Goal: Check status: Check status

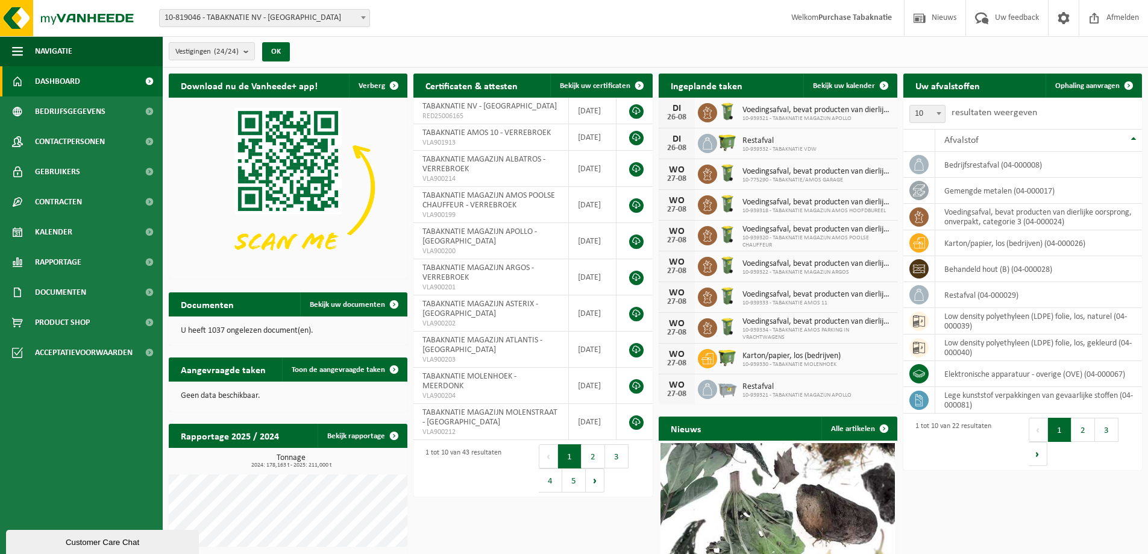
click at [213, 19] on span "10-819046 - TABAKNATIE NV - [GEOGRAPHIC_DATA]" at bounding box center [265, 18] width 210 height 17
type input "apollo"
select select "138348"
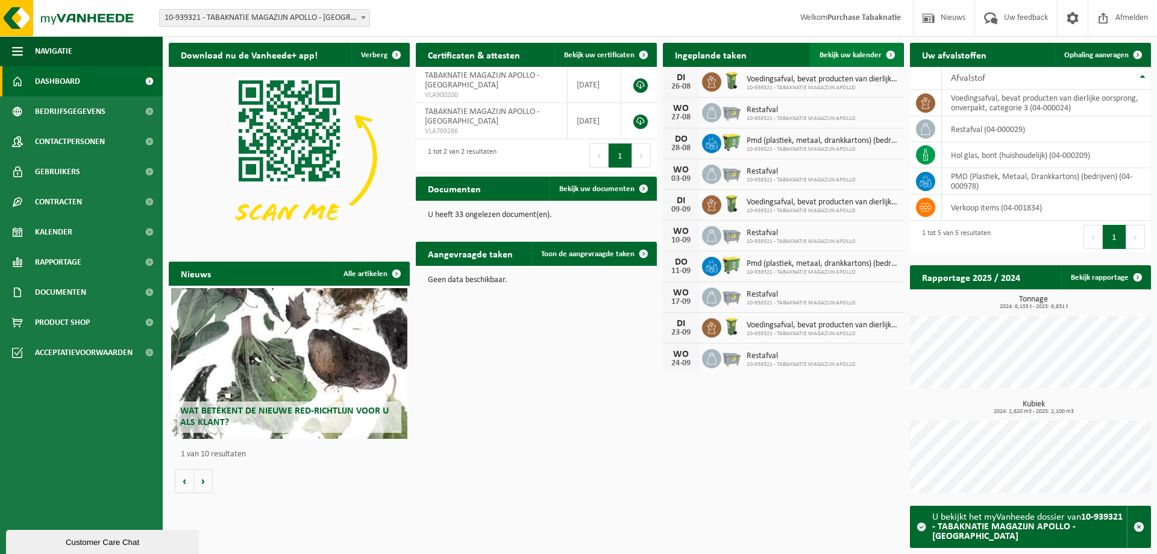
click at [834, 54] on span "Bekijk uw kalender" at bounding box center [850, 55] width 62 height 8
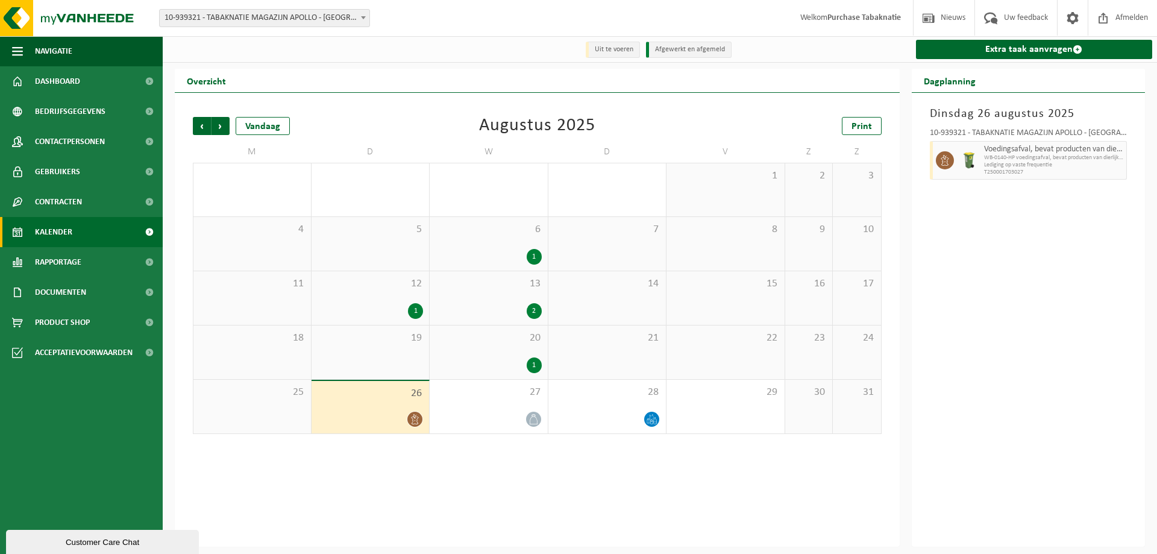
drag, startPoint x: 222, startPoint y: 126, endPoint x: 255, endPoint y: 98, distance: 42.7
click at [222, 126] on span "Volgende" at bounding box center [220, 126] width 18 height 18
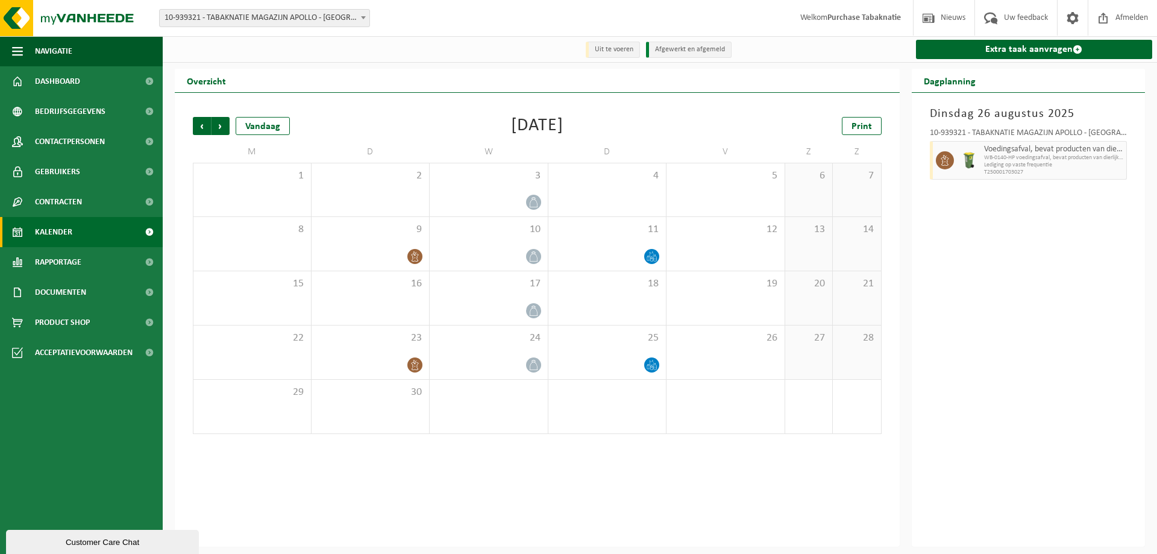
click at [269, 16] on span "10-939321 - TABAKNATIE MAGAZIJN APOLLO - [GEOGRAPHIC_DATA]" at bounding box center [265, 18] width 210 height 17
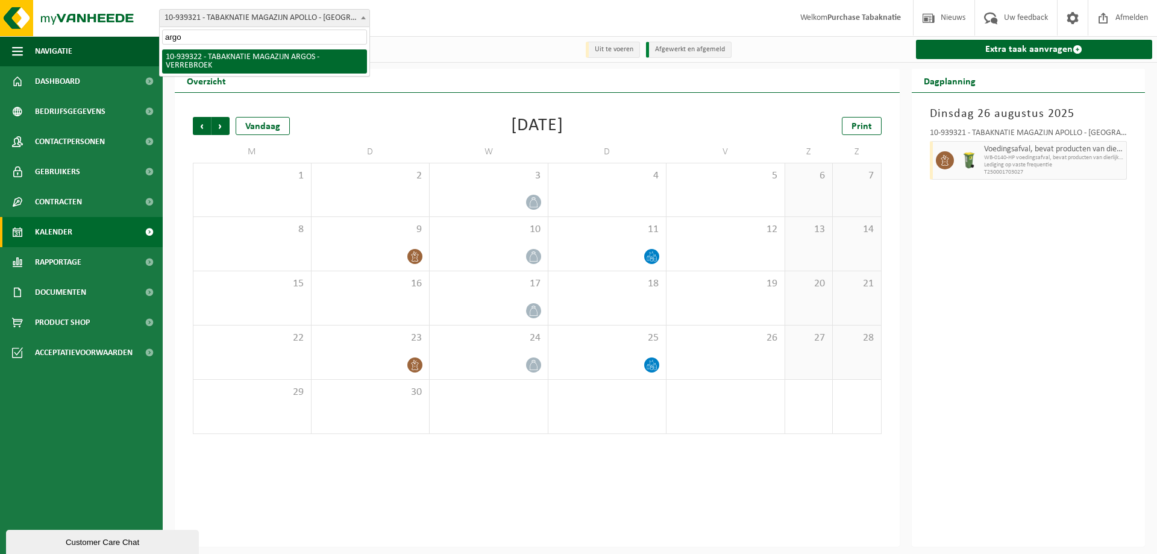
type input "argos"
select select "138349"
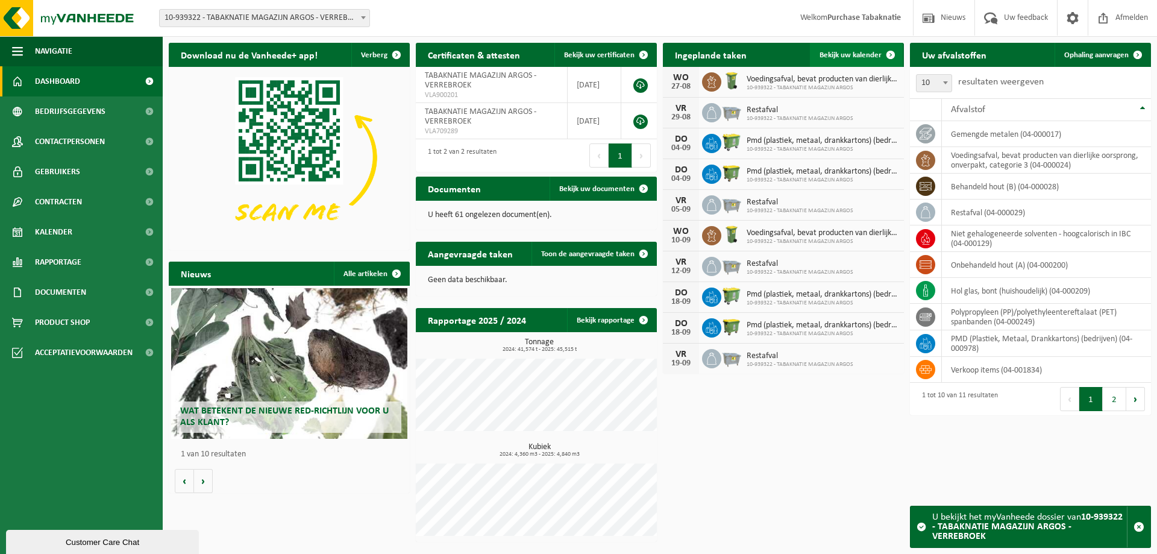
click at [851, 52] on span "Bekijk uw kalender" at bounding box center [850, 55] width 62 height 8
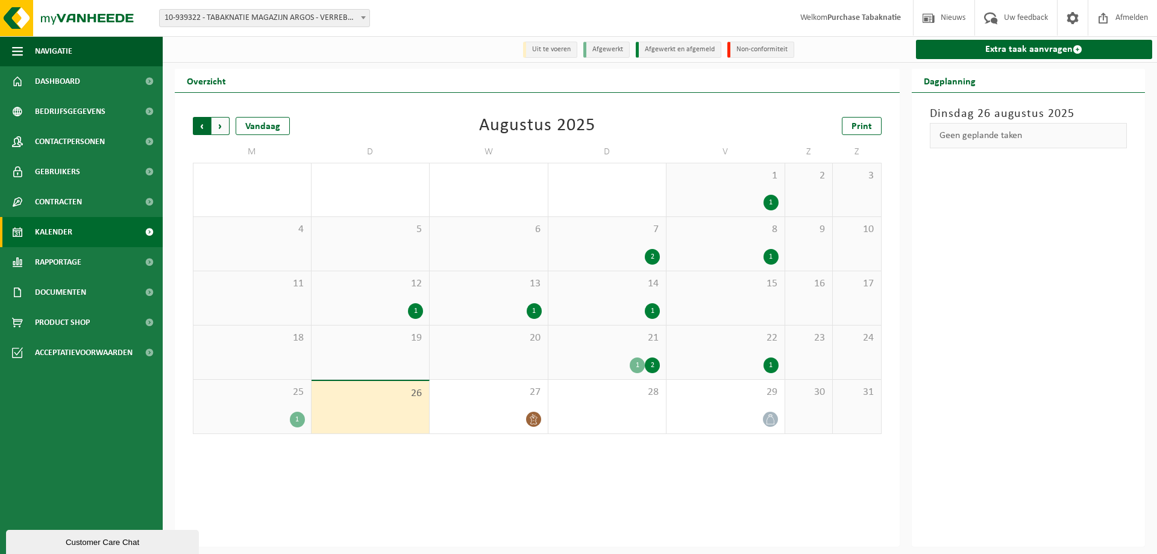
click at [227, 129] on span "Volgende" at bounding box center [220, 126] width 18 height 18
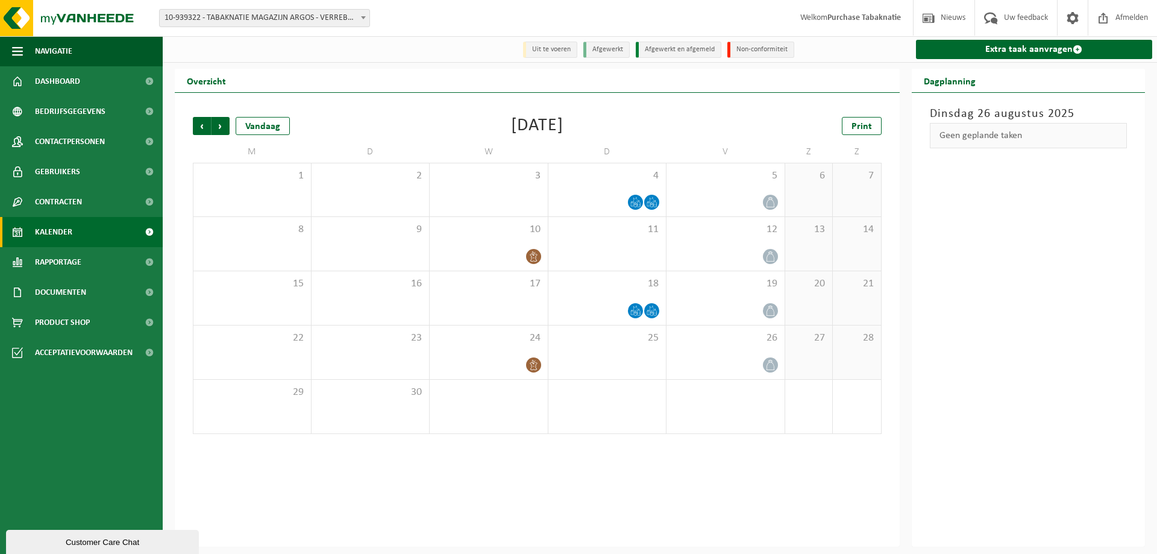
click at [282, 10] on span "10-939322 - TABAKNATIE MAGAZIJN ARGOS - VERREBROEK" at bounding box center [265, 18] width 210 height 17
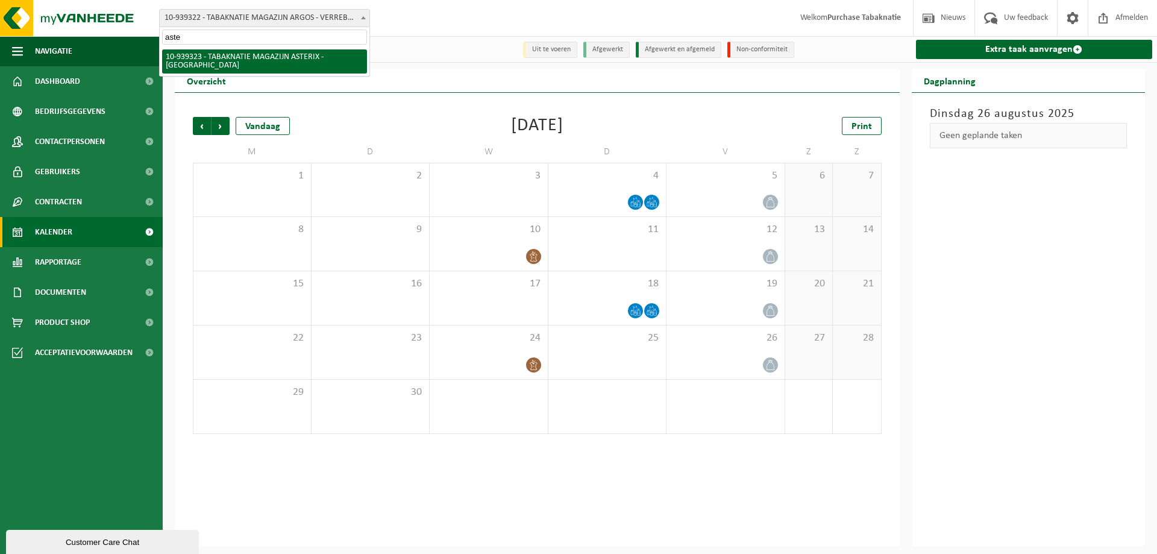
type input "aster"
select select "138350"
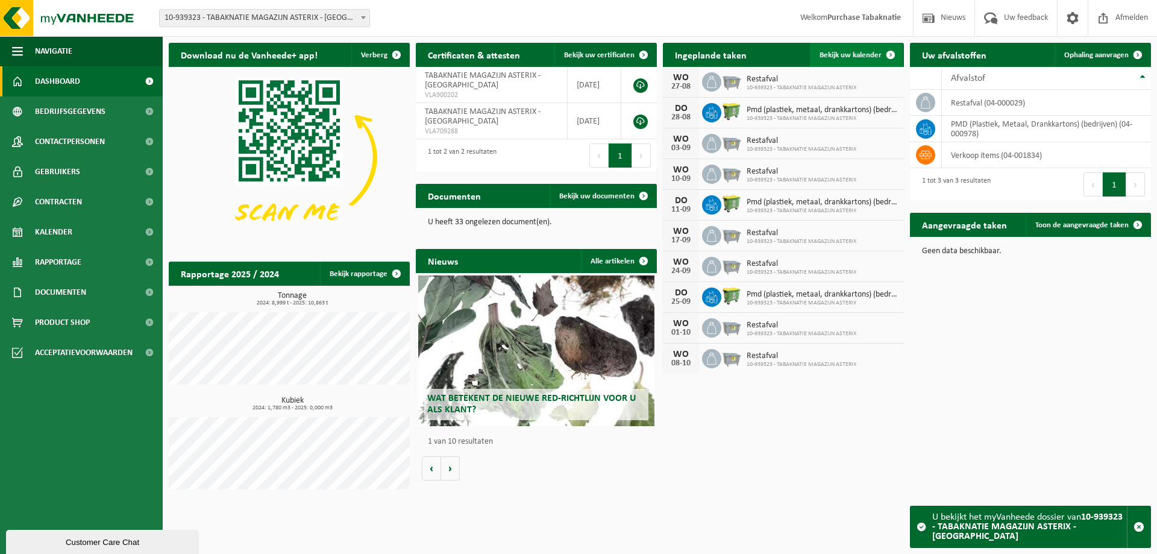
click at [879, 52] on span at bounding box center [890, 55] width 24 height 24
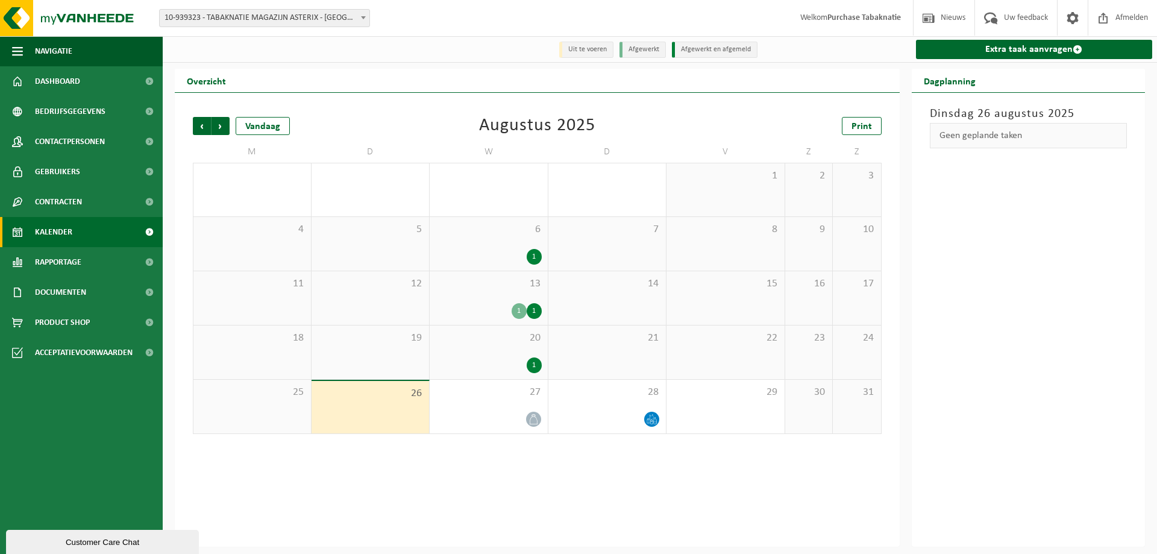
click at [748, 468] on div "Vorige Volgende Vandaag Augustus 2025 Print M D W D V Z Z 28 29 30 1 31 1 1 2 3…" at bounding box center [537, 320] width 725 height 454
click at [243, 183] on span "28" at bounding box center [251, 175] width 105 height 13
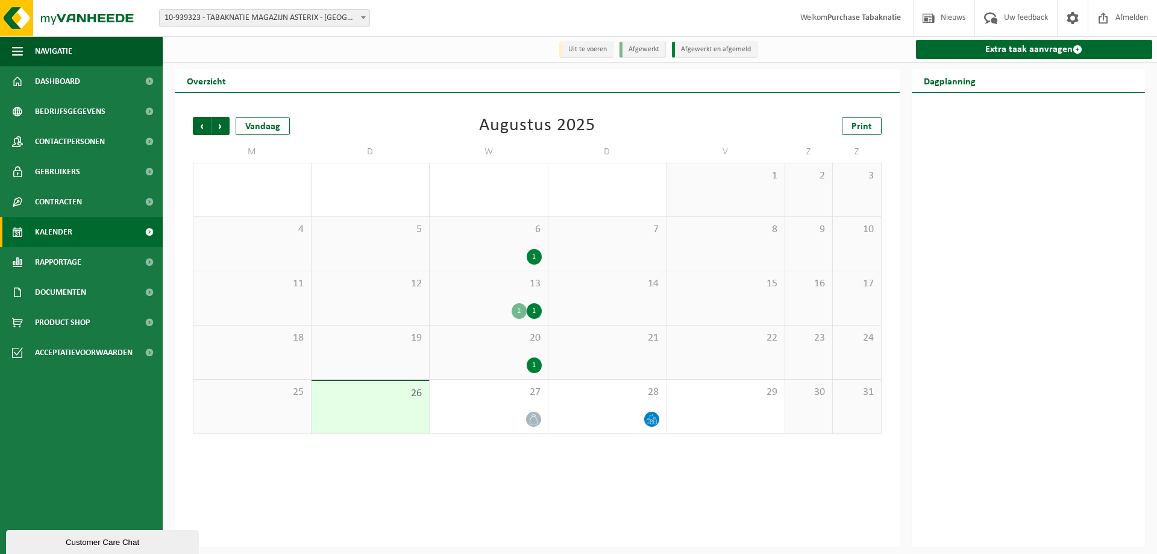
click at [432, 130] on div "Vorige Volgende Vandaag Augustus 2025 Print" at bounding box center [537, 126] width 689 height 18
click at [206, 124] on span "Vorige" at bounding box center [202, 126] width 18 height 18
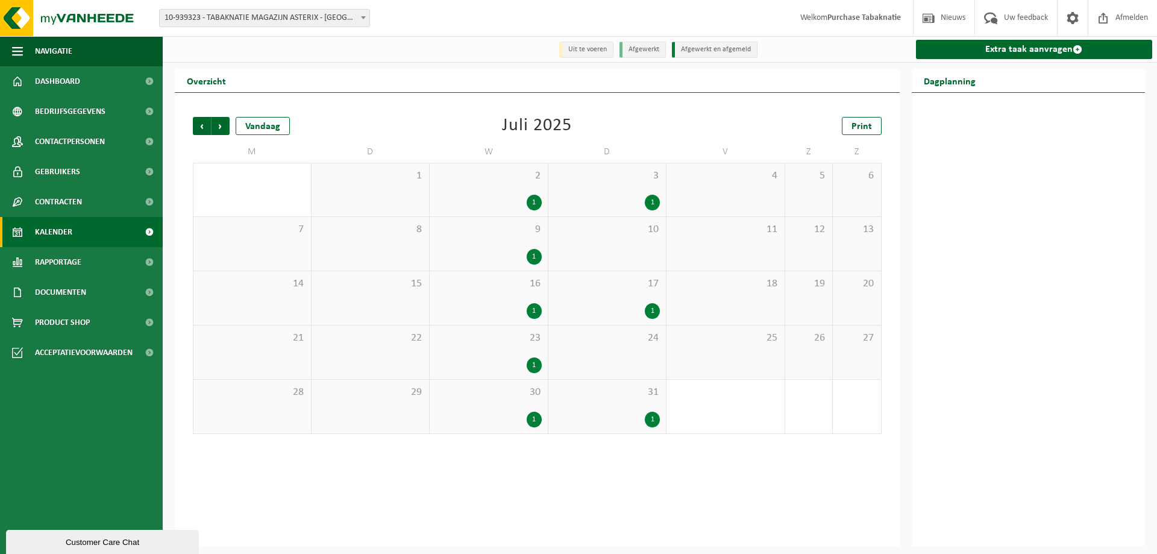
click at [347, 170] on span "1" at bounding box center [370, 175] width 106 height 13
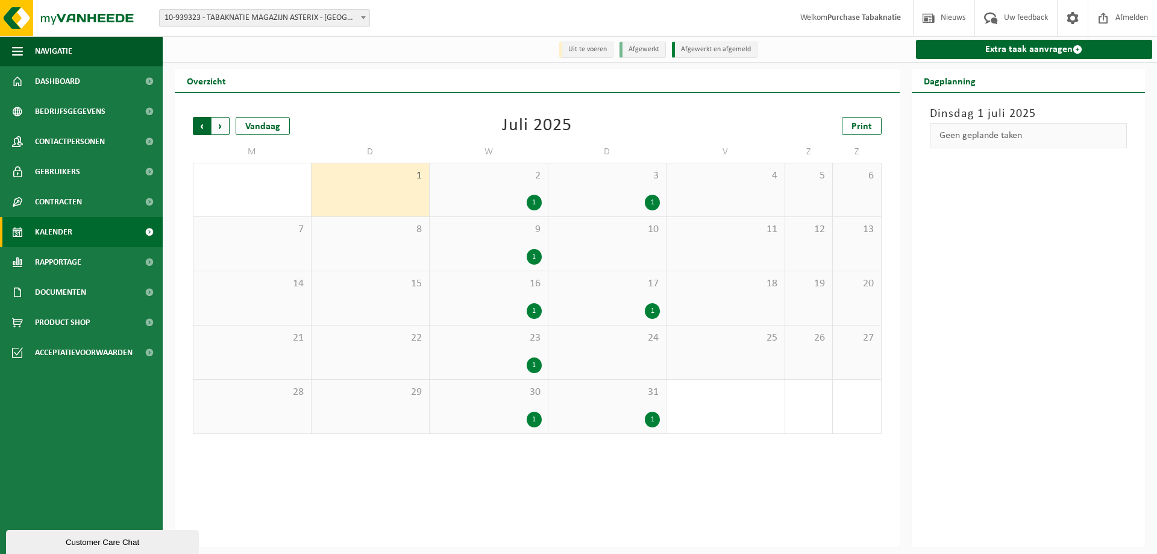
click at [227, 128] on span "Volgende" at bounding box center [220, 126] width 18 height 18
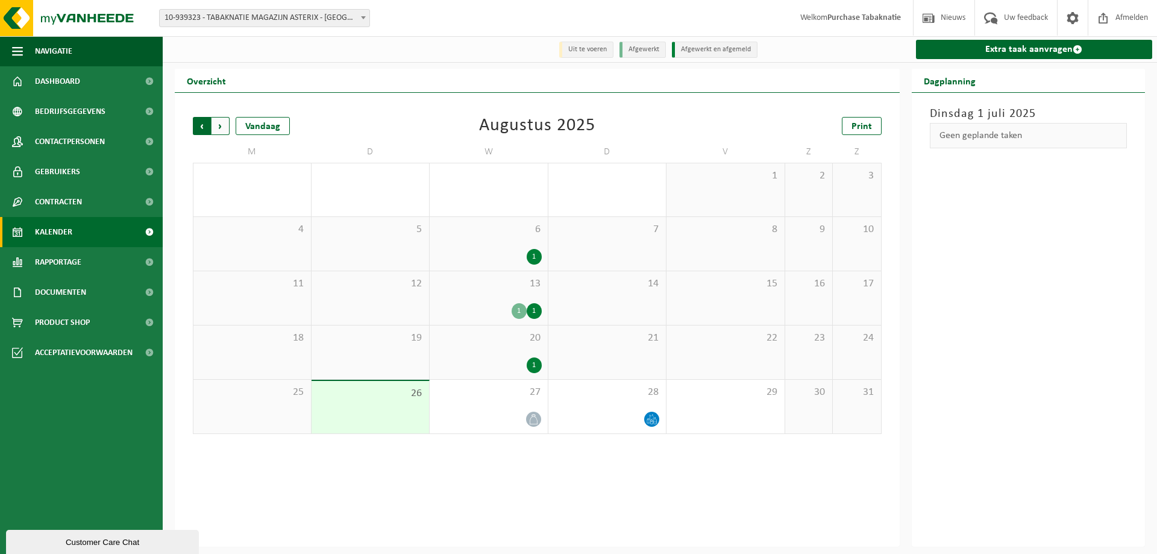
click at [225, 127] on span "Volgende" at bounding box center [220, 126] width 18 height 18
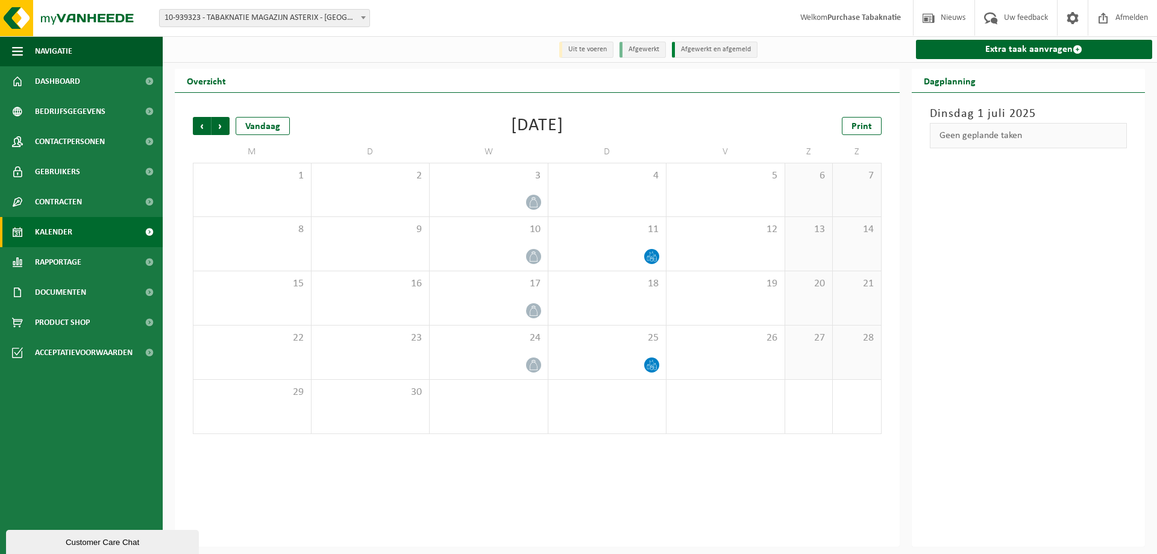
click at [319, 13] on span "10-939323 - TABAKNATIE MAGAZIJN ASTERIX - [GEOGRAPHIC_DATA]" at bounding box center [265, 18] width 210 height 17
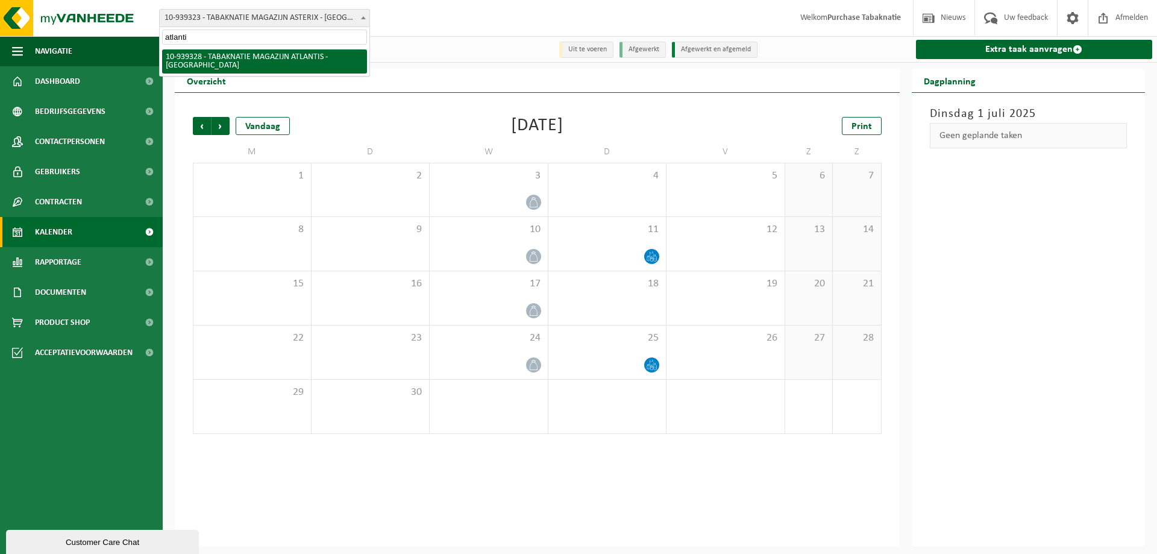
type input "atlantis"
select select "138351"
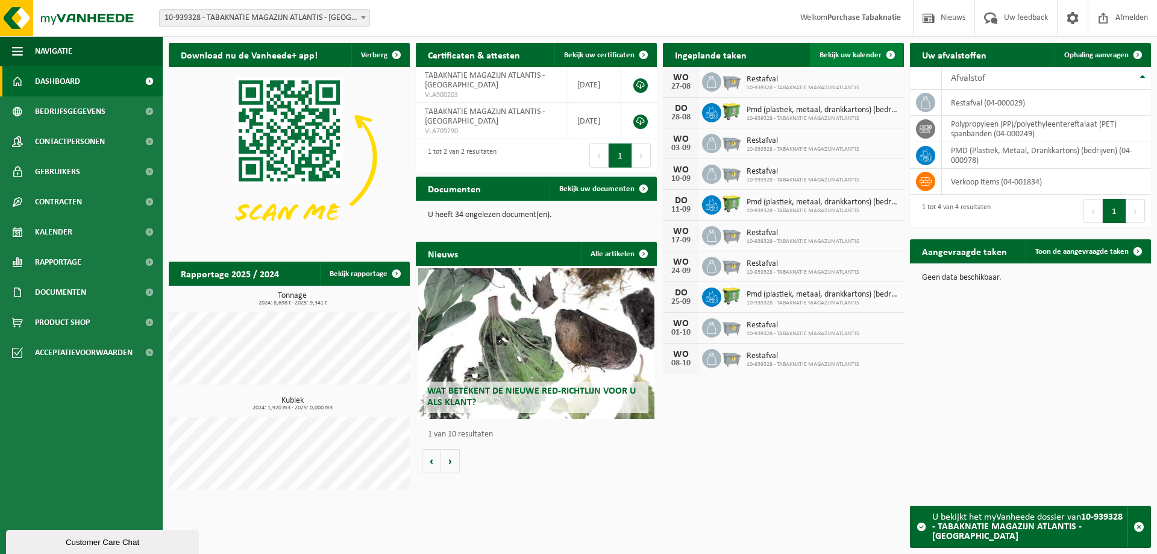
click at [836, 51] on span "Bekijk uw kalender" at bounding box center [850, 55] width 62 height 8
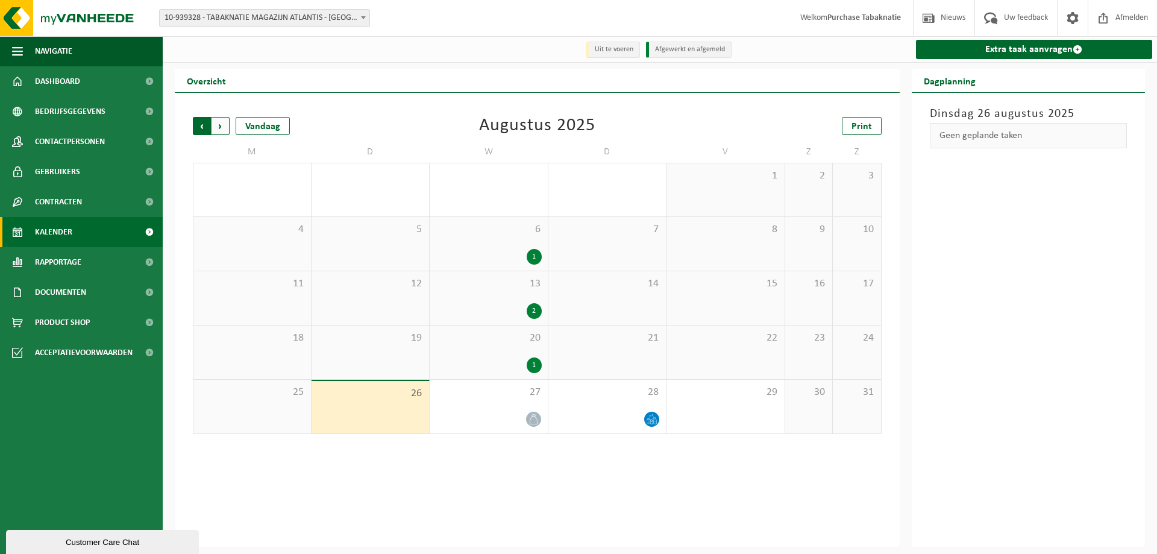
click at [222, 127] on span "Volgende" at bounding box center [220, 126] width 18 height 18
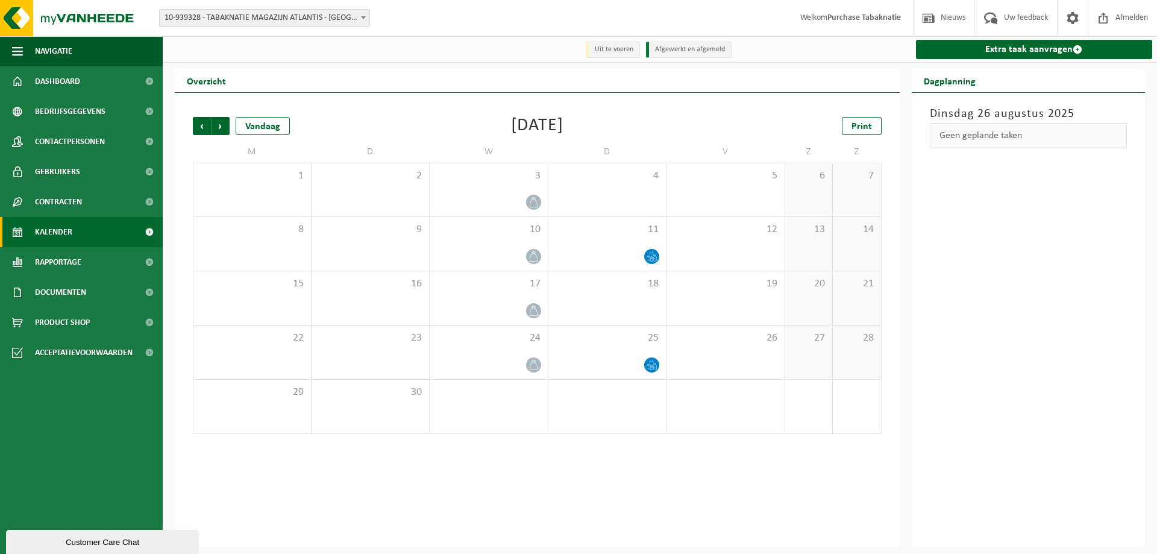
click at [227, 17] on span "10-939328 - TABAKNATIE MAGAZIJN ATLANTIS - [GEOGRAPHIC_DATA]" at bounding box center [265, 18] width 210 height 17
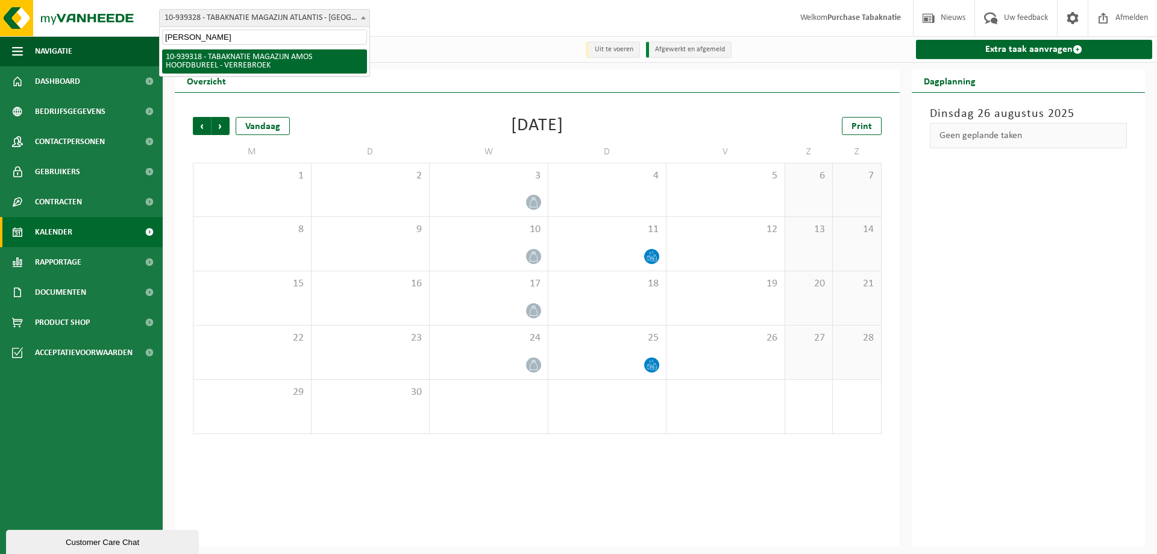
type input "amos ho"
select select "138345"
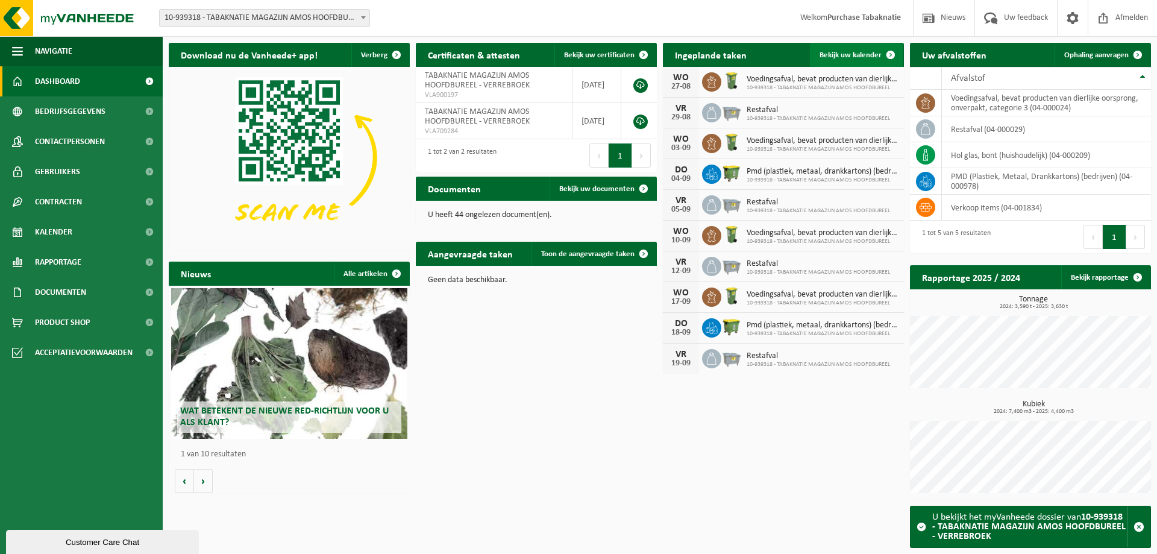
click at [824, 51] on span "Bekijk uw kalender" at bounding box center [850, 55] width 62 height 8
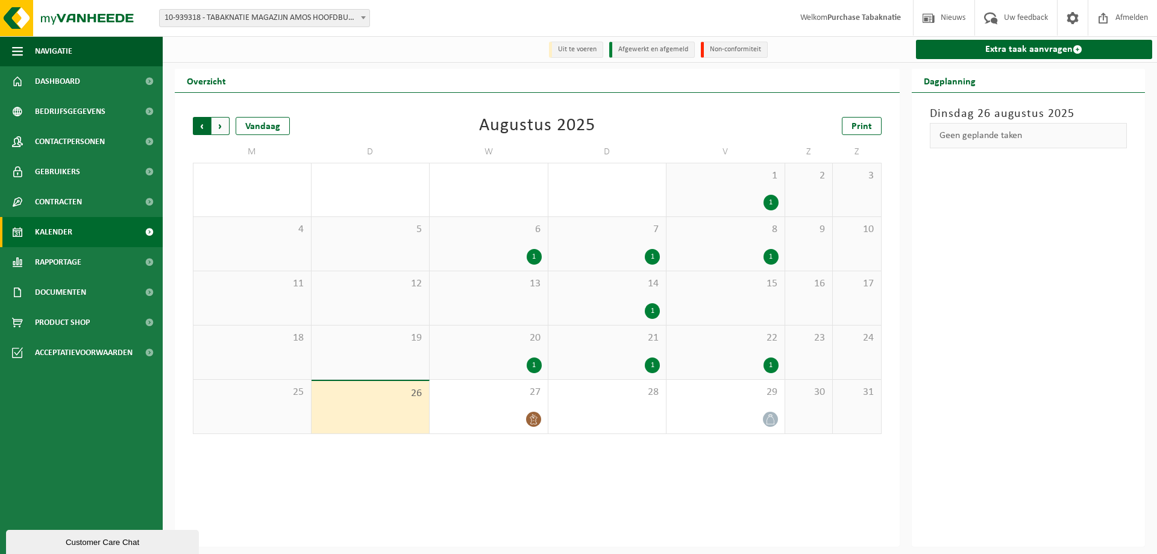
drag, startPoint x: 217, startPoint y: 127, endPoint x: 298, endPoint y: 64, distance: 102.2
click at [217, 126] on span "Volgende" at bounding box center [220, 126] width 18 height 18
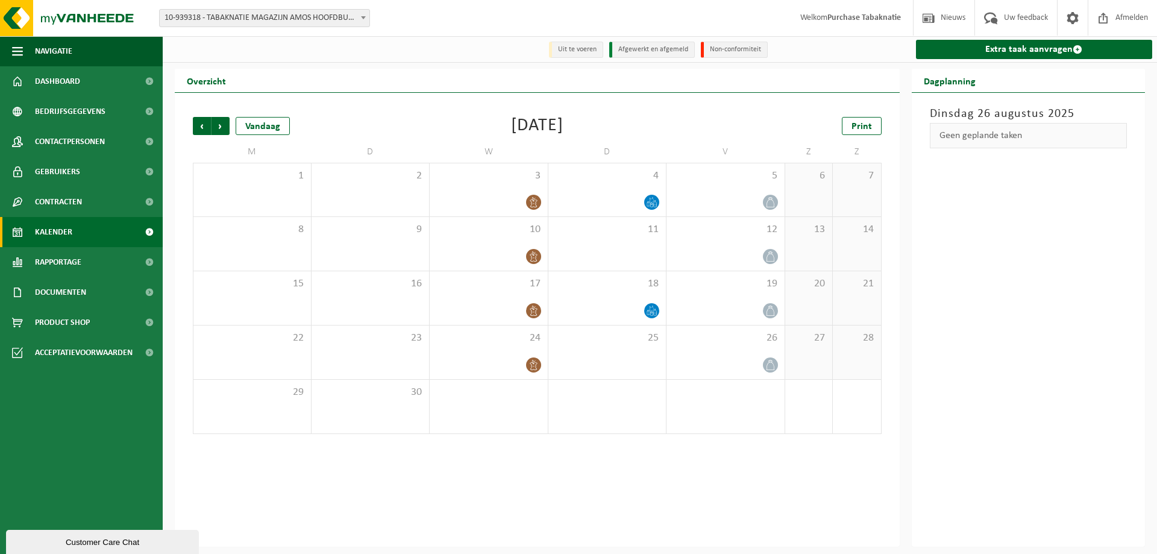
click at [211, 13] on span "10-939318 - TABAKNATIE MAGAZIJN AMOS HOOFDBUREEL - VERREBROEK" at bounding box center [265, 18] width 210 height 17
type input "amos ga"
select select "138231"
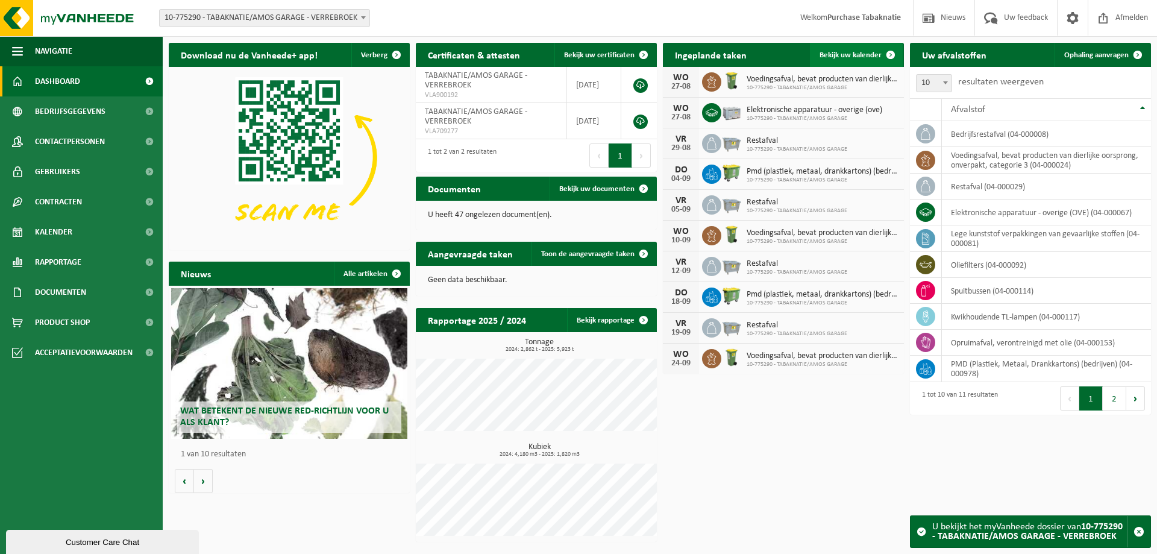
click at [818, 53] on link "Bekijk uw kalender" at bounding box center [856, 55] width 93 height 24
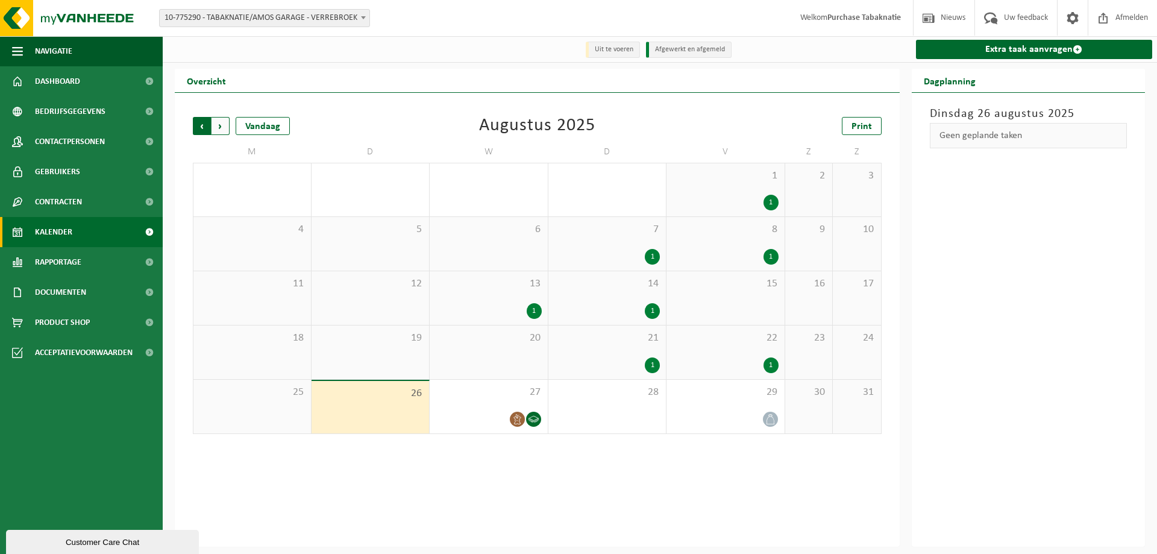
click at [213, 127] on span "Volgende" at bounding box center [220, 126] width 18 height 18
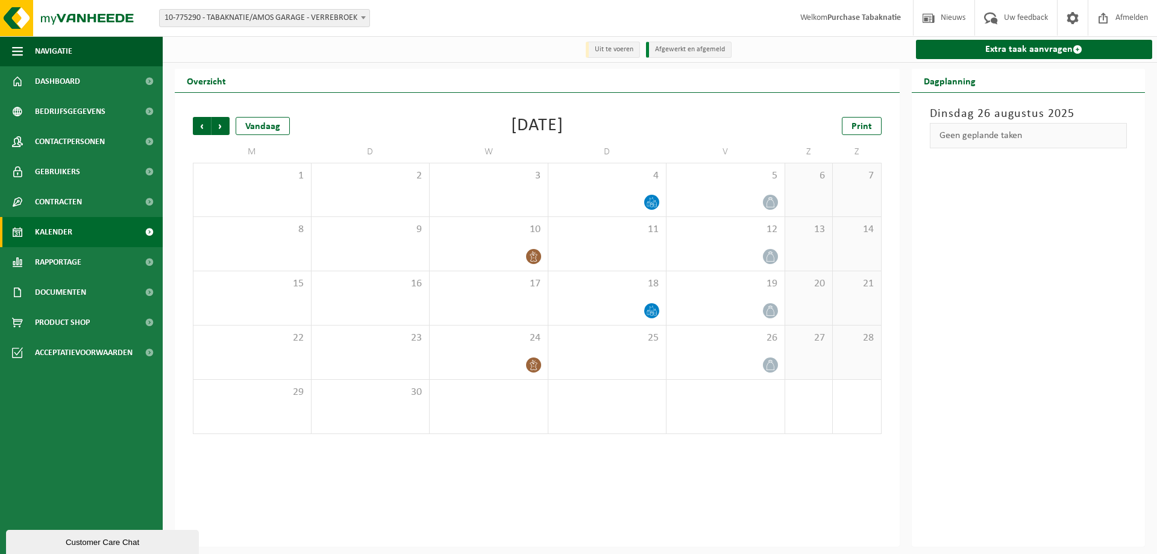
click at [218, 20] on span "10-775290 - TABAKNATIE/AMOS GARAGE - VERREBROEK" at bounding box center [265, 18] width 210 height 17
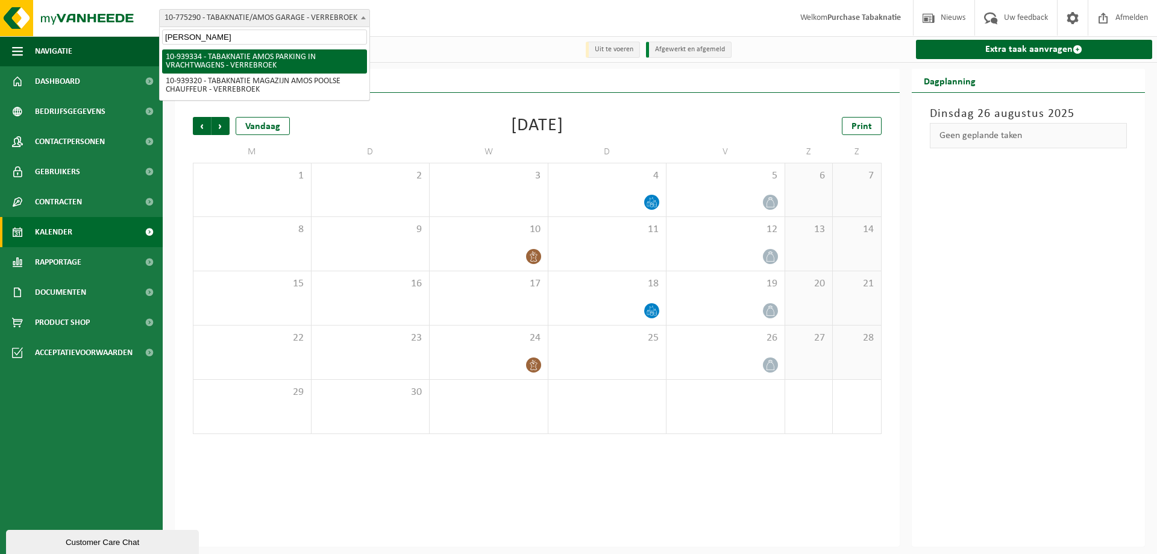
type input "amos po"
select select "138347"
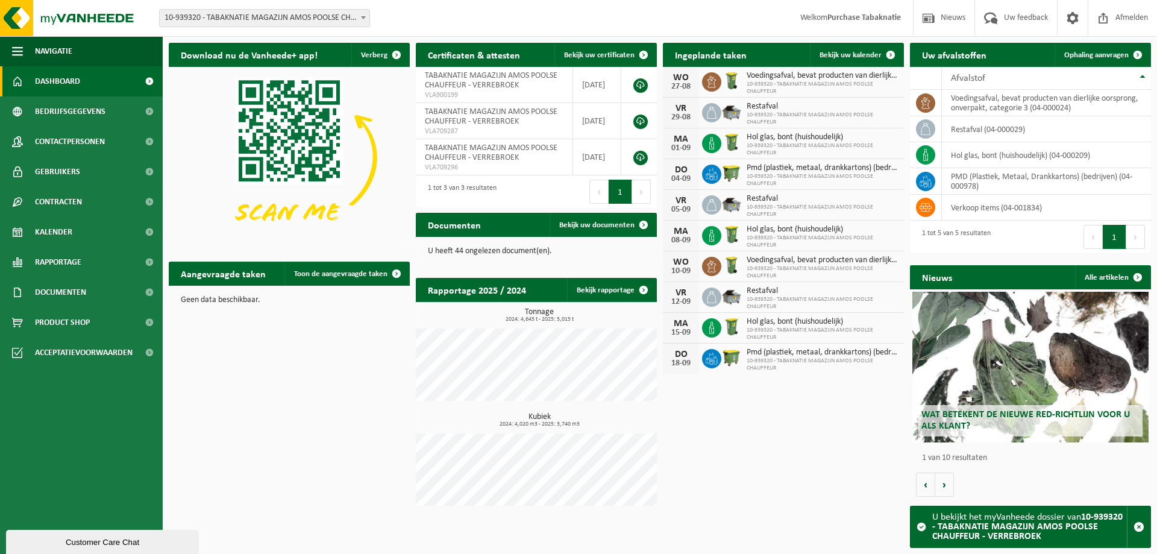
click at [218, 20] on span "10-939320 - TABAKNATIE MAGAZIJN AMOS POOLSE CHAUFFEUR - VERREBROEK" at bounding box center [265, 18] width 210 height 17
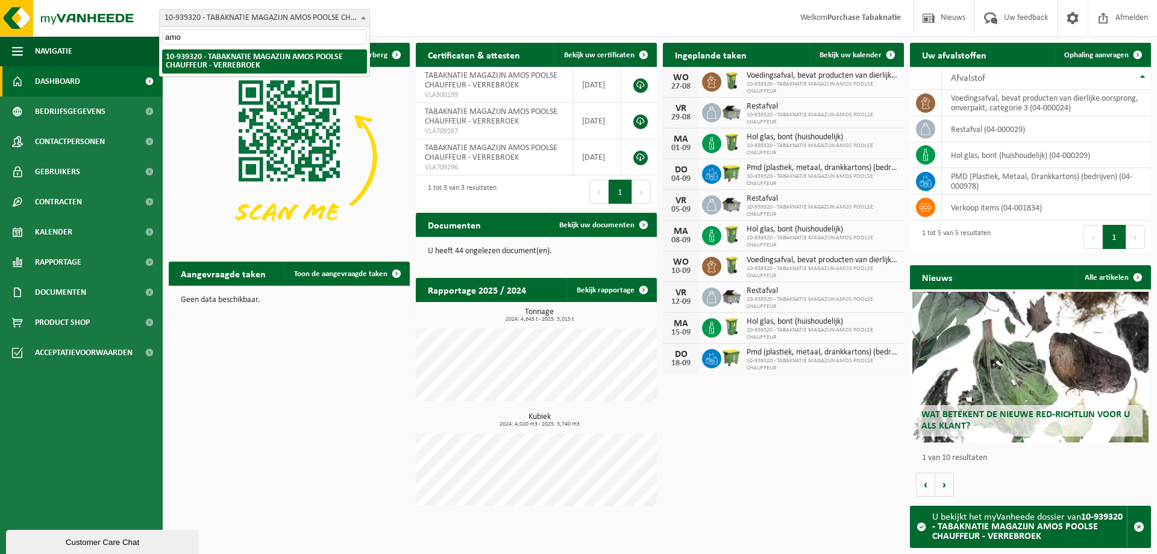
scroll to position [200, 0]
type input "a"
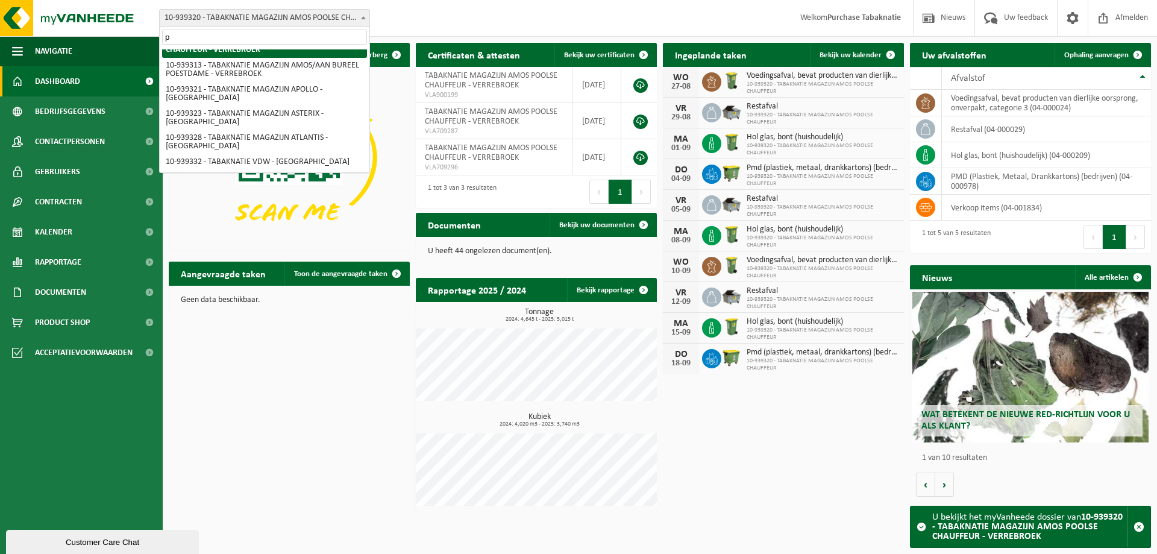
scroll to position [0, 0]
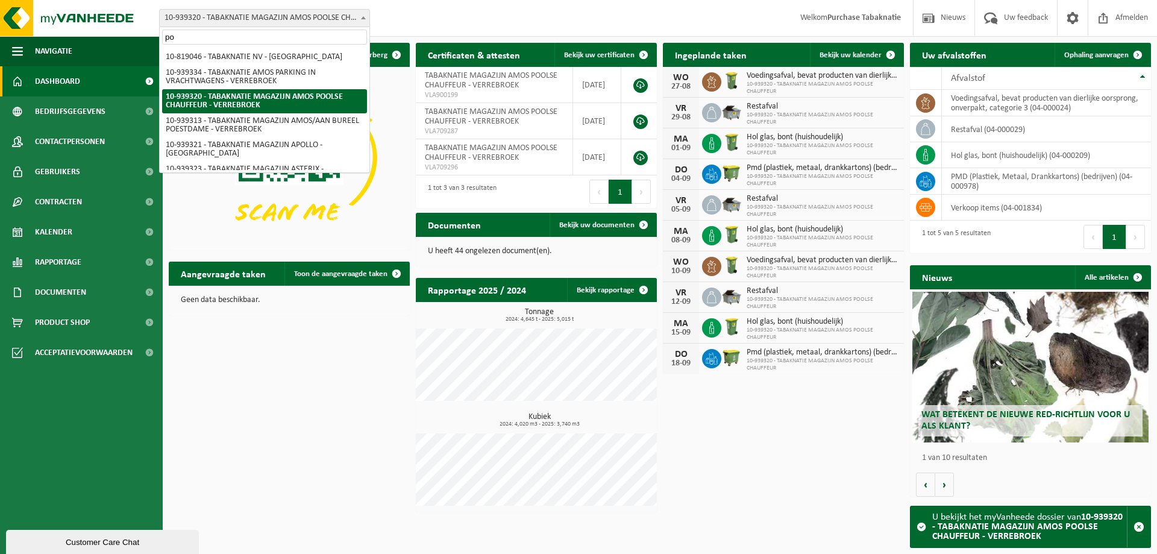
type input "poe"
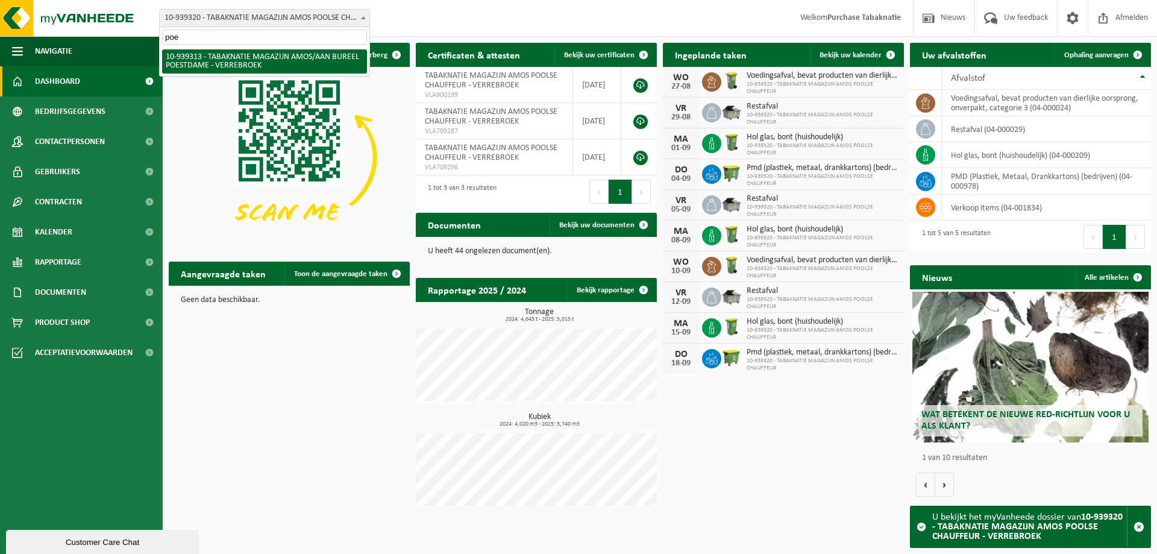
select select "138342"
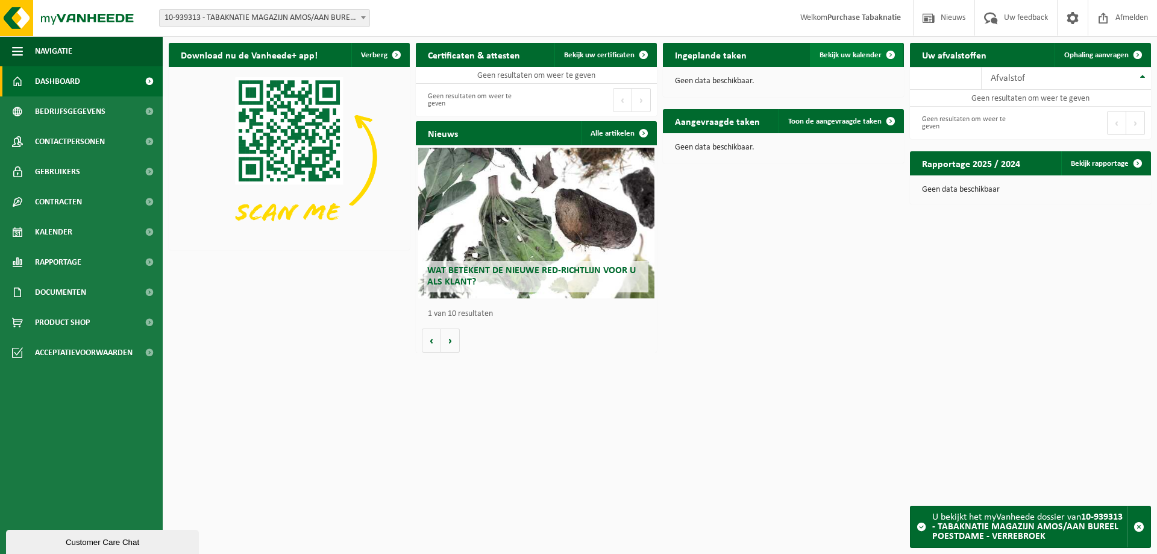
click at [850, 52] on span "Bekijk uw kalender" at bounding box center [850, 55] width 62 height 8
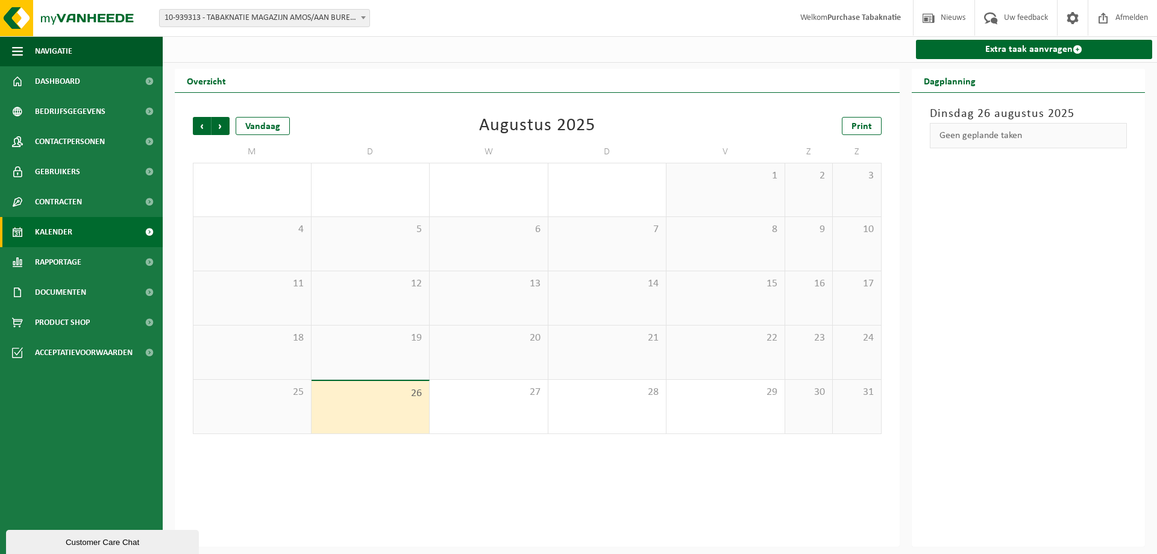
click at [230, 128] on div "Vorige Volgende Vandaag" at bounding box center [253, 126] width 120 height 18
click at [216, 128] on span "Volgende" at bounding box center [220, 126] width 18 height 18
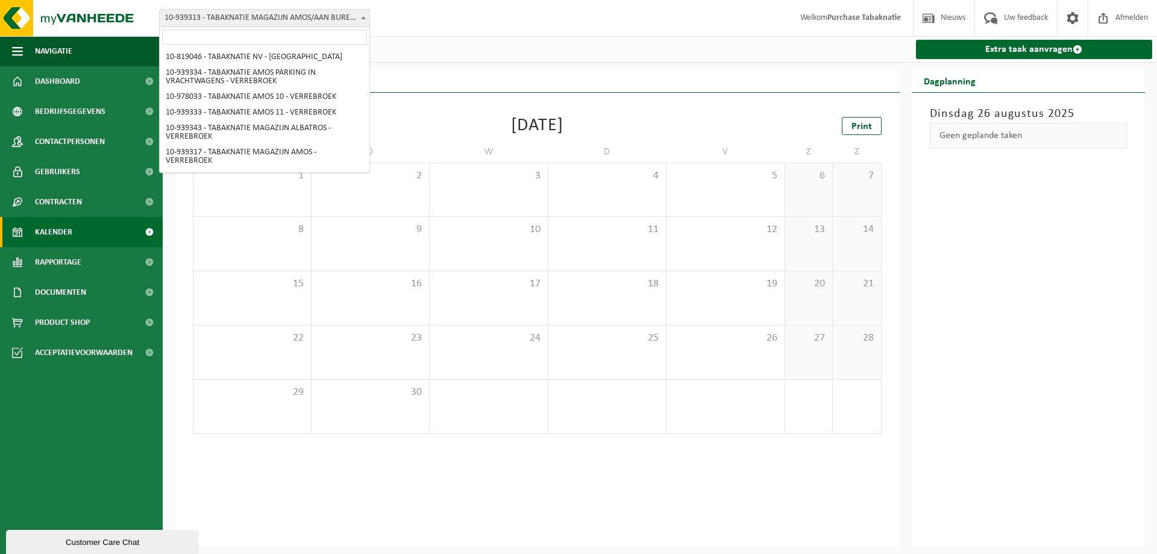
click at [254, 23] on span "10-939313 - TABAKNATIE MAGAZIJN AMOS/AAN BUREEL POESTDAME - VERREBROEK" at bounding box center [265, 18] width 210 height 17
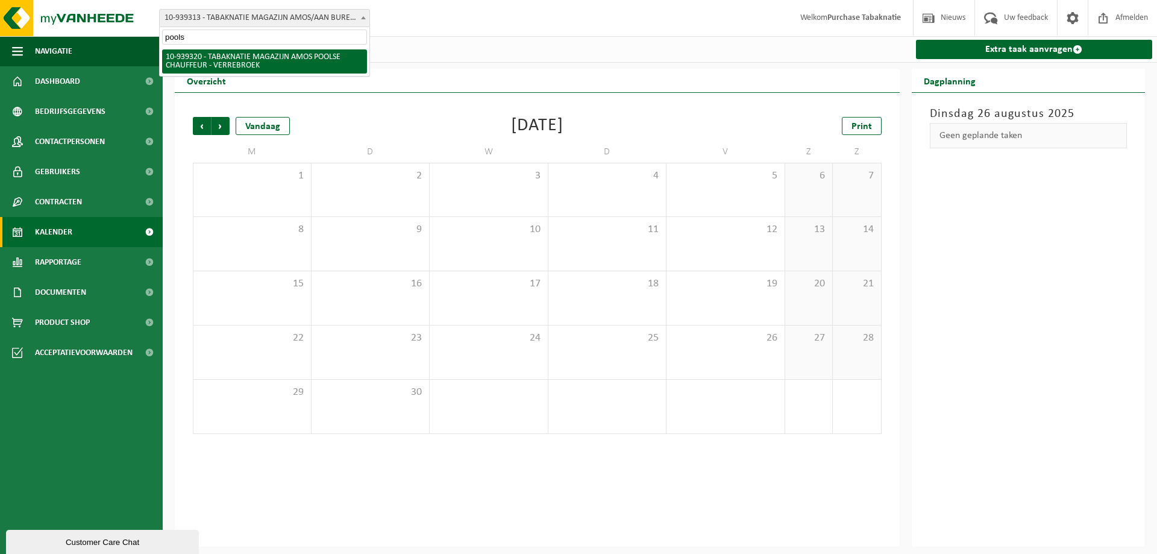
type input "poolse"
select select "138347"
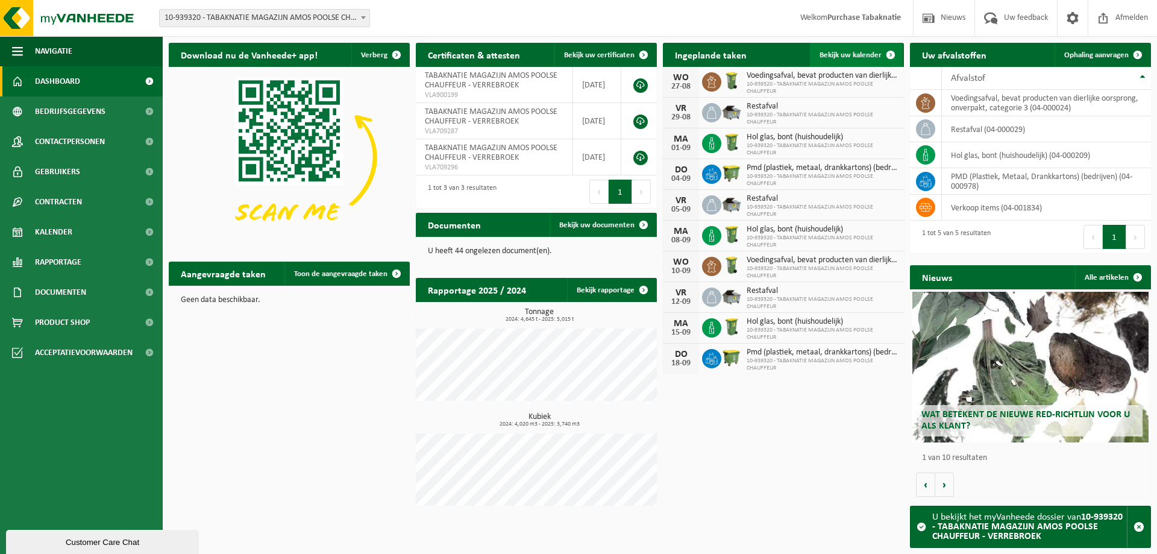
click at [860, 62] on link "Bekijk uw kalender" at bounding box center [856, 55] width 93 height 24
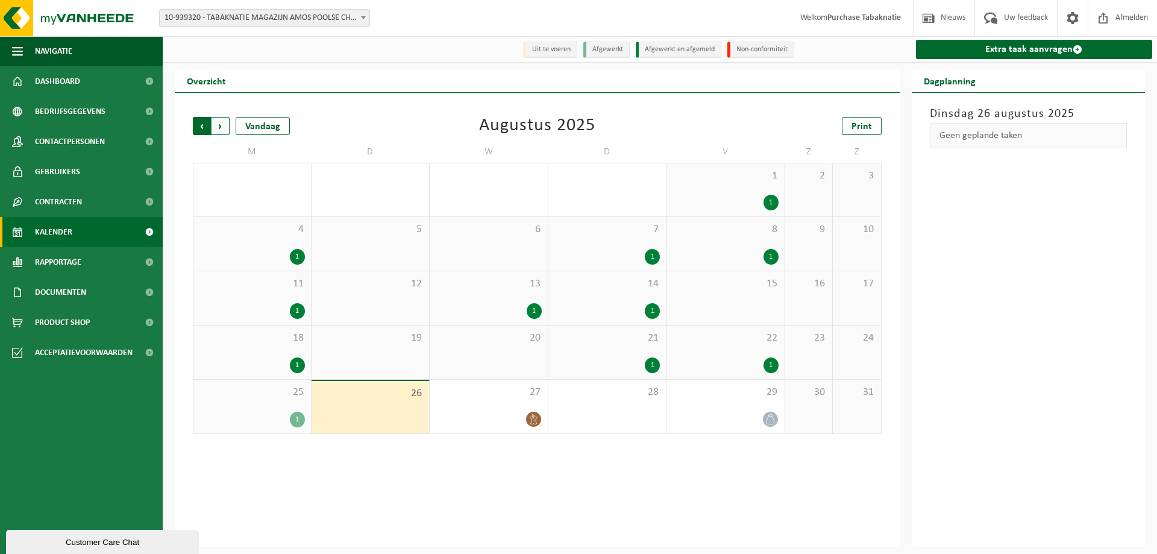
click at [220, 128] on span "Volgende" at bounding box center [220, 126] width 18 height 18
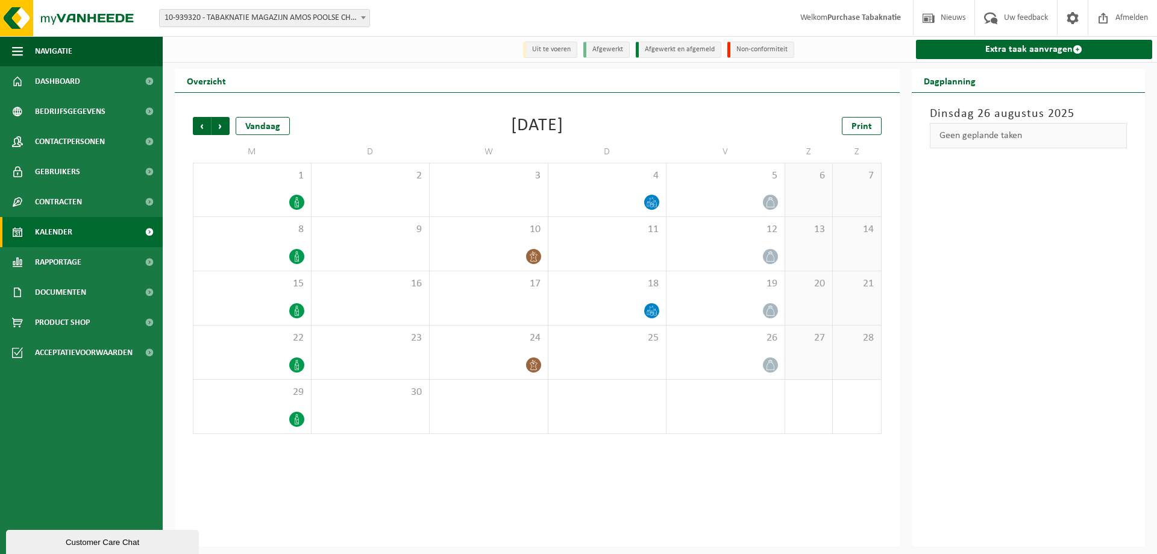
click at [280, 27] on div "Vestiging: 10-819046 - TABAKNATIE NV - [GEOGRAPHIC_DATA] 10-939334 - TABAKNATIE…" at bounding box center [578, 18] width 1157 height 37
click at [285, 19] on span "10-939320 - TABAKNATIE MAGAZIJN AMOS POOLSE CHAUFFEUR - VERREBROEK" at bounding box center [265, 18] width 210 height 17
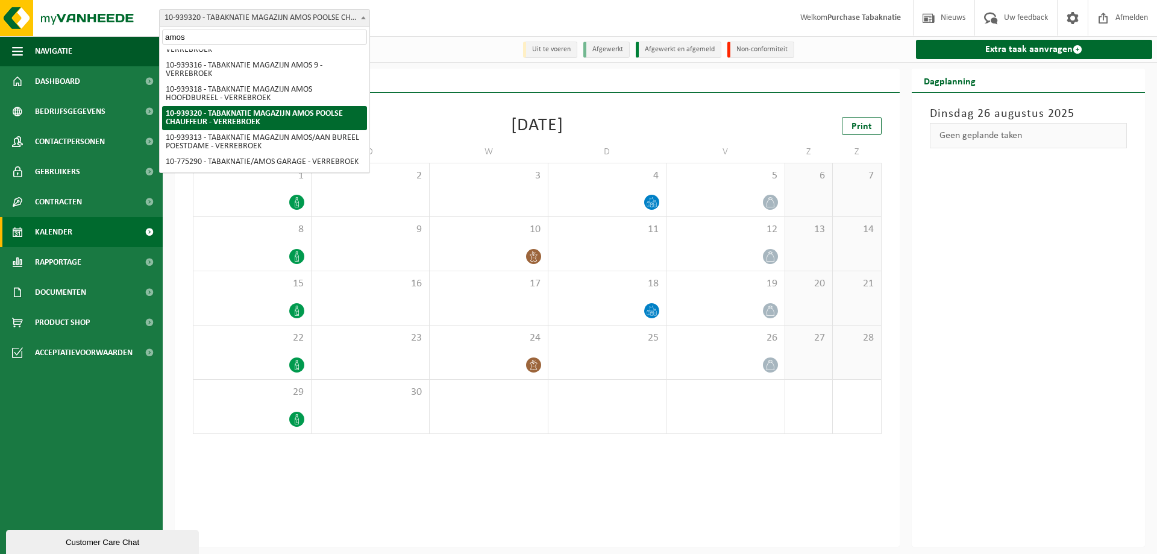
scroll to position [200, 0]
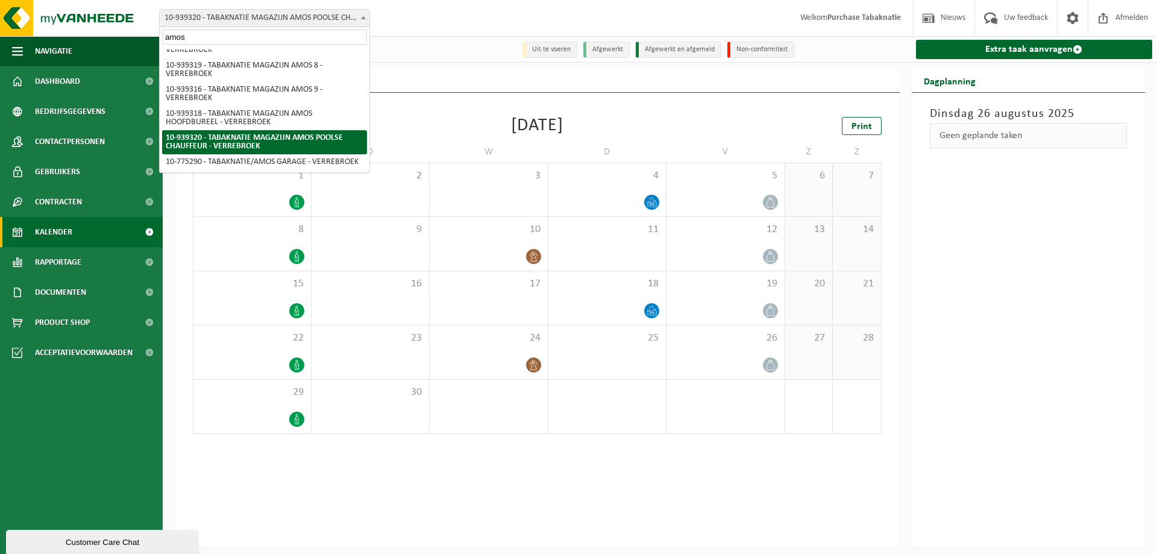
type input "amos 2"
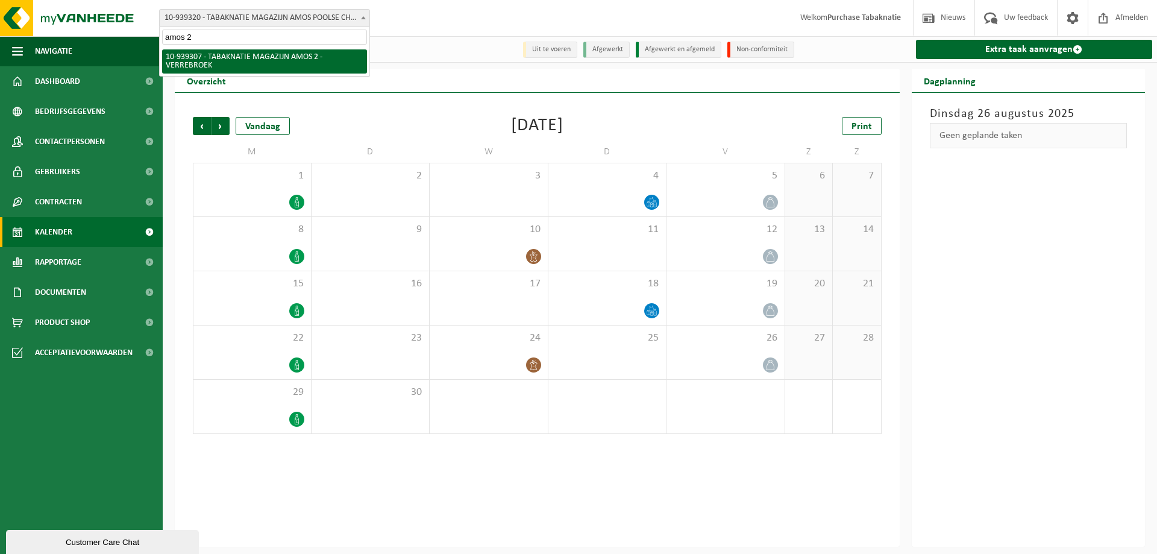
scroll to position [0, 0]
select select "138336"
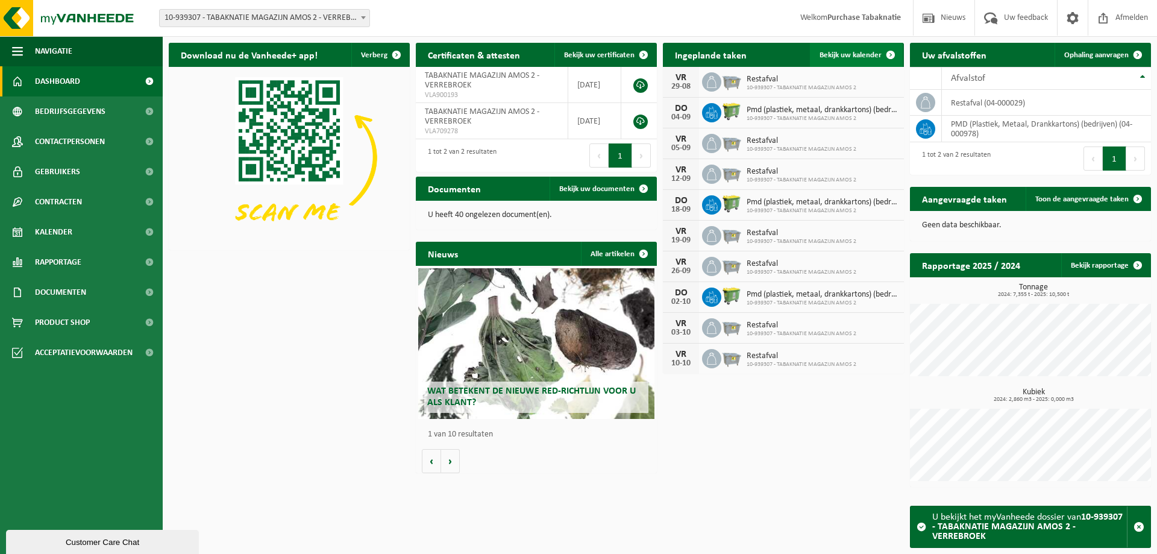
click at [841, 51] on span "Bekijk uw kalender" at bounding box center [850, 55] width 62 height 8
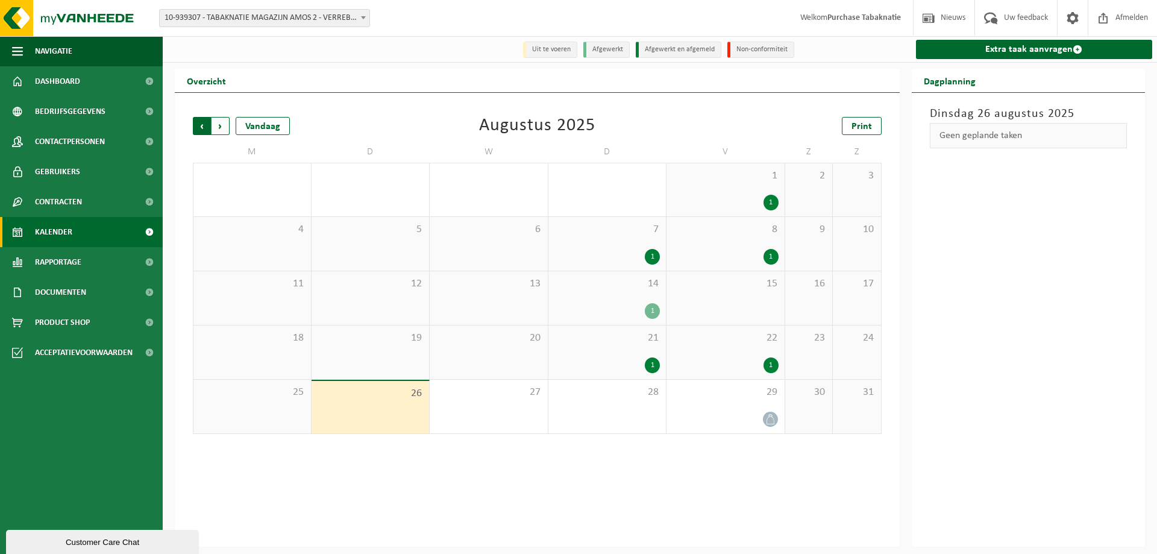
click at [220, 131] on span "Volgende" at bounding box center [220, 126] width 18 height 18
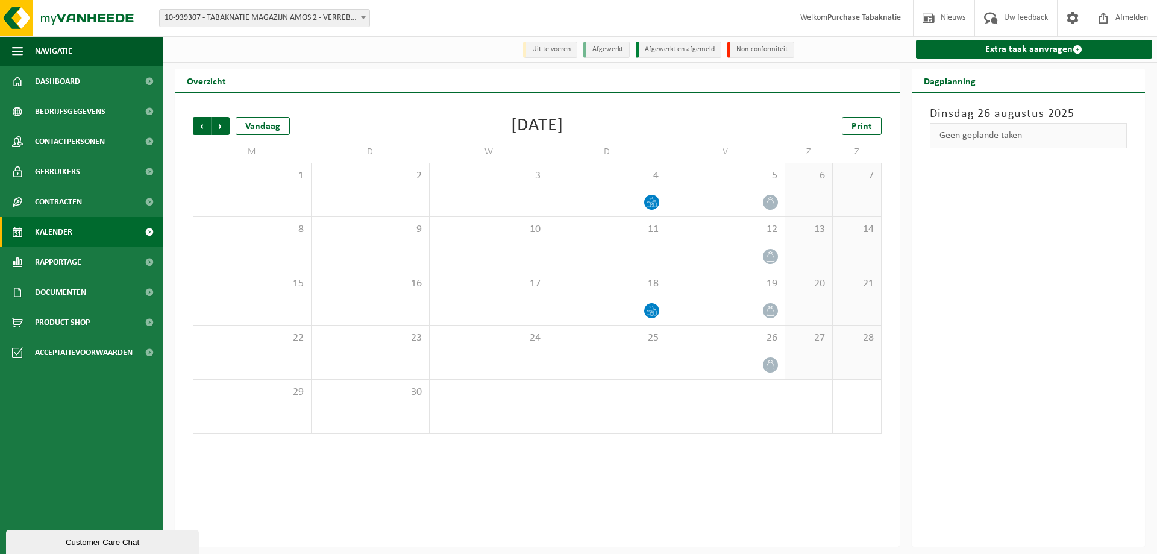
click at [234, 19] on span "10-939307 - TABAKNATIE MAGAZIJN AMOS 2 - VERREBROEK" at bounding box center [265, 18] width 210 height 17
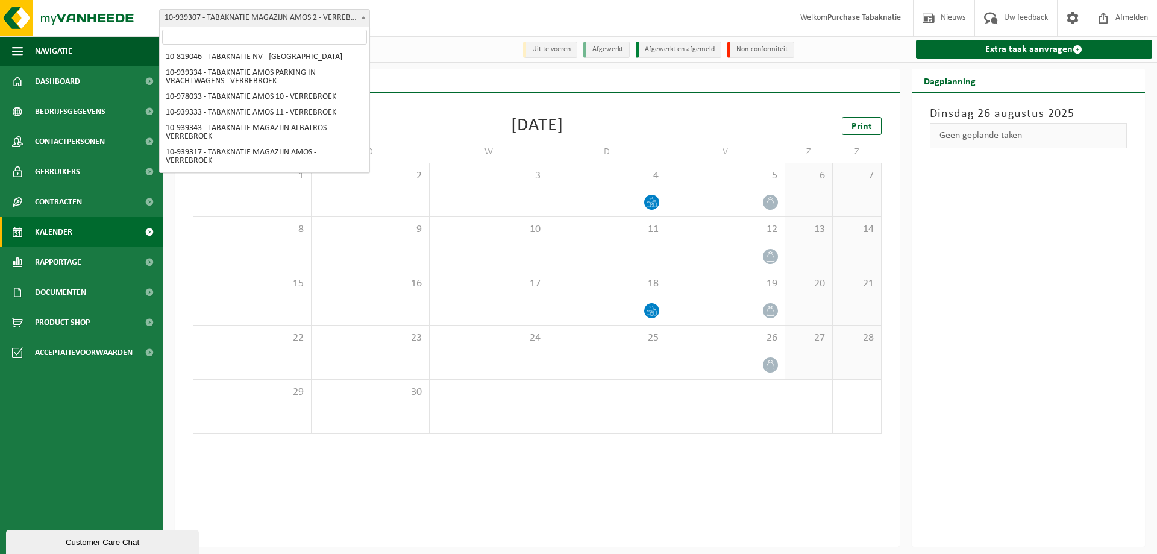
scroll to position [143, 0]
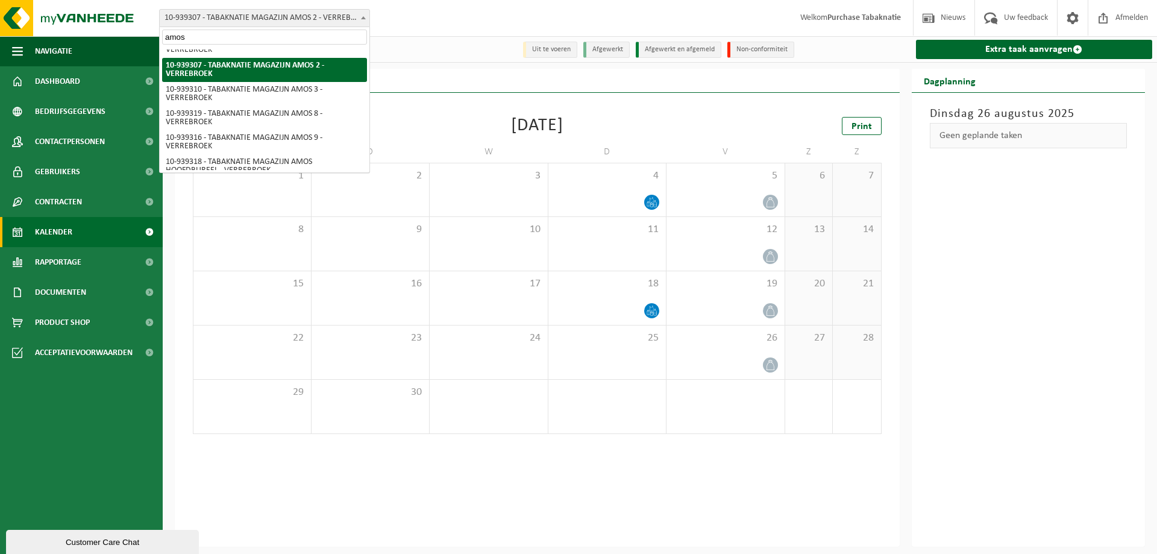
type input "amos 3"
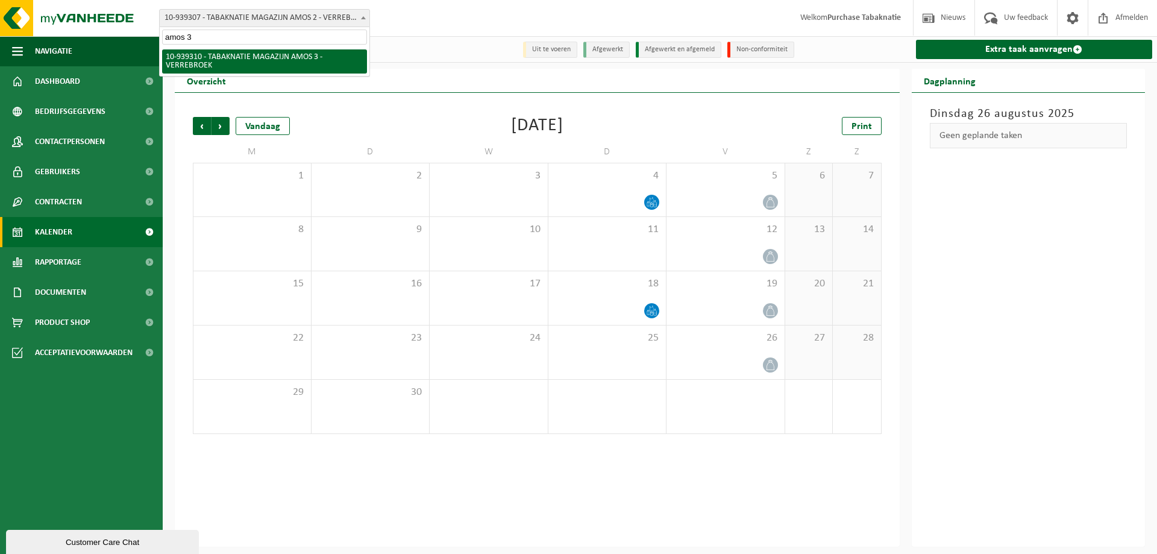
select select "138339"
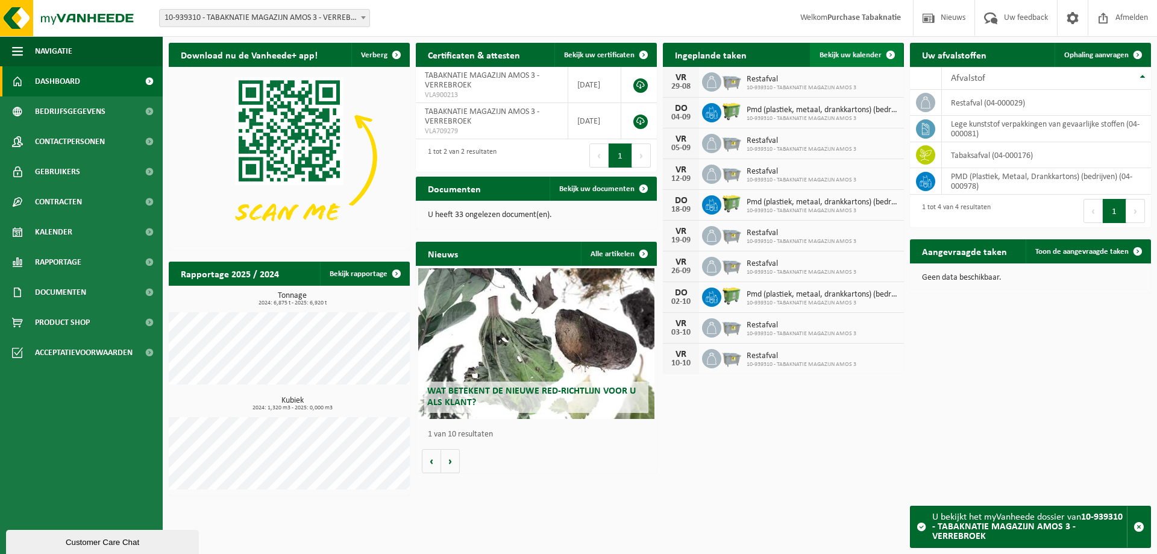
click at [859, 56] on span "Bekijk uw kalender" at bounding box center [850, 55] width 62 height 8
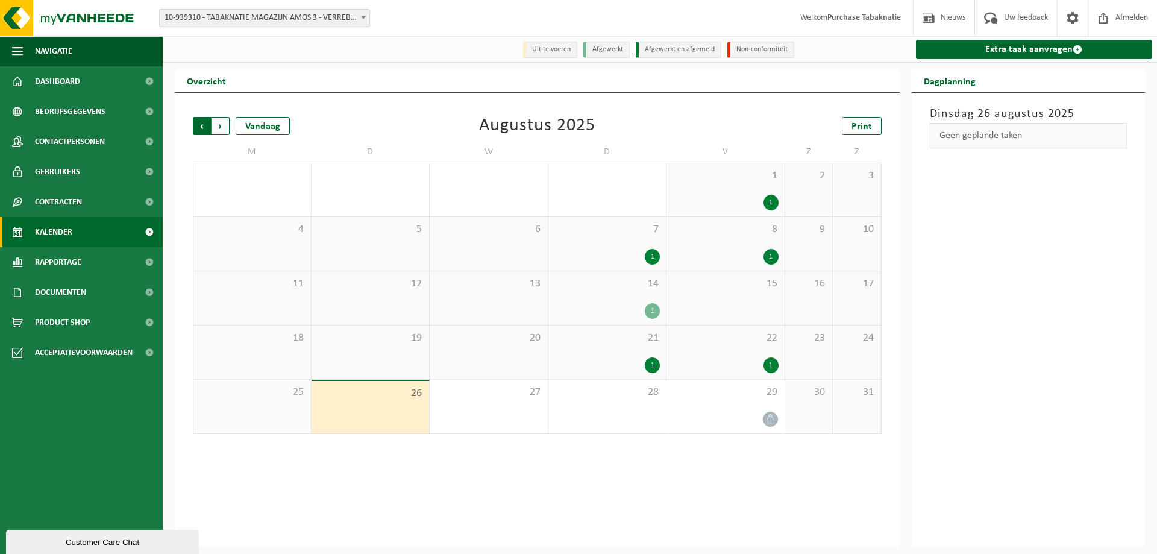
click at [213, 128] on span "Volgende" at bounding box center [220, 126] width 18 height 18
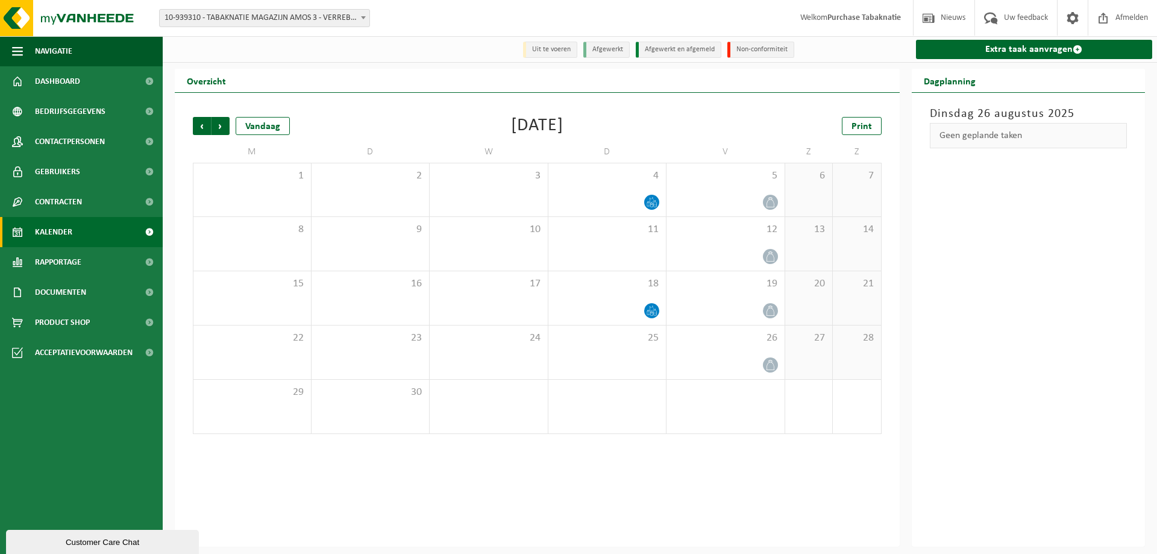
click at [205, 16] on span "10-939310 - TABAKNATIE MAGAZIJN AMOS 3 - VERREBROEK" at bounding box center [265, 18] width 210 height 17
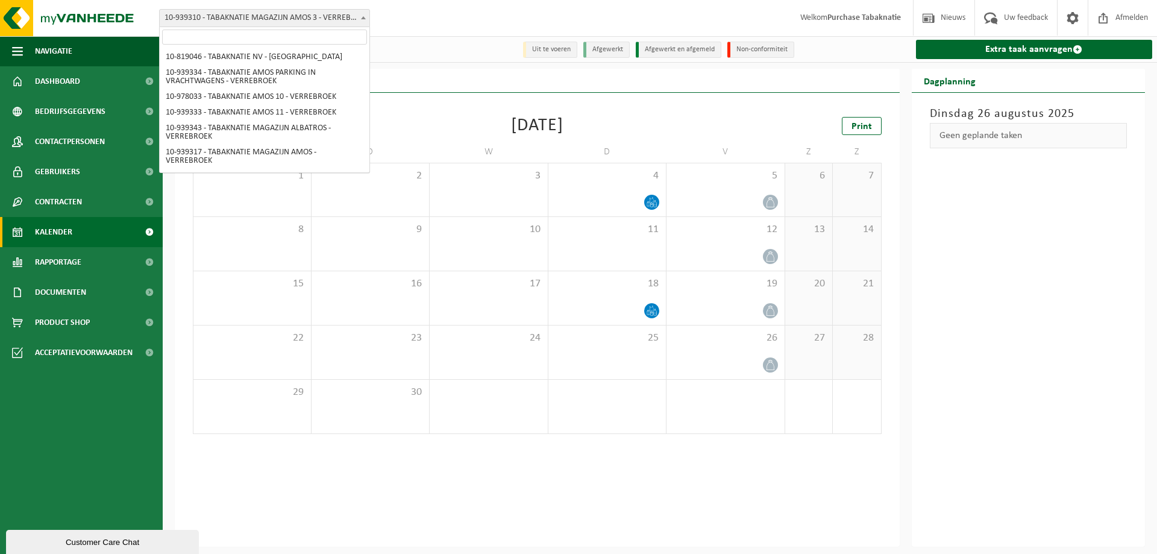
scroll to position [167, 0]
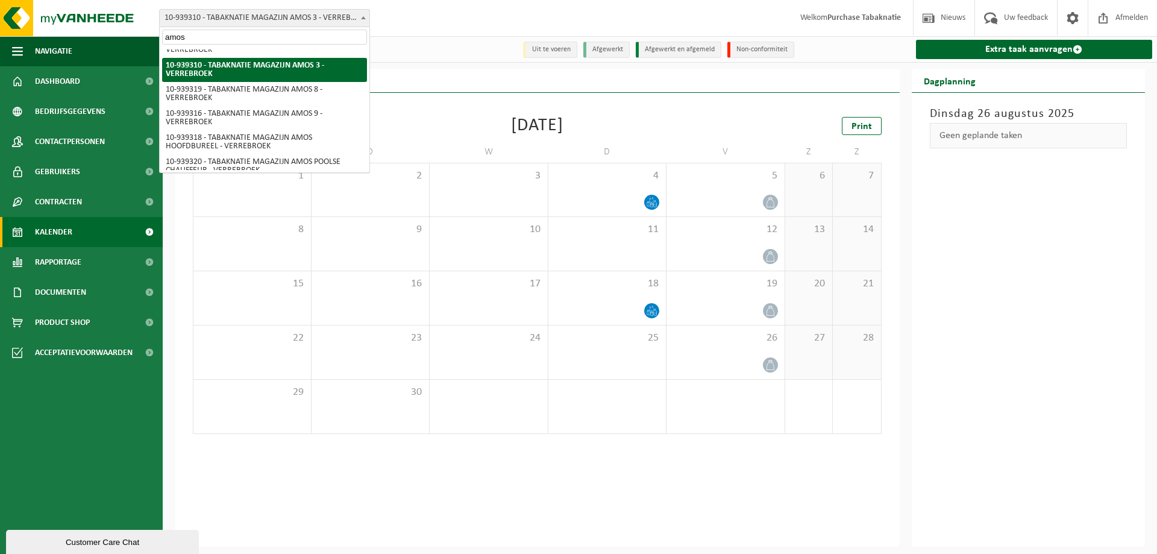
type input "amos 8"
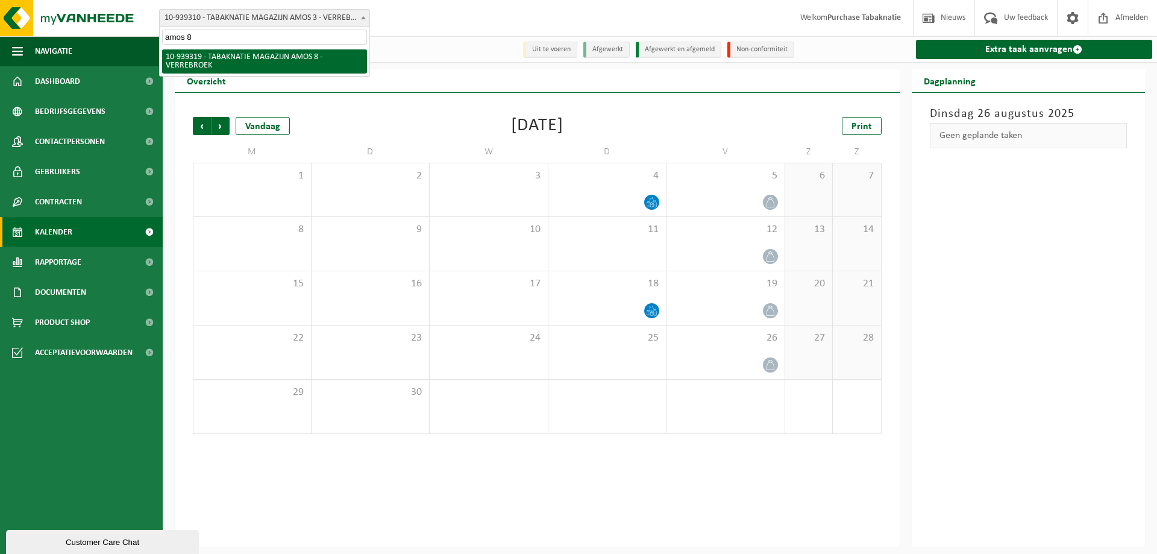
select select "138346"
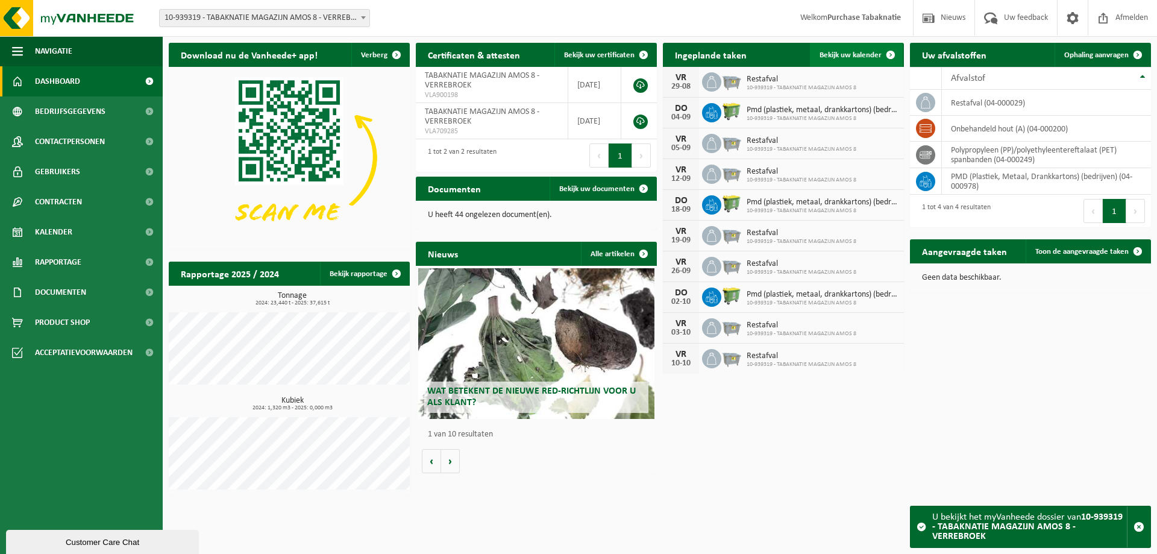
click at [850, 54] on span "Bekijk uw kalender" at bounding box center [850, 55] width 62 height 8
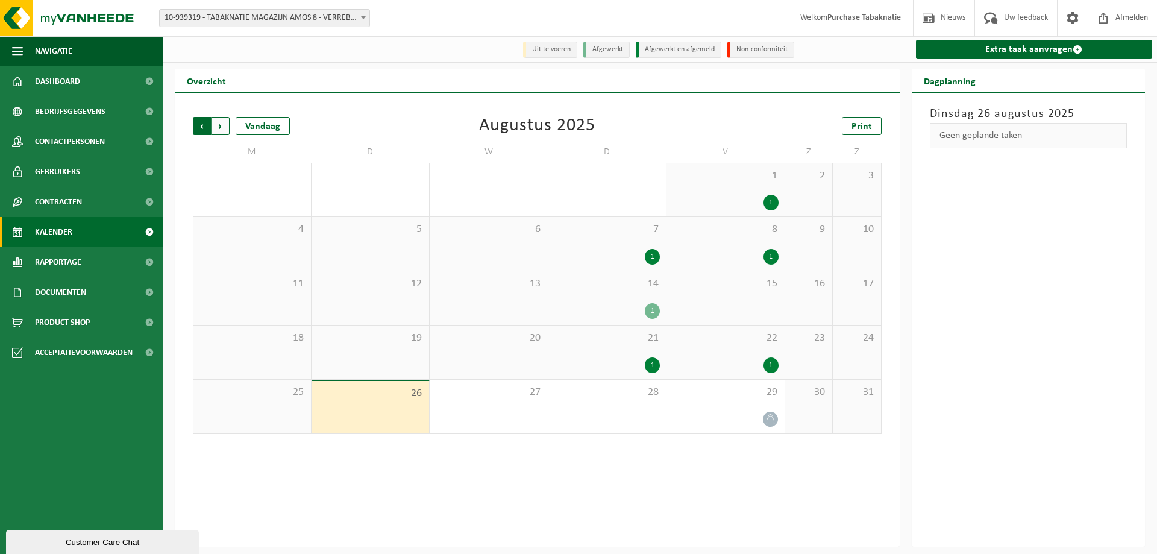
click at [222, 127] on span "Volgende" at bounding box center [220, 126] width 18 height 18
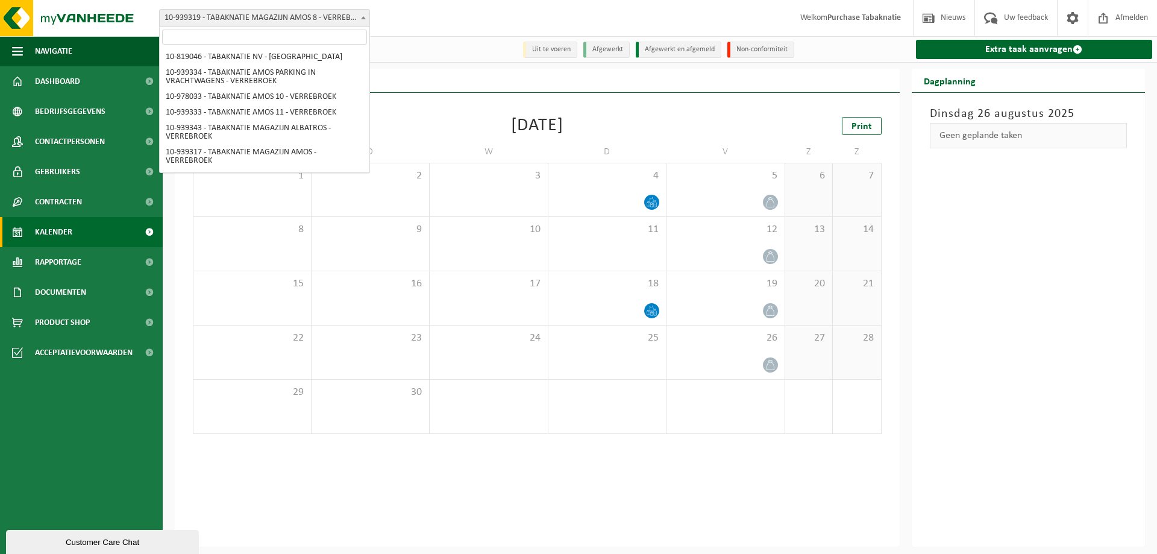
click at [266, 17] on span "10-939319 - TABAKNATIE MAGAZIJN AMOS 8 - VERREBROEK" at bounding box center [265, 18] width 210 height 17
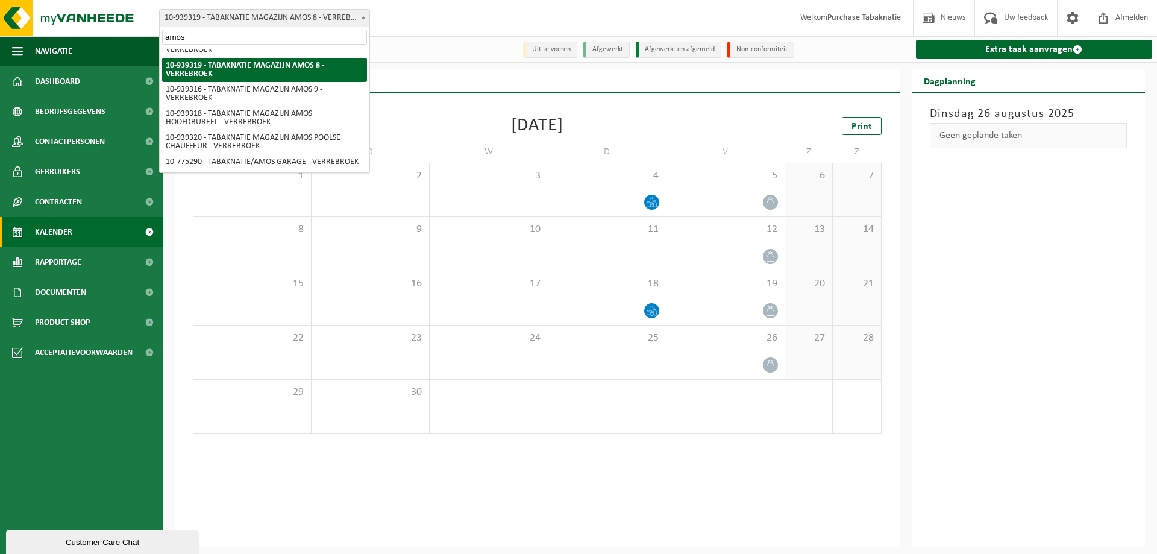
type input "amos 9"
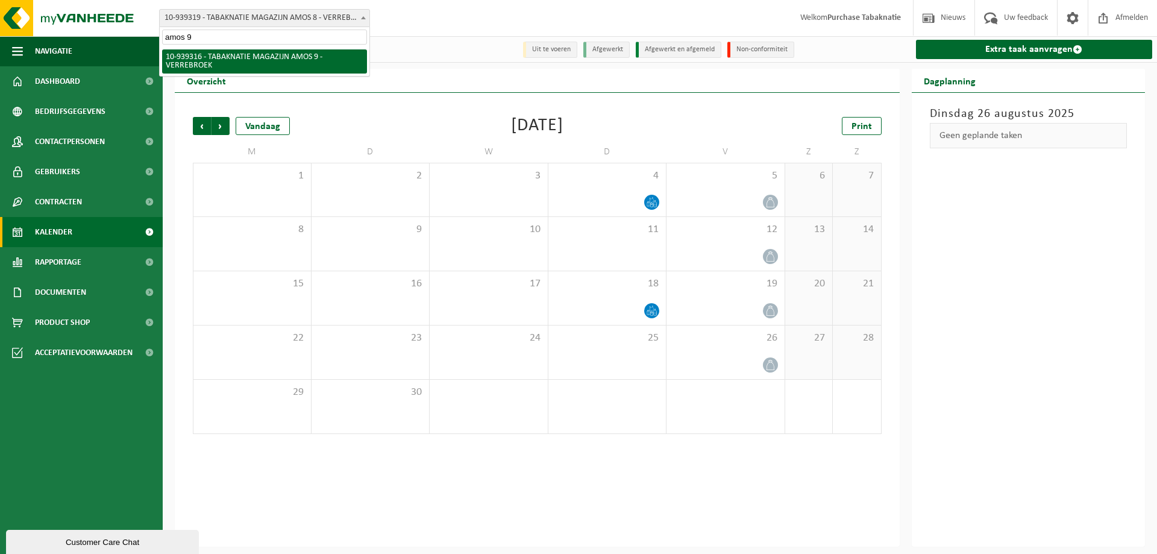
select select "138343"
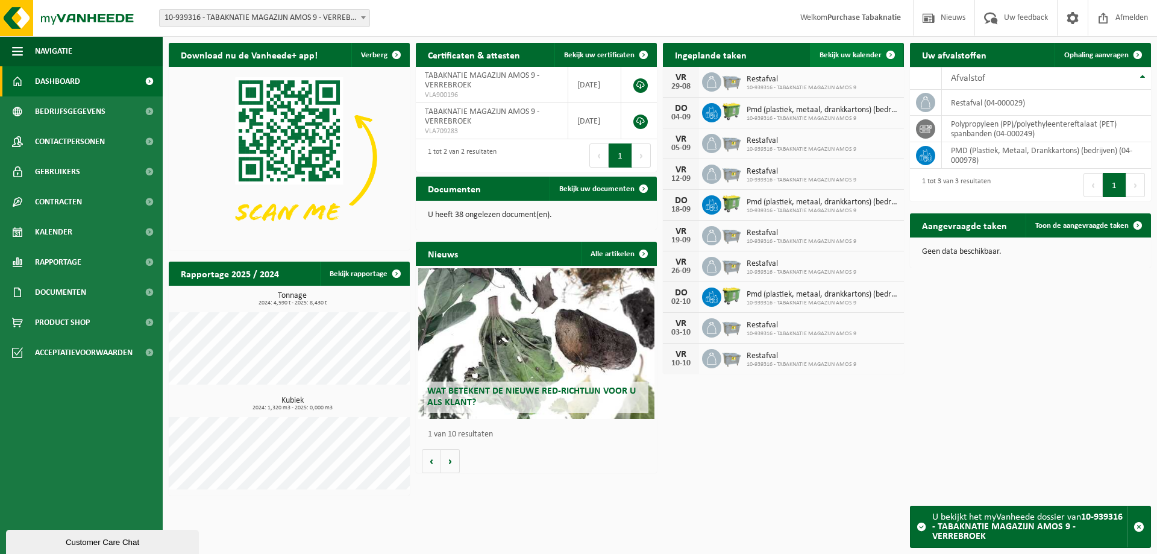
click at [877, 54] on span "Bekijk uw kalender" at bounding box center [850, 55] width 62 height 8
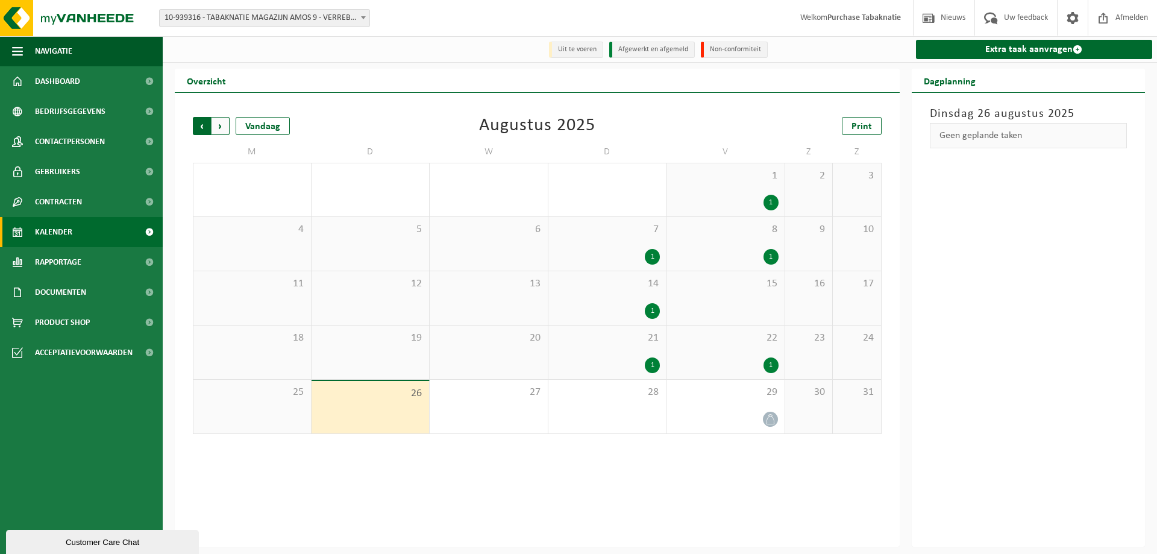
click at [223, 126] on span "Volgende" at bounding box center [220, 126] width 18 height 18
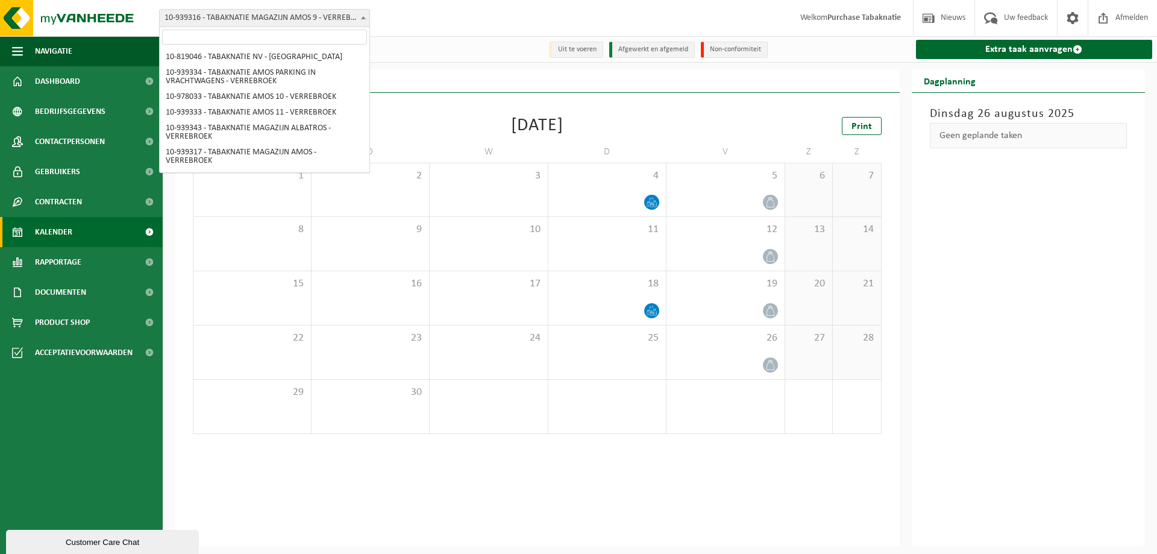
click at [229, 14] on span "10-939316 - TABAKNATIE MAGAZIJN AMOS 9 - VERREBROEK" at bounding box center [265, 18] width 210 height 17
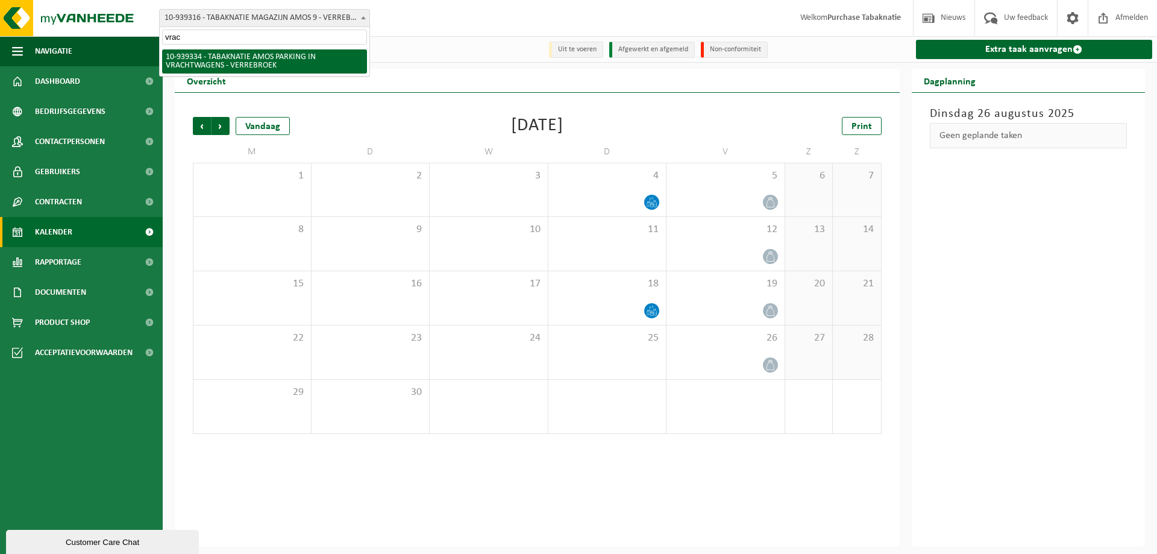
type input "vrach"
select select "138356"
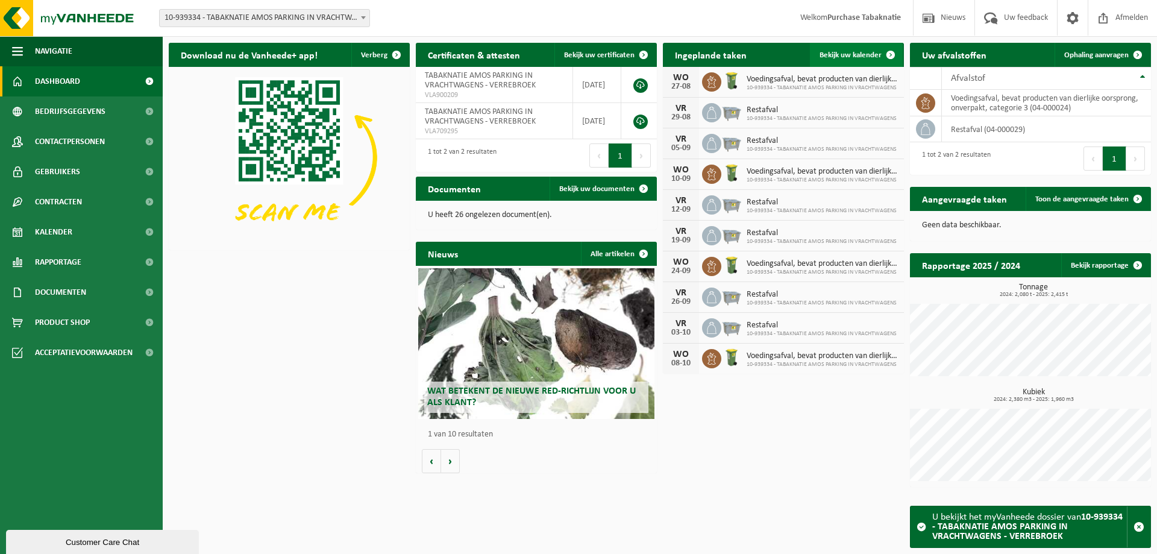
click at [859, 52] on span "Bekijk uw kalender" at bounding box center [850, 55] width 62 height 8
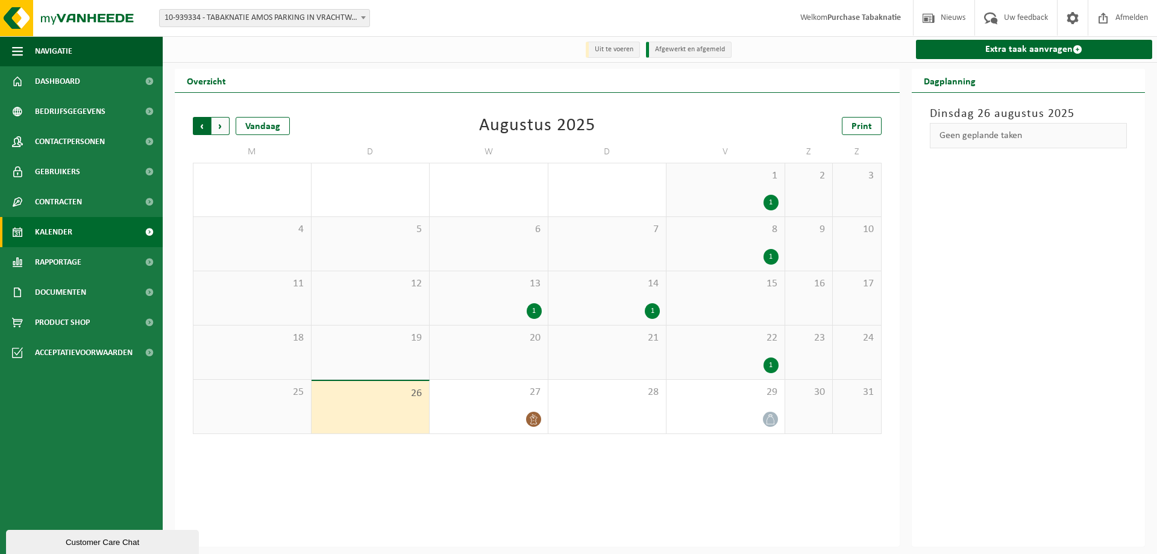
click at [220, 123] on span "Volgende" at bounding box center [220, 126] width 18 height 18
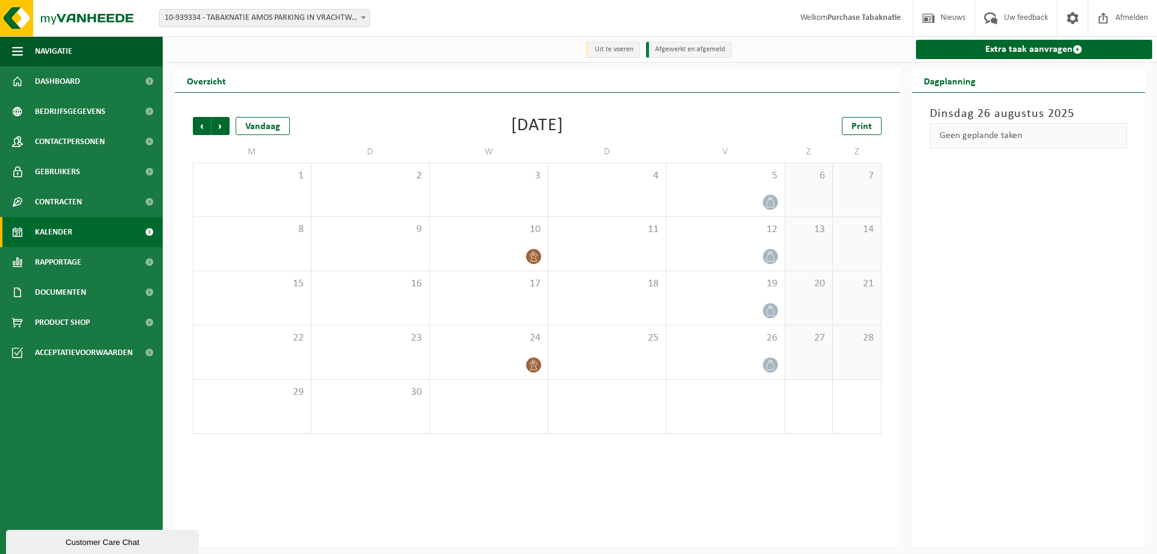
click at [305, 20] on span "10-939334 - TABAKNATIE AMOS PARKING IN VRACHTWAGENS - VERREBROEK" at bounding box center [265, 18] width 210 height 17
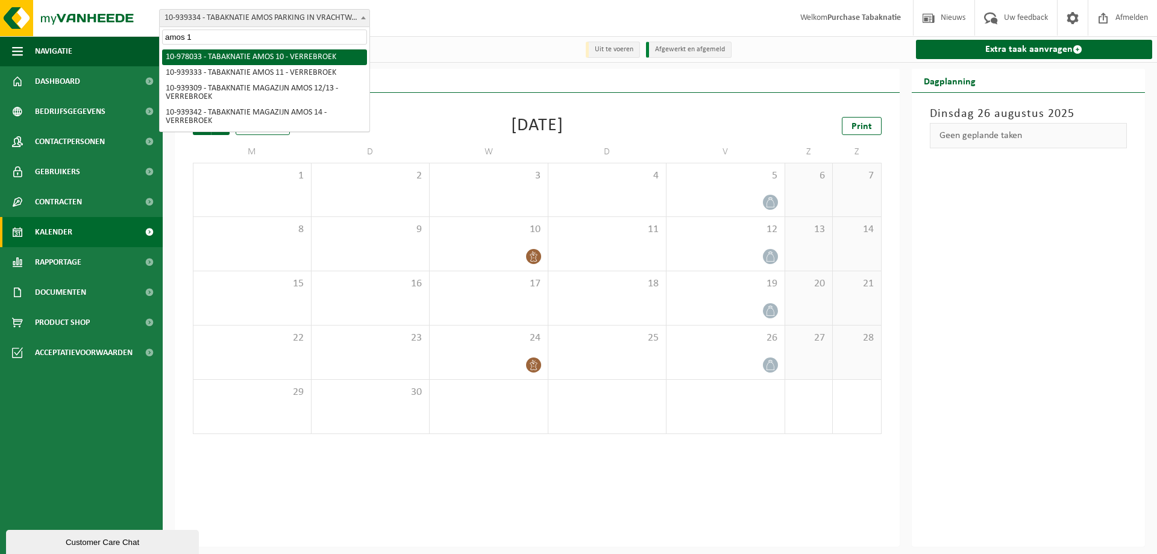
type input "amos 11"
select select "138355"
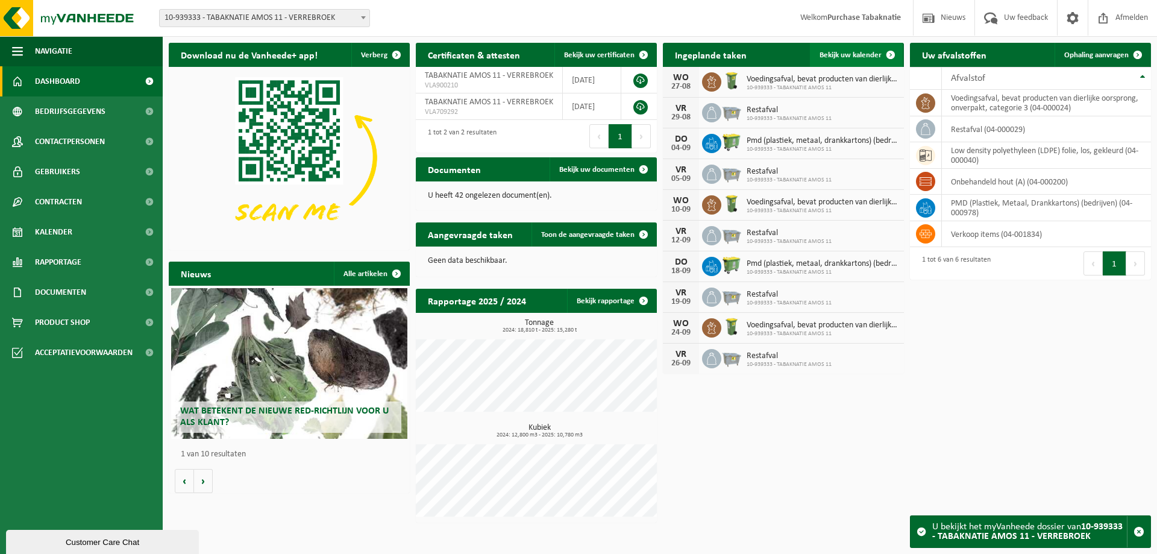
click at [831, 55] on span "Bekijk uw kalender" at bounding box center [850, 55] width 62 height 8
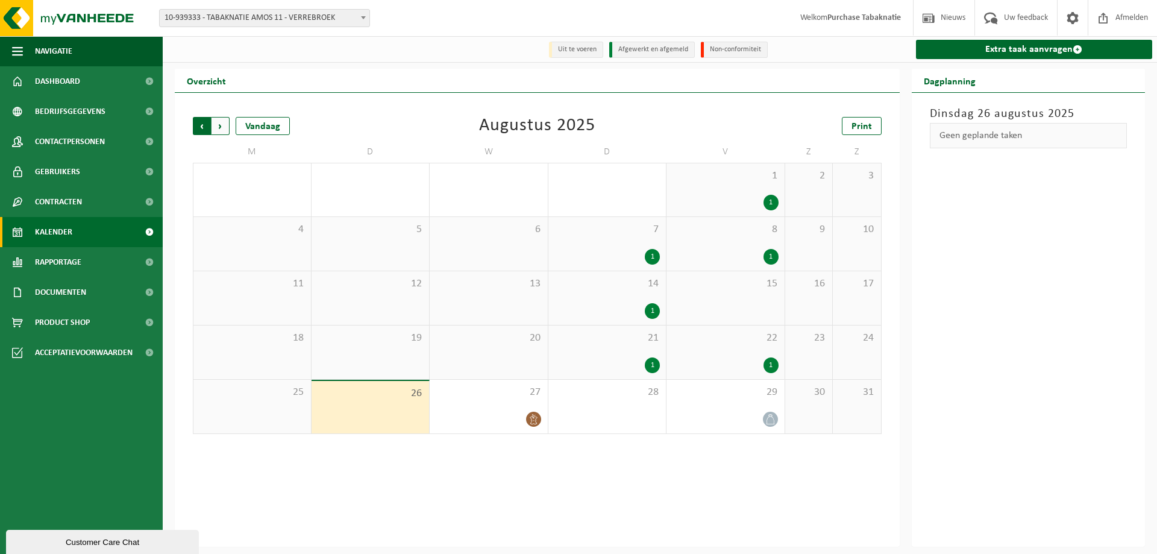
click at [218, 125] on span "Volgende" at bounding box center [220, 126] width 18 height 18
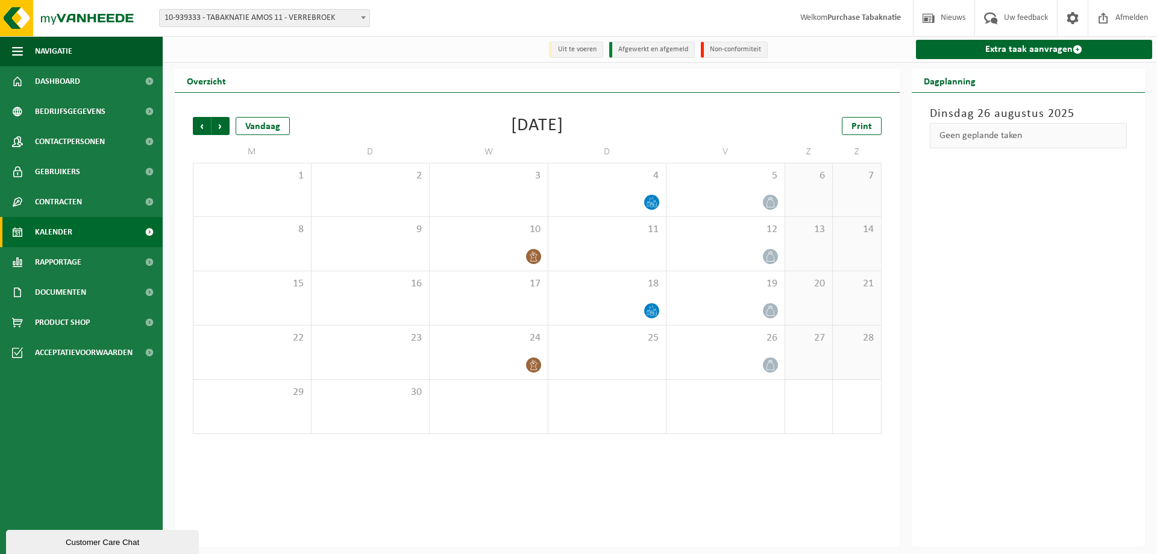
click at [259, 24] on span "10-939333 - TABAKNATIE AMOS 11 - VERREBROEK" at bounding box center [265, 18] width 210 height 17
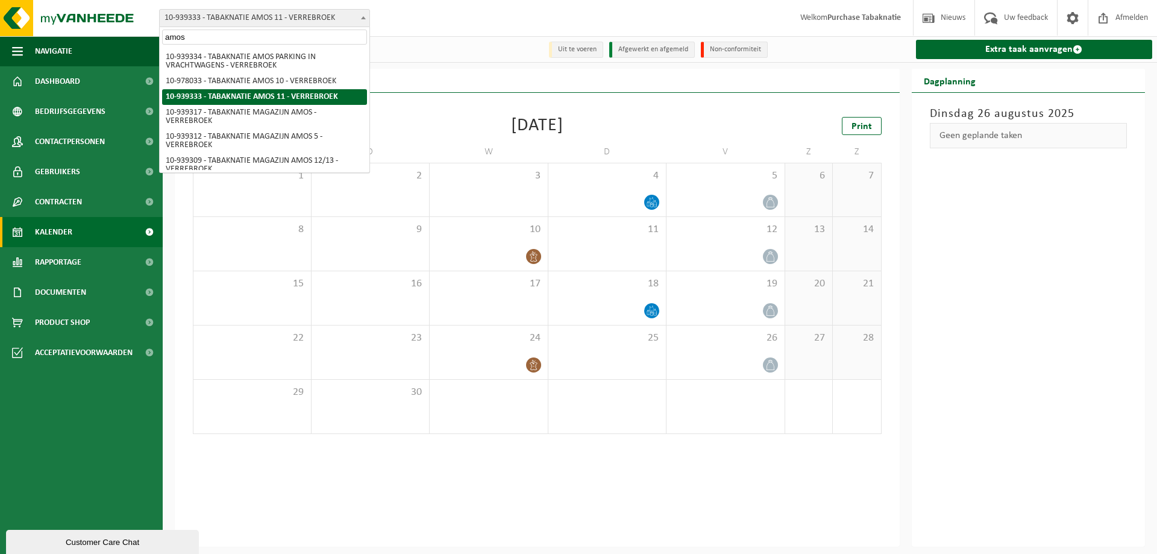
type input "amos 5"
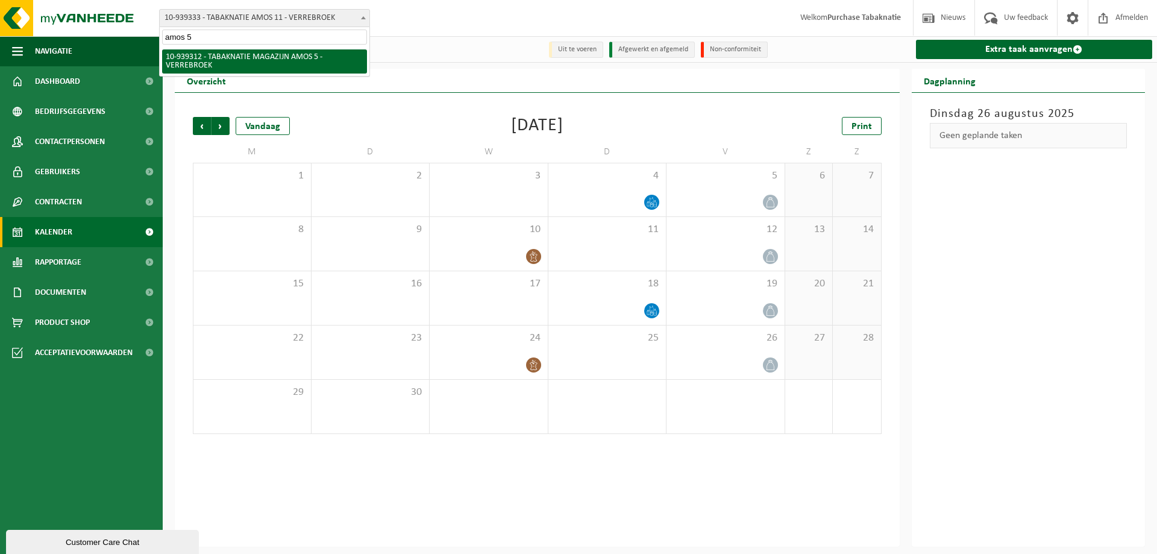
select select "138341"
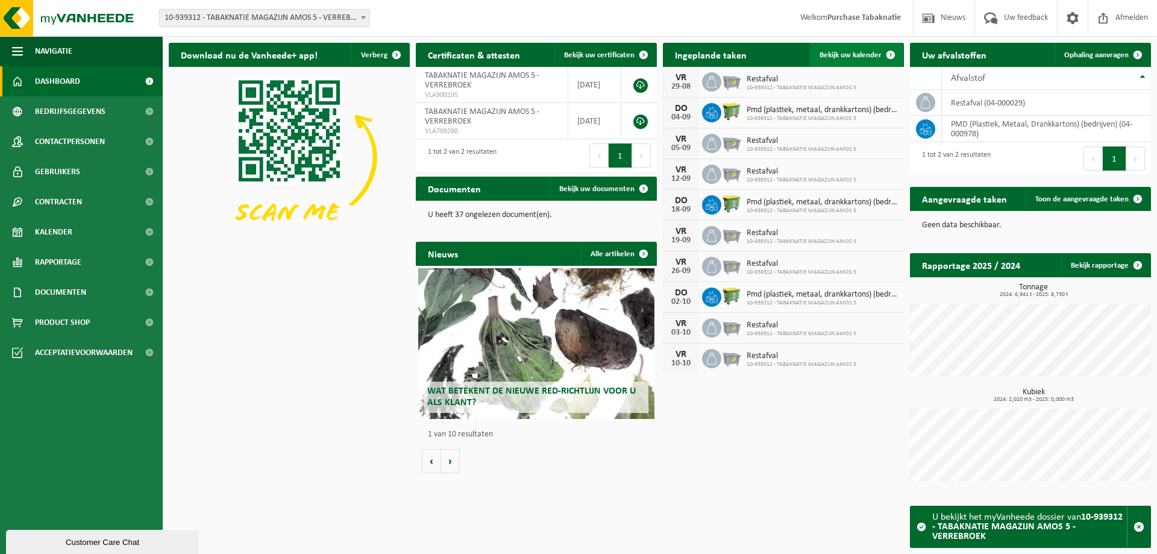
click at [860, 57] on span "Bekijk uw kalender" at bounding box center [850, 55] width 62 height 8
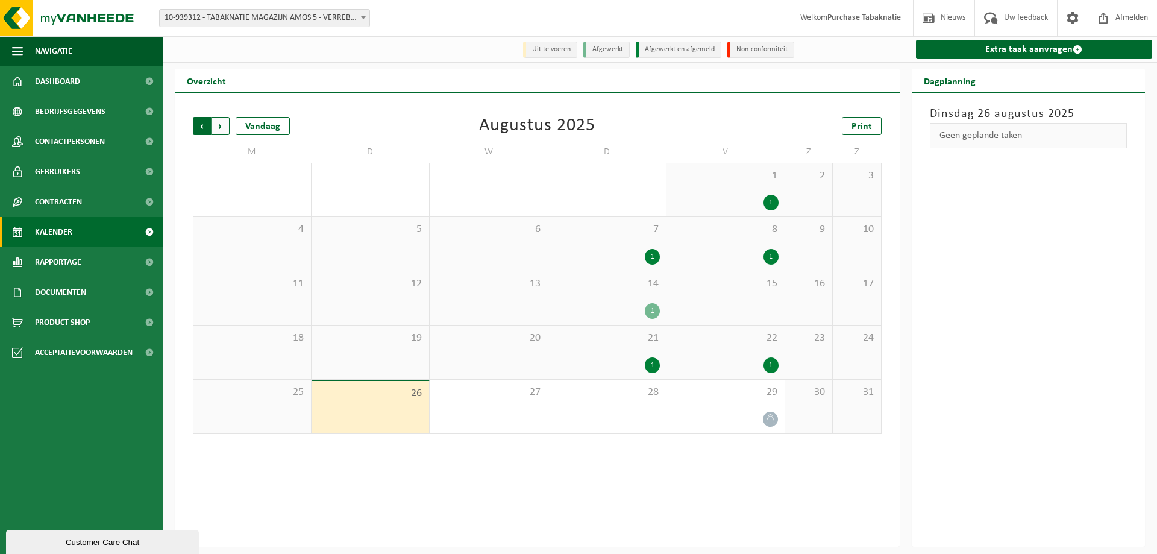
click at [224, 125] on span "Volgende" at bounding box center [220, 126] width 18 height 18
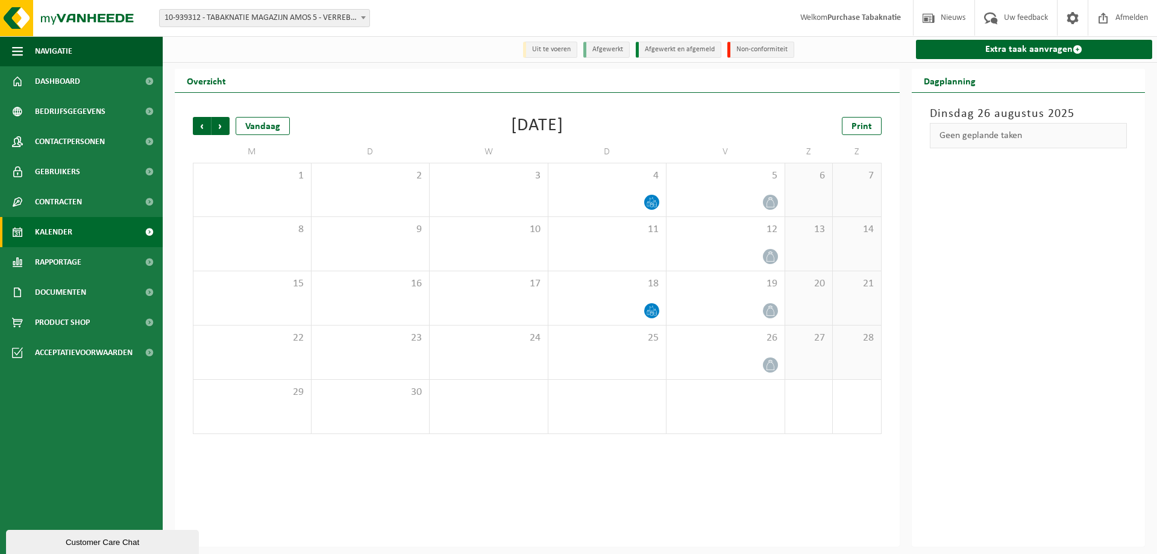
click at [301, 70] on div "Overzicht" at bounding box center [537, 81] width 725 height 24
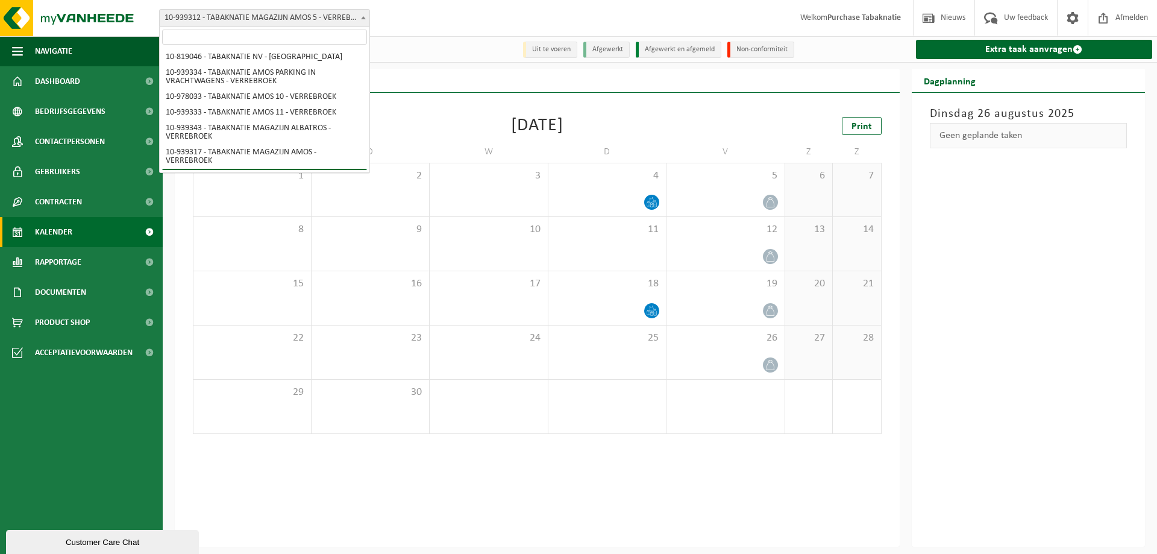
click at [261, 22] on span "10-939312 - TABAKNATIE MAGAZIJN AMOS 5 - VERREBROEK" at bounding box center [265, 18] width 210 height 17
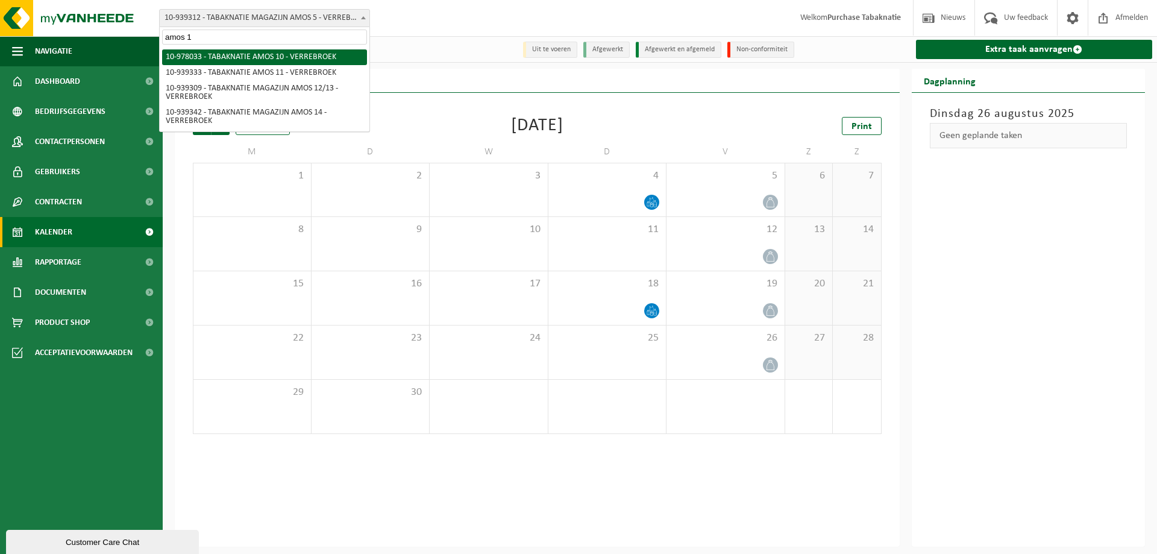
type input "amos 12"
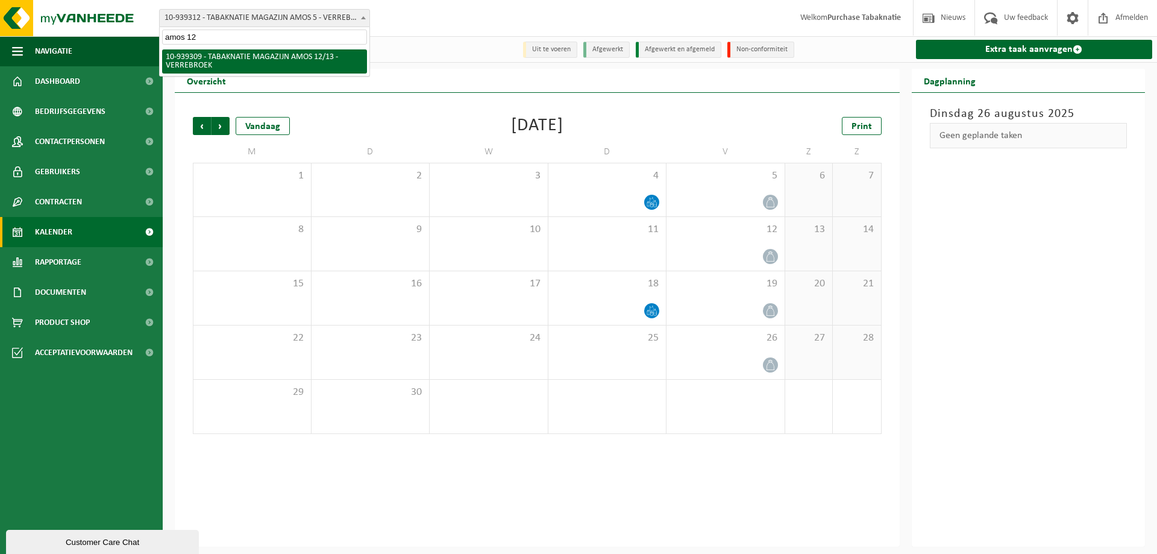
select select "138338"
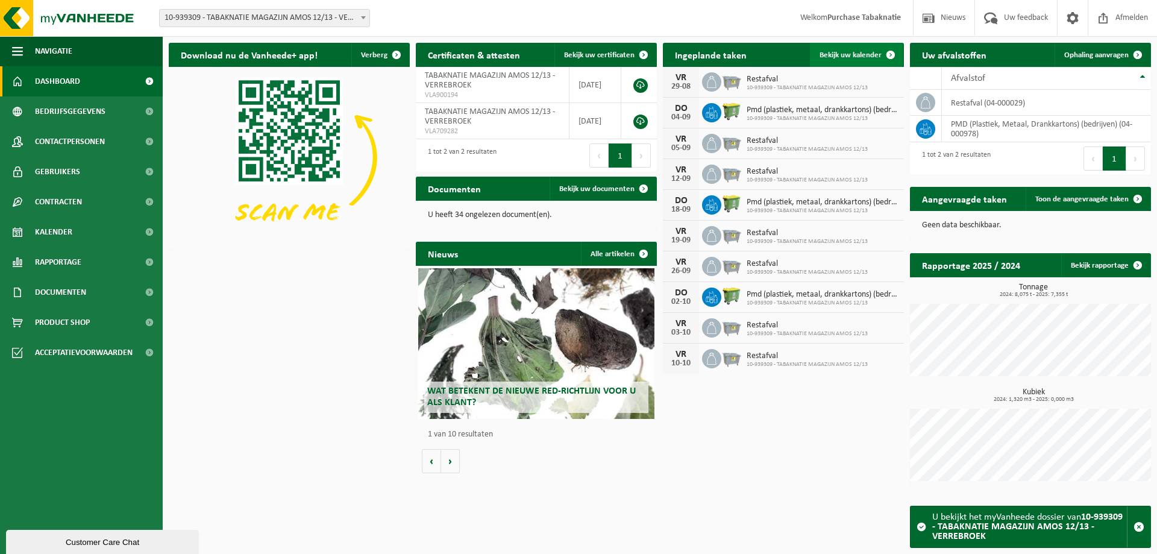
click at [883, 56] on span at bounding box center [890, 55] width 24 height 24
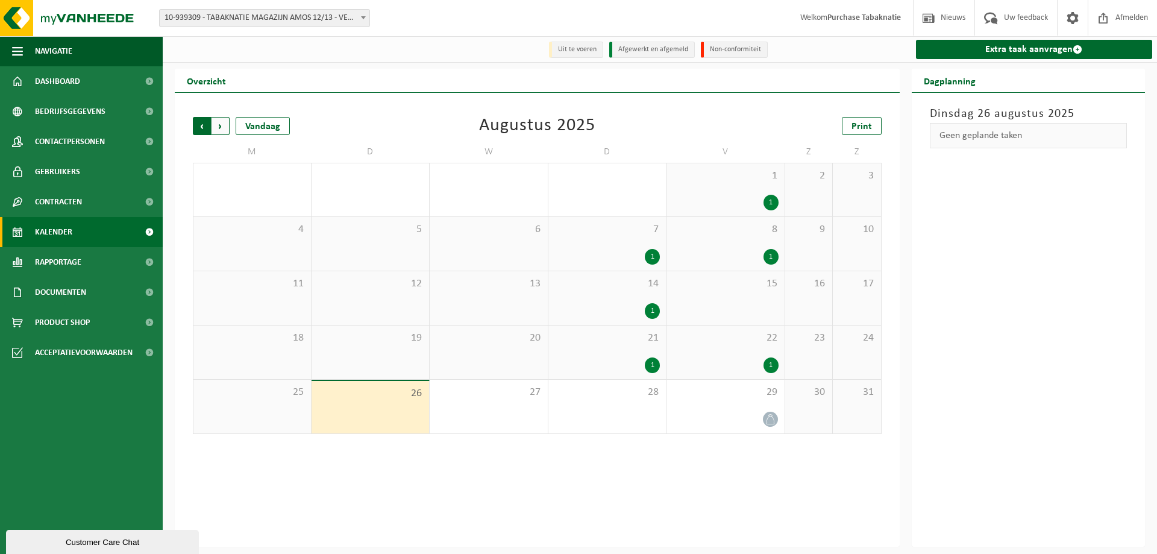
click at [222, 127] on span "Volgende" at bounding box center [220, 126] width 18 height 18
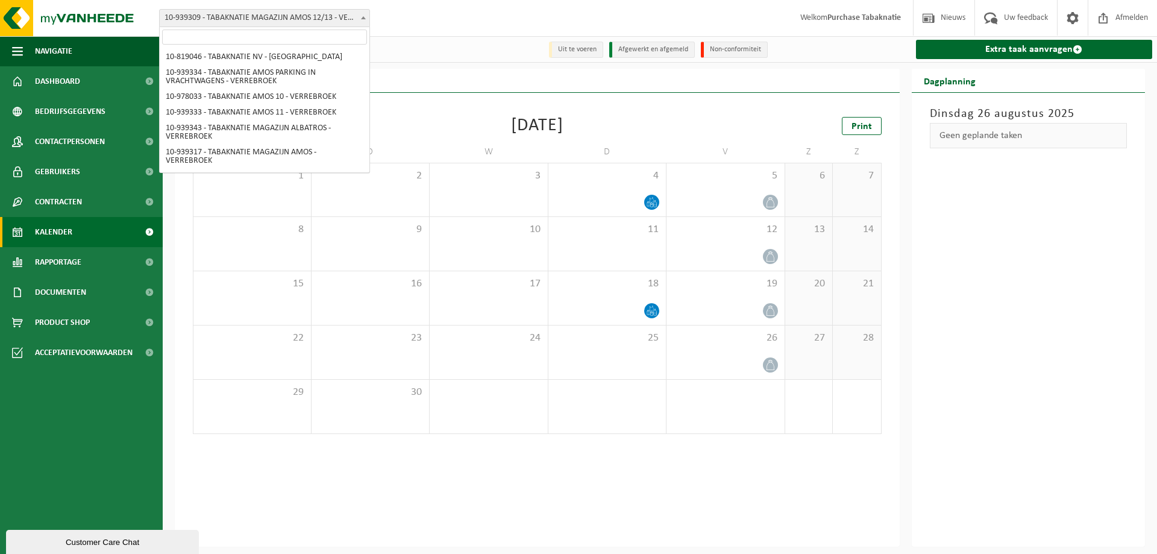
click at [226, 15] on span "10-939309 - TABAKNATIE MAGAZIJN AMOS 12/13 - VERREBROEK" at bounding box center [265, 18] width 210 height 17
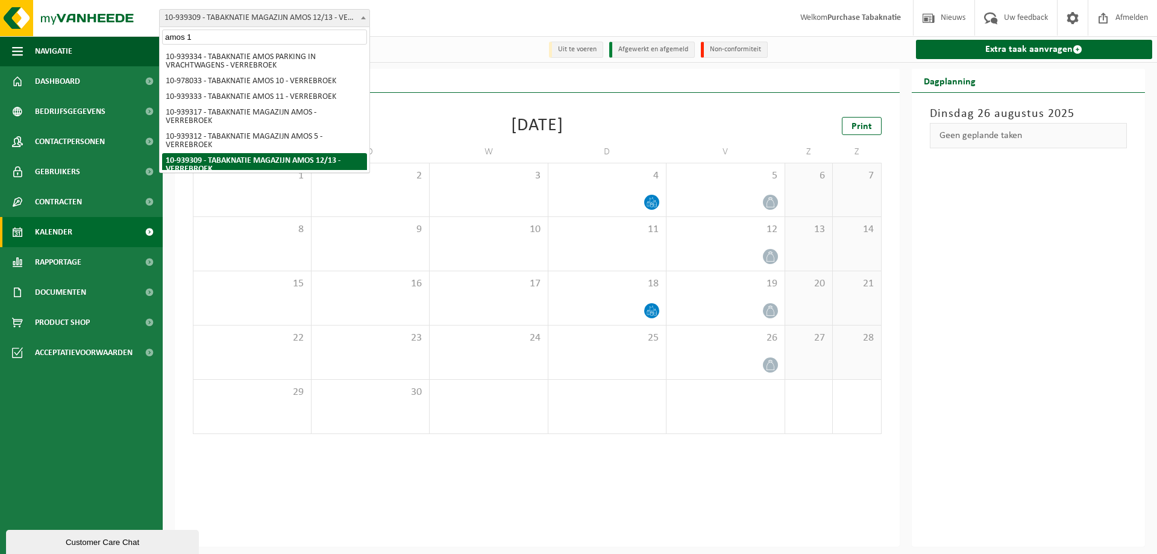
type input "amos 14"
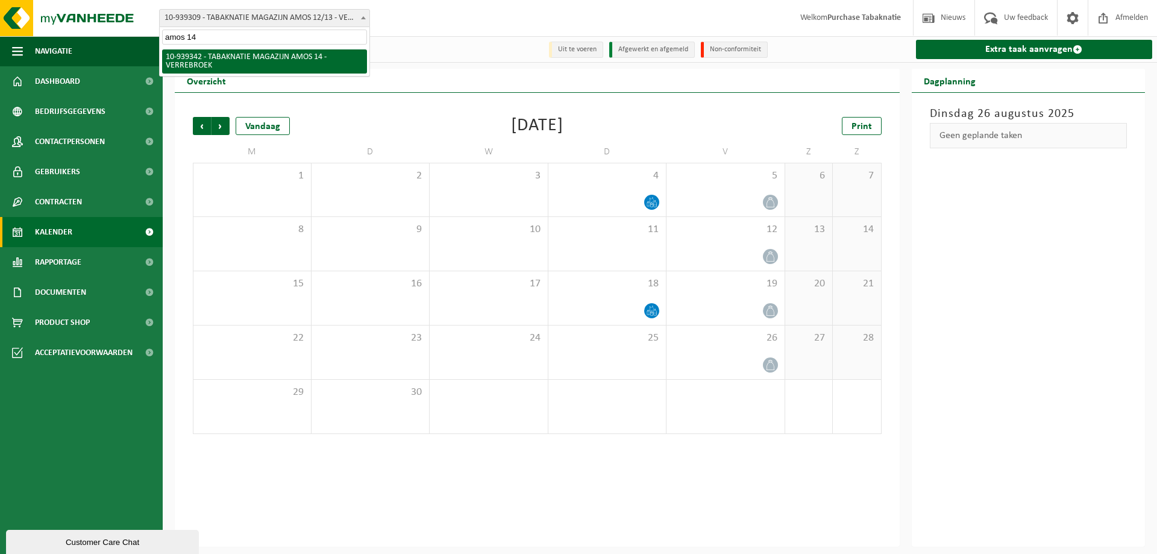
select select "138360"
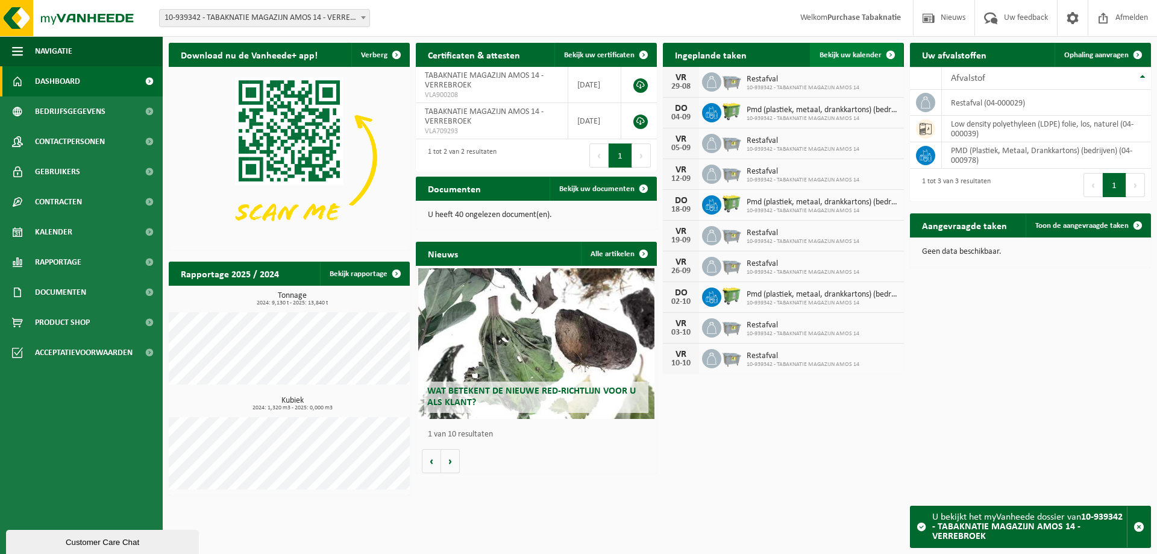
click at [882, 58] on span at bounding box center [890, 55] width 24 height 24
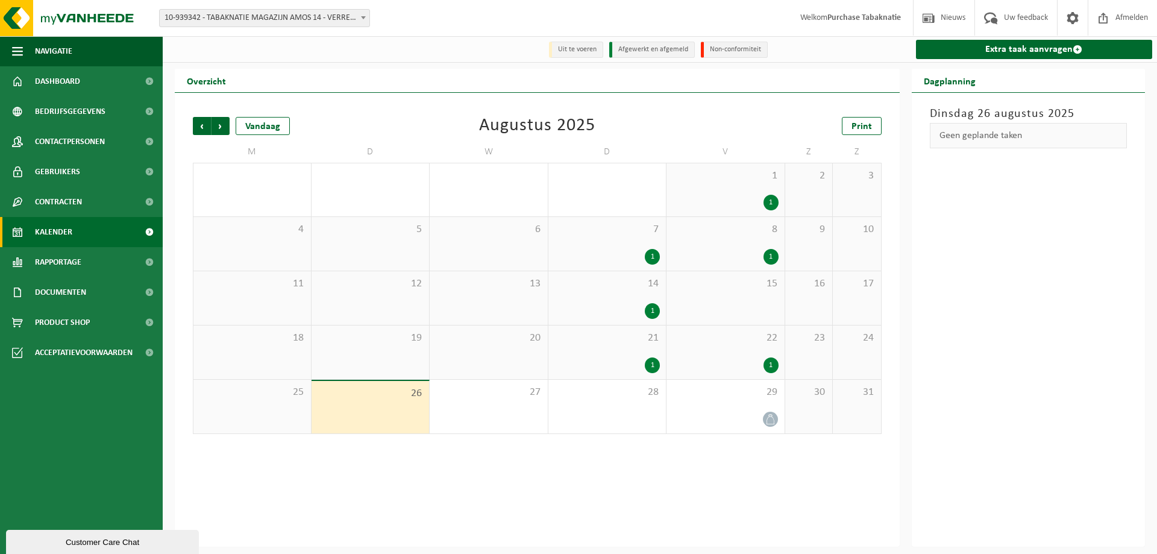
click at [232, 125] on div "Vorige Volgende Vandaag" at bounding box center [253, 126] width 120 height 18
click at [220, 125] on span "Volgende" at bounding box center [220, 126] width 18 height 18
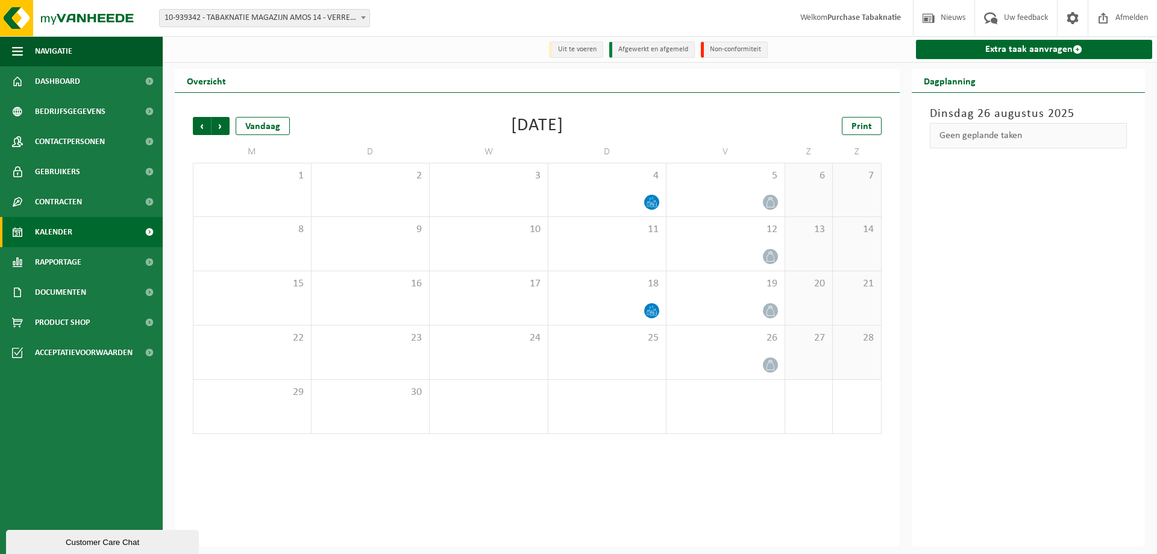
click at [324, 21] on span "10-939342 - TABAKNATIE MAGAZIJN AMOS 14 - VERREBROEK" at bounding box center [265, 18] width 210 height 17
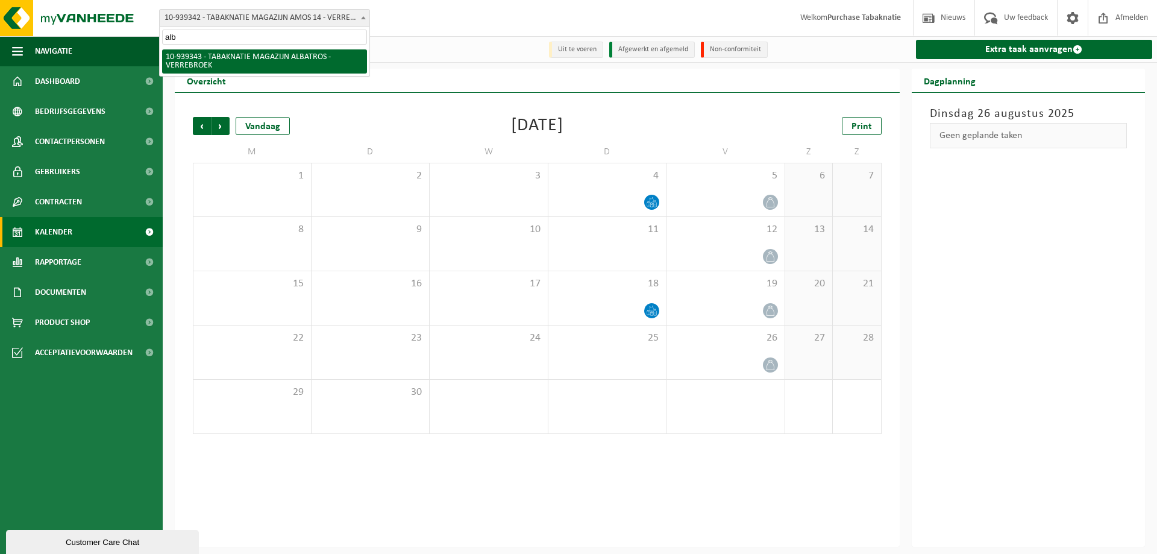
type input "alba"
select select "138361"
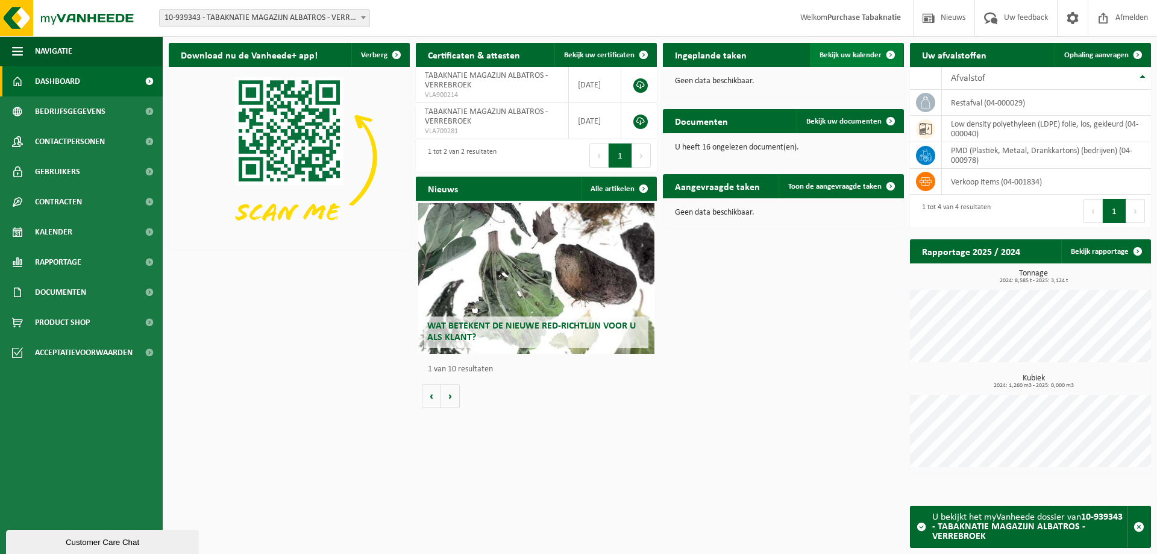
click at [861, 48] on link "Bekijk uw kalender" at bounding box center [856, 55] width 93 height 24
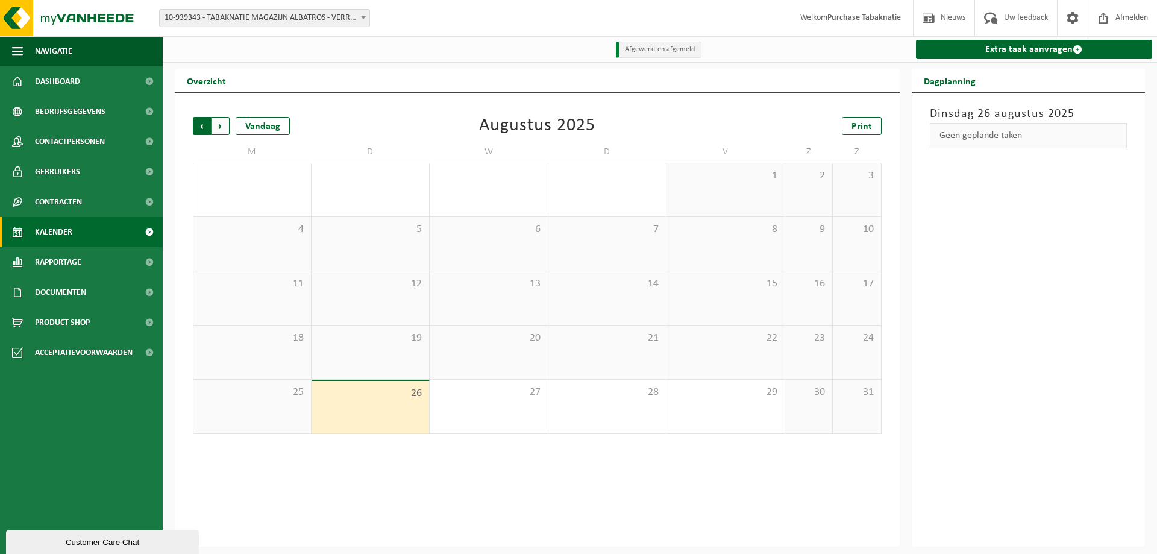
click at [224, 133] on span "Volgende" at bounding box center [220, 126] width 18 height 18
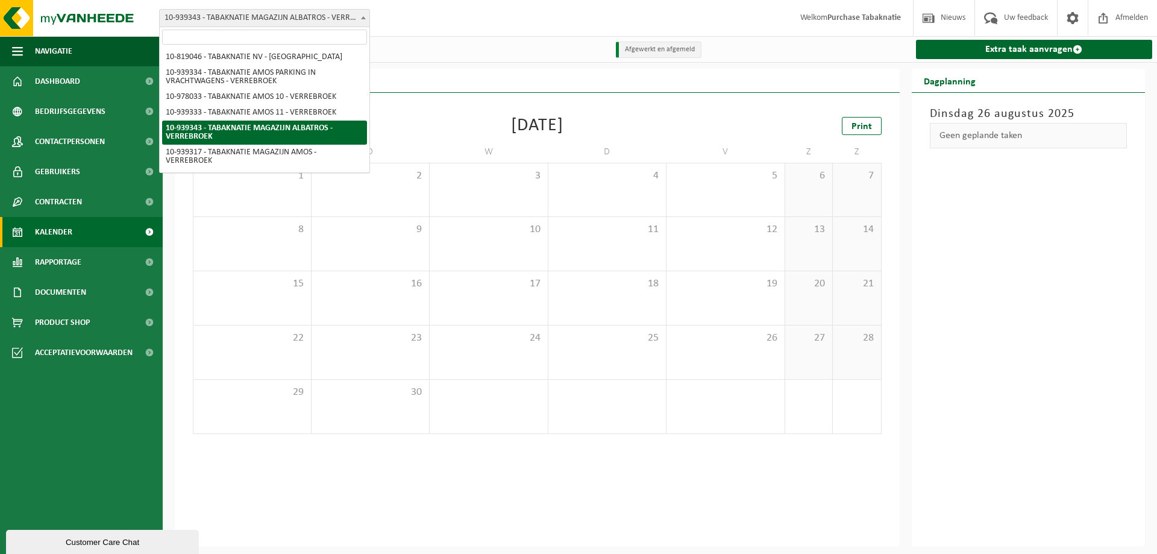
click at [255, 20] on span "10-939343 - TABAKNATIE MAGAZIJN ALBATROS - VERREBROEK" at bounding box center [265, 18] width 210 height 17
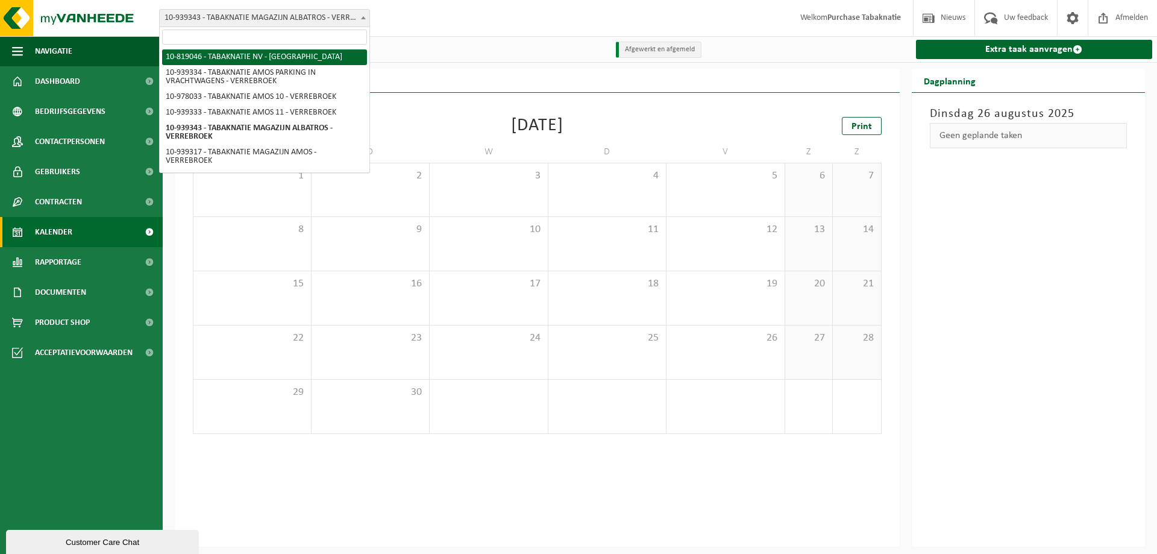
click at [233, 36] on input "search" at bounding box center [264, 37] width 205 height 15
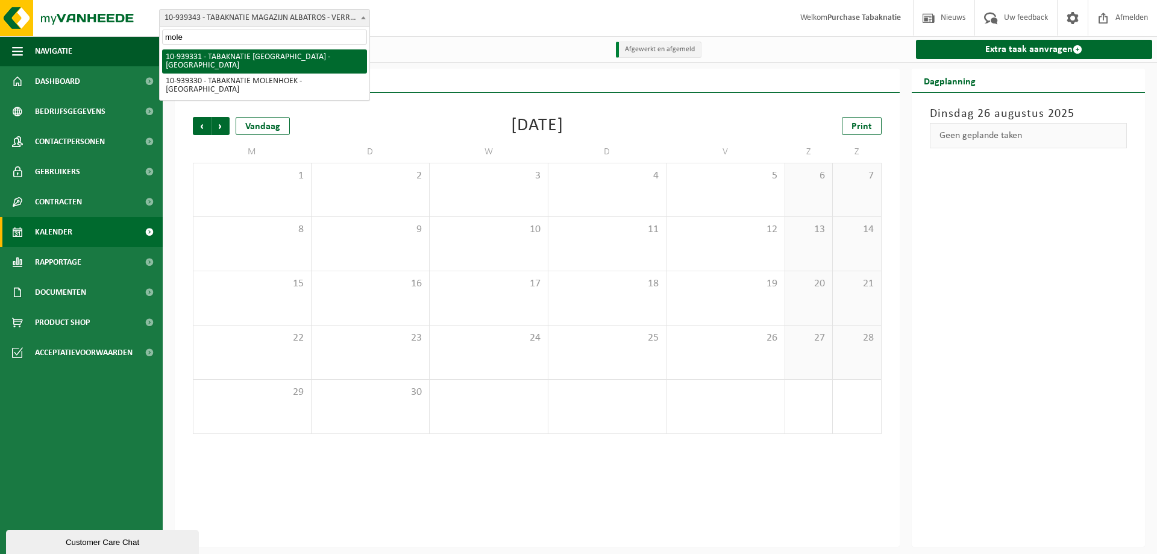
type input "molen"
select select "138353"
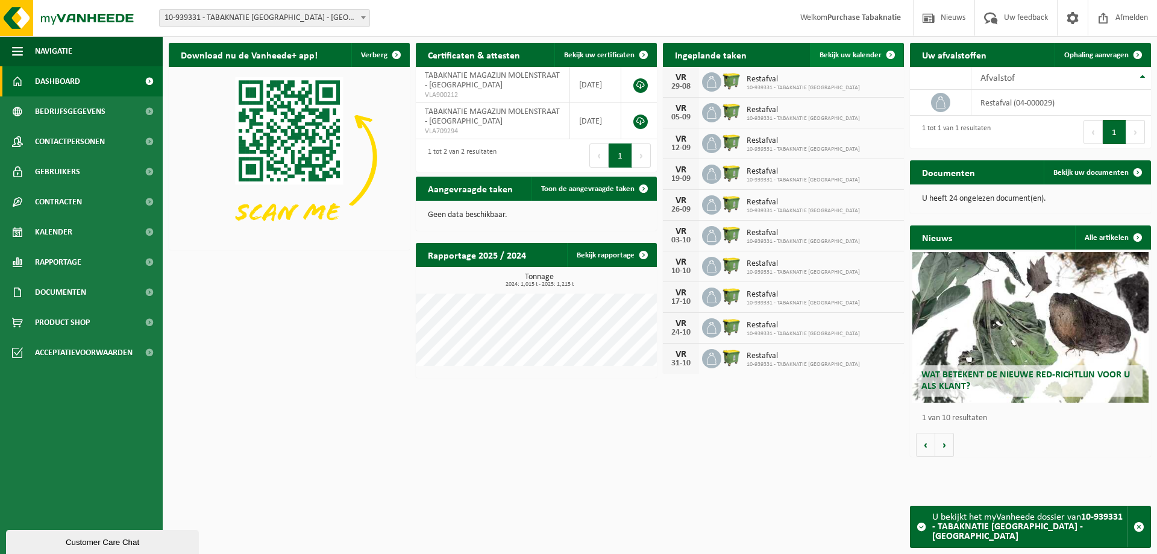
click at [865, 61] on link "Bekijk uw kalender" at bounding box center [856, 55] width 93 height 24
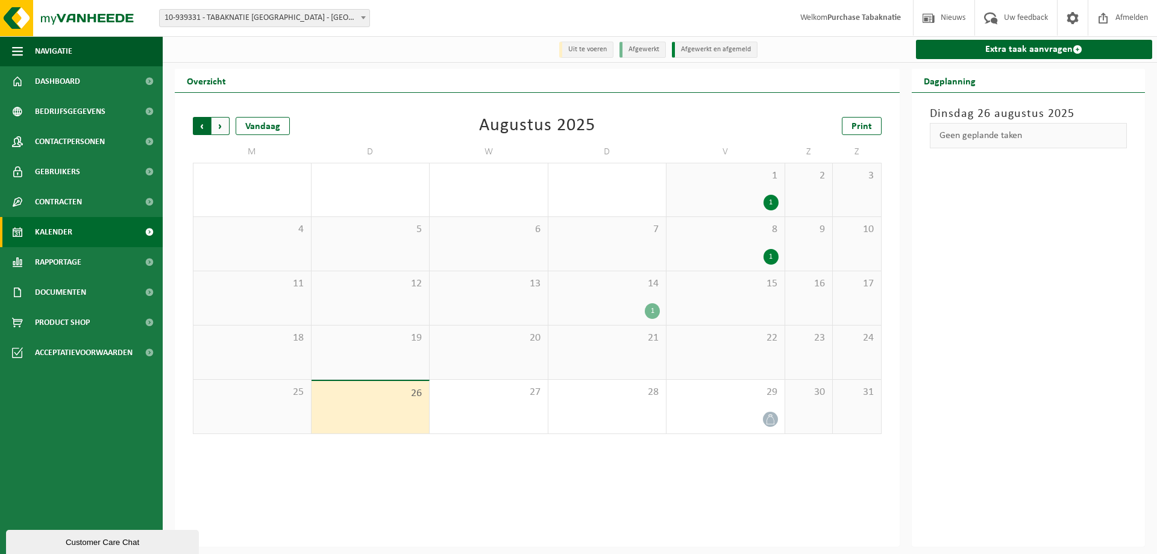
click at [227, 128] on span "Volgende" at bounding box center [220, 126] width 18 height 18
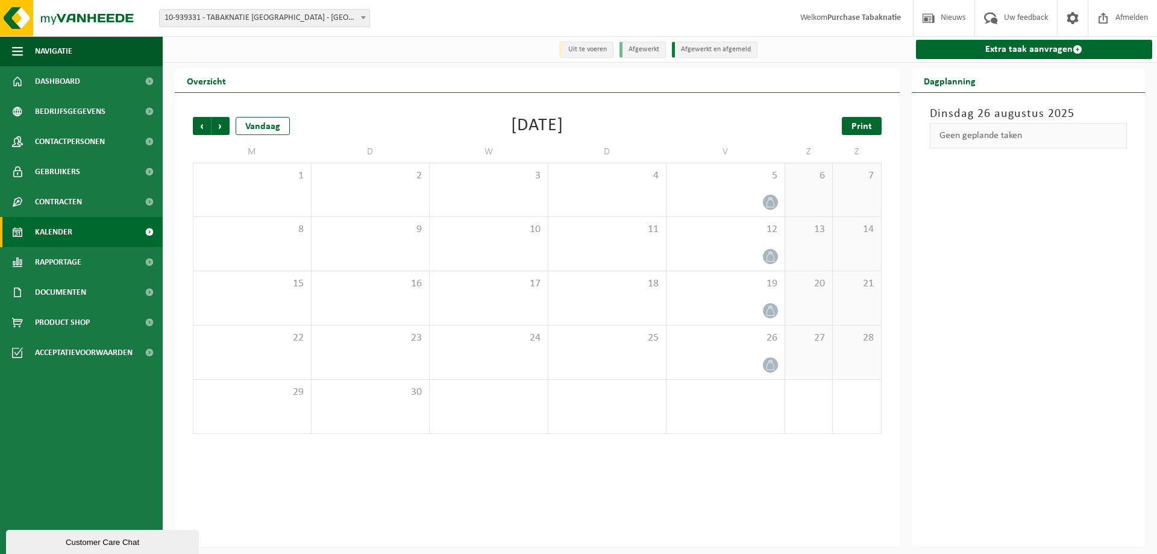
click at [860, 120] on link "Print" at bounding box center [862, 126] width 40 height 18
click at [262, 25] on span "10-939331 - TABAKNATIE [GEOGRAPHIC_DATA] - [GEOGRAPHIC_DATA]" at bounding box center [265, 18] width 210 height 17
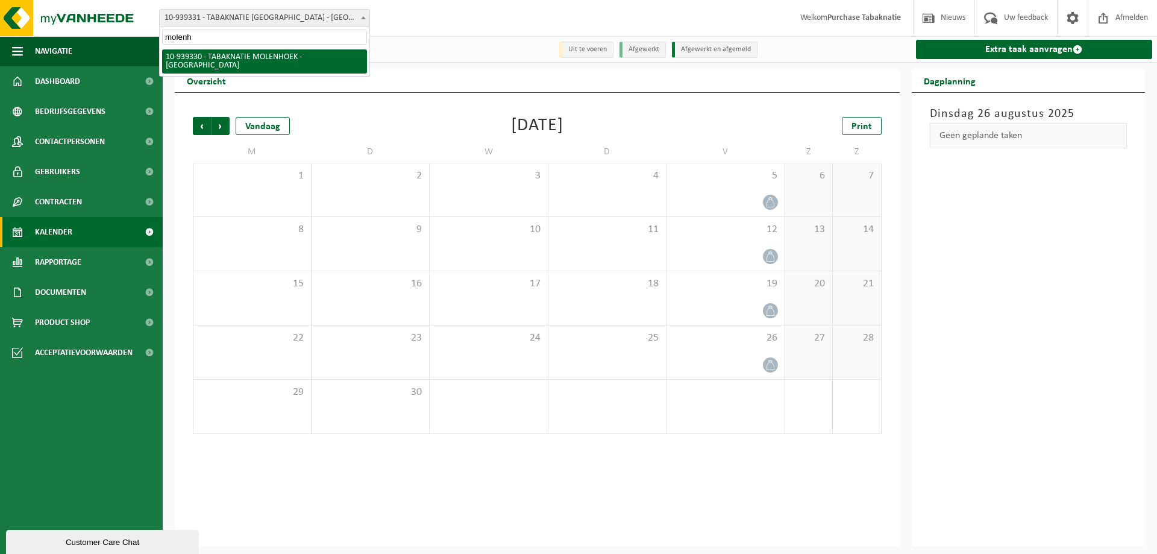
type input "molenho"
select select "138352"
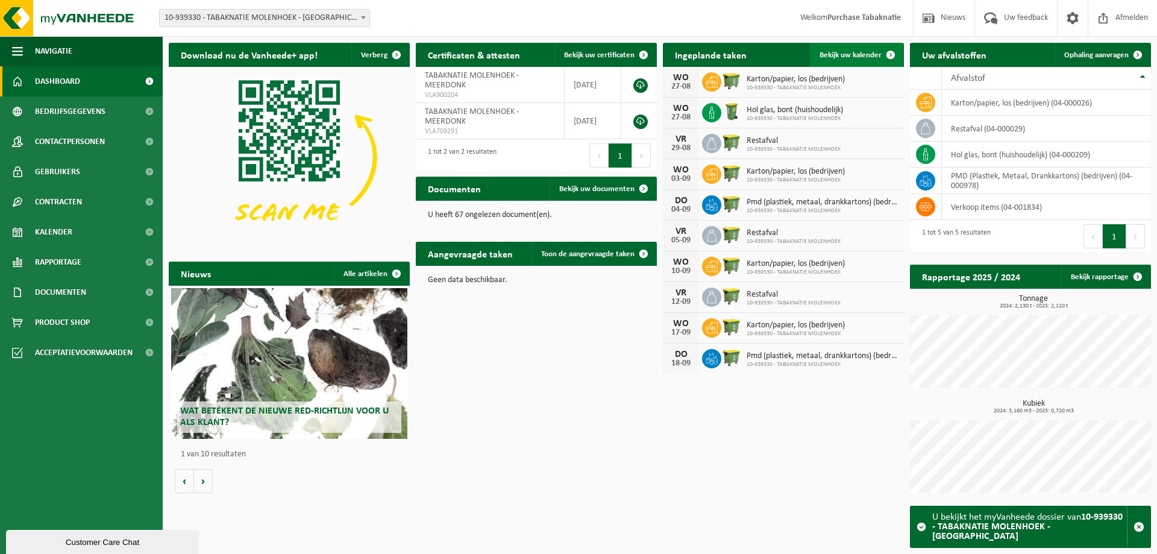
click at [875, 54] on span "Bekijk uw kalender" at bounding box center [850, 55] width 62 height 8
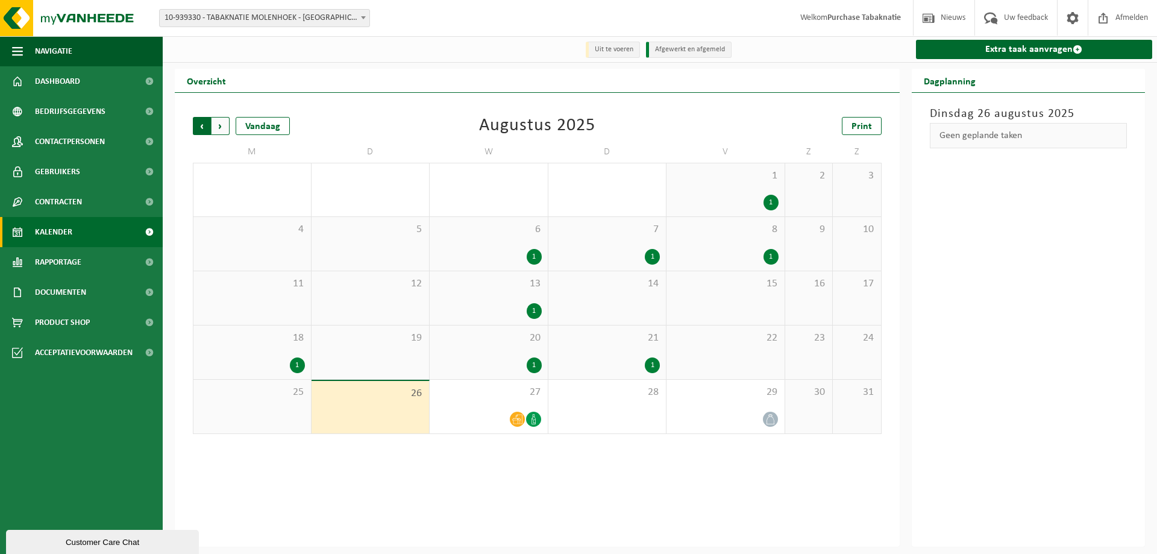
click at [220, 124] on span "Volgende" at bounding box center [220, 126] width 18 height 18
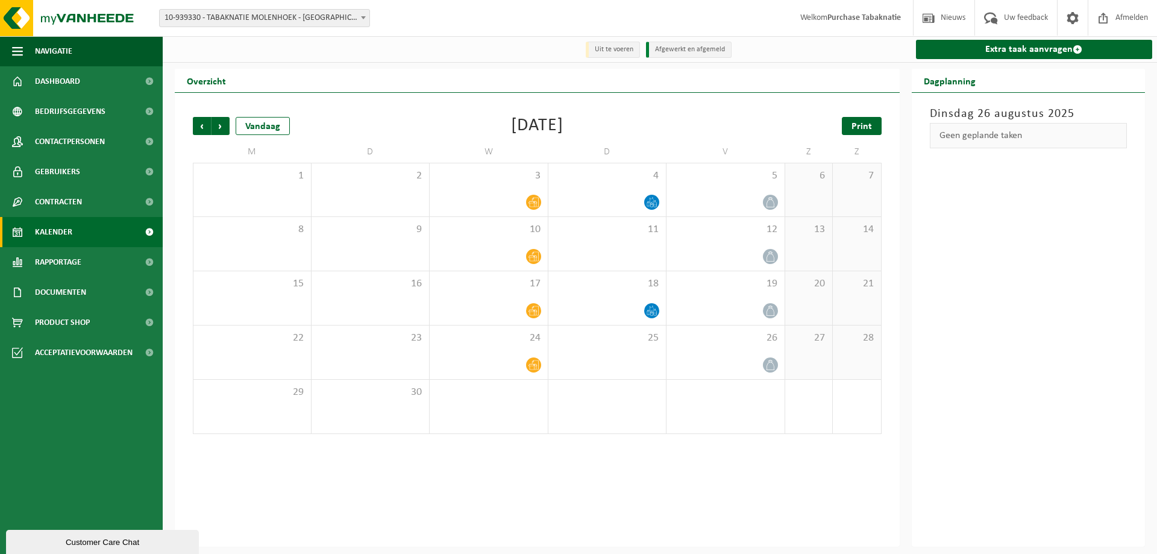
click at [871, 131] on span "Print" at bounding box center [861, 127] width 20 height 10
click at [299, 19] on span "10-939330 - TABAKNATIE MOLENHOEK - [GEOGRAPHIC_DATA]" at bounding box center [265, 18] width 210 height 17
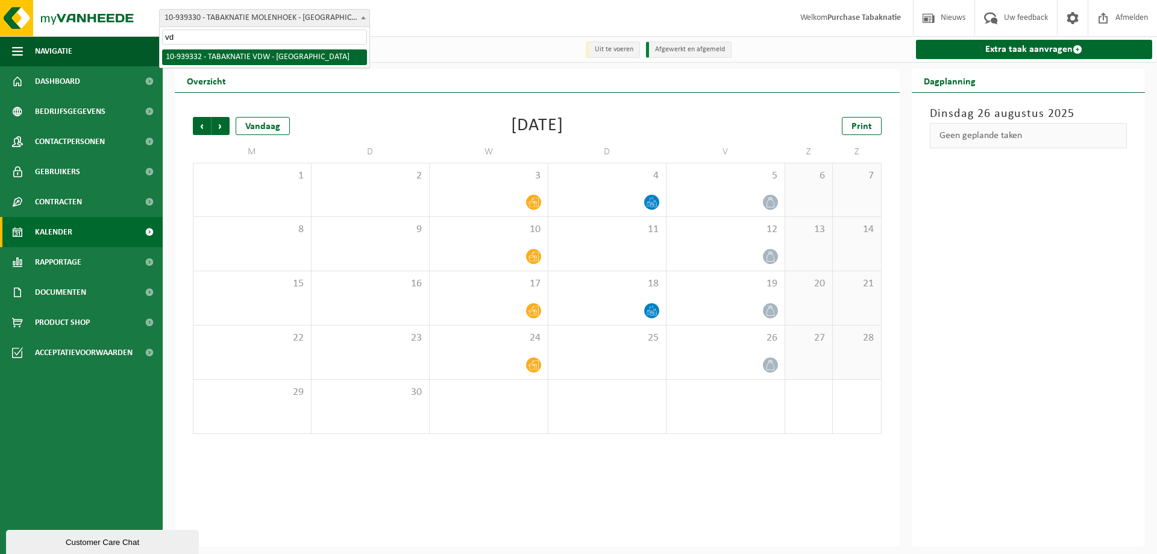
type input "vdw"
select select "138354"
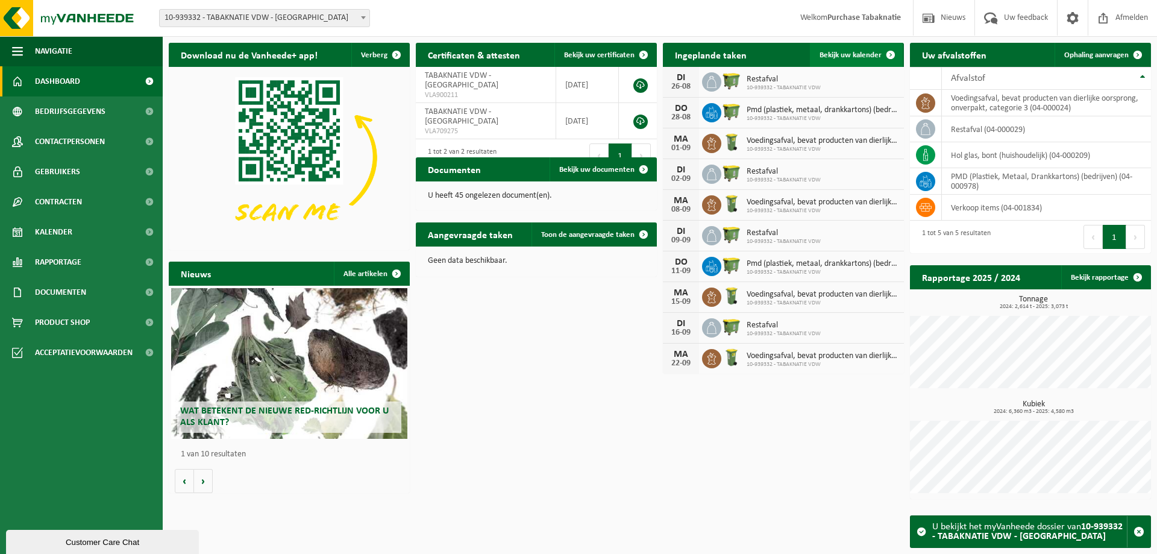
click at [828, 58] on span "Bekijk uw kalender" at bounding box center [850, 55] width 62 height 8
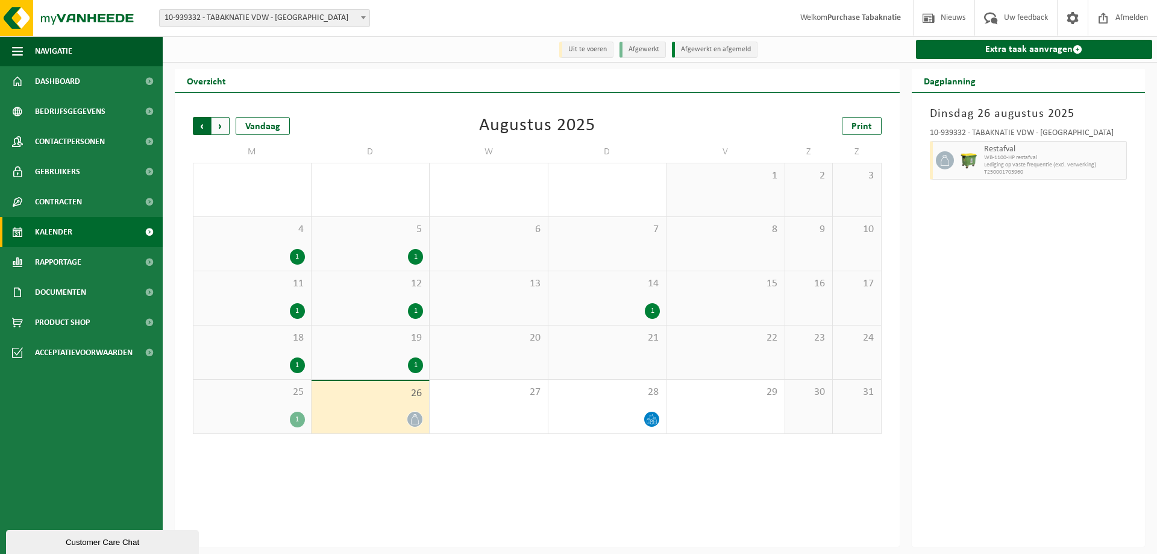
click at [217, 121] on span "Volgende" at bounding box center [220, 126] width 18 height 18
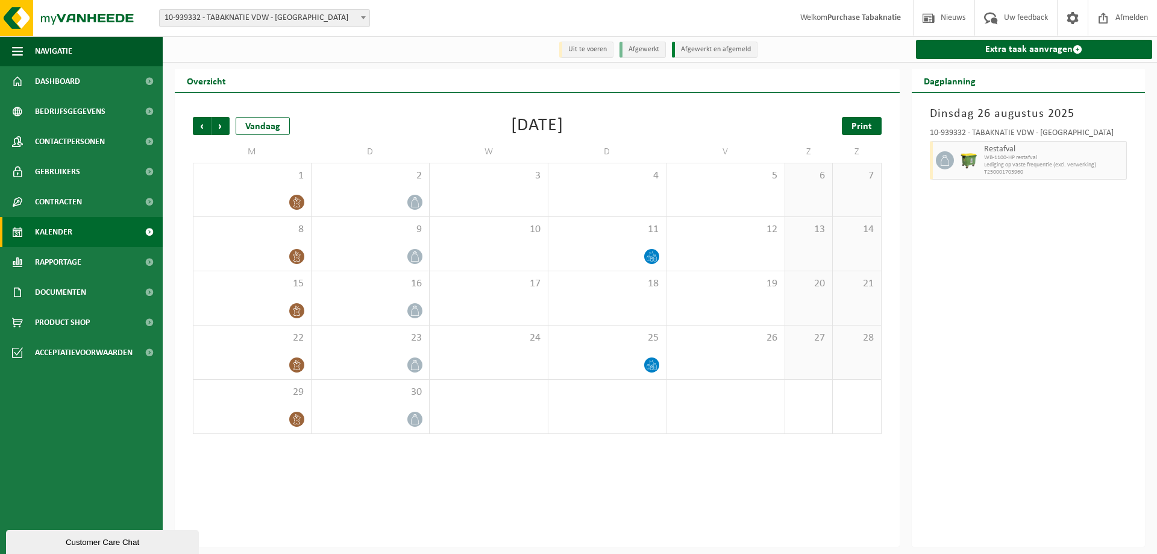
click at [868, 127] on span "Print" at bounding box center [861, 127] width 20 height 10
click at [248, 15] on span "10-939332 - TABAKNATIE VDW - [GEOGRAPHIC_DATA]" at bounding box center [265, 18] width 210 height 17
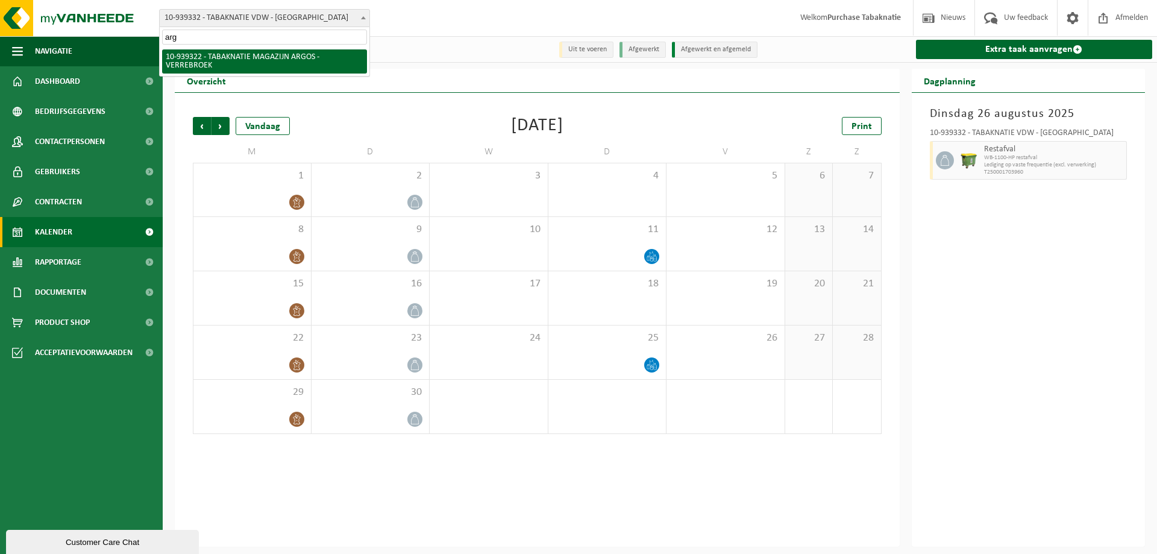
type input "argo"
select select "138349"
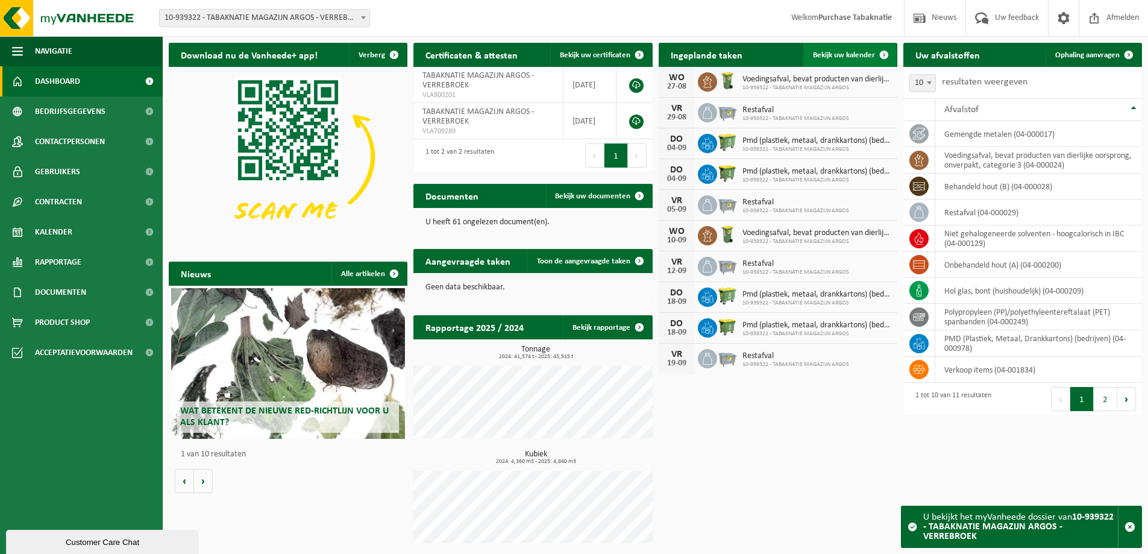
click at [857, 48] on link "Bekijk uw kalender" at bounding box center [849, 55] width 93 height 24
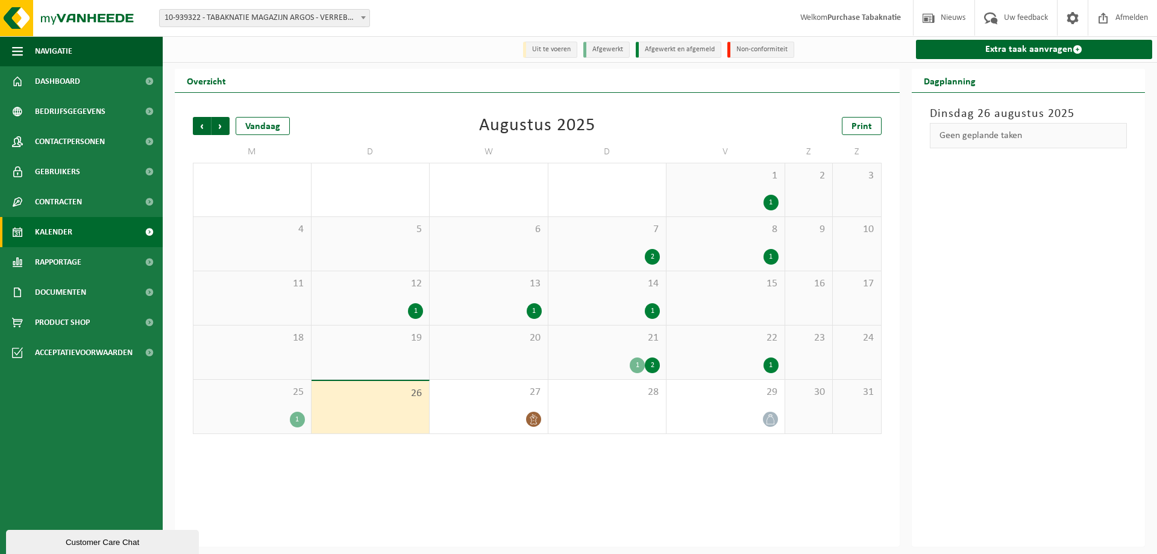
click at [264, 396] on span "25" at bounding box center [251, 392] width 105 height 13
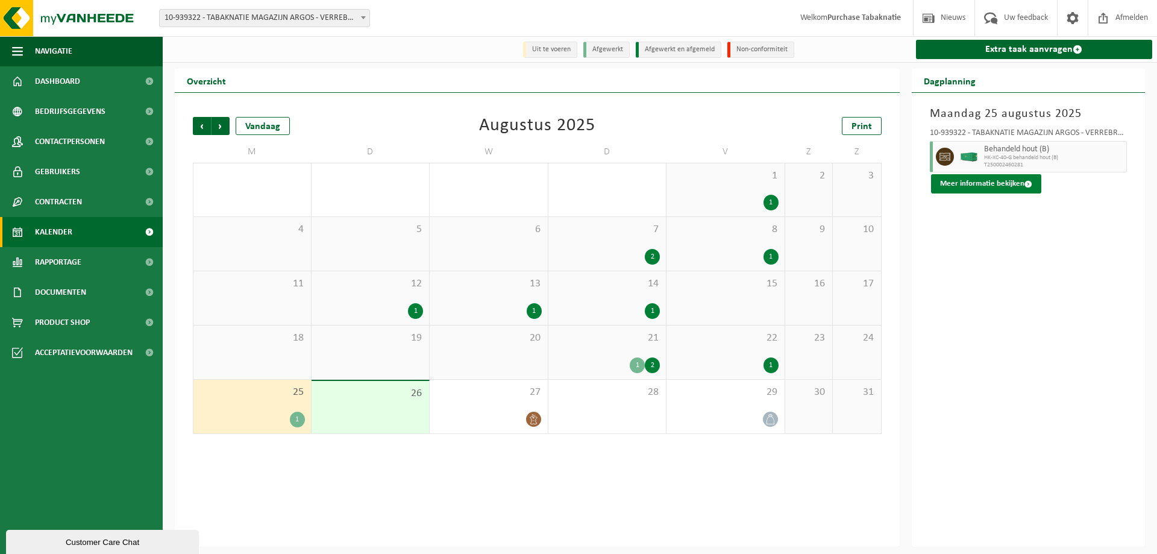
click at [986, 180] on button "Meer informatie bekijken" at bounding box center [986, 183] width 110 height 19
